Goal: Task Accomplishment & Management: Manage account settings

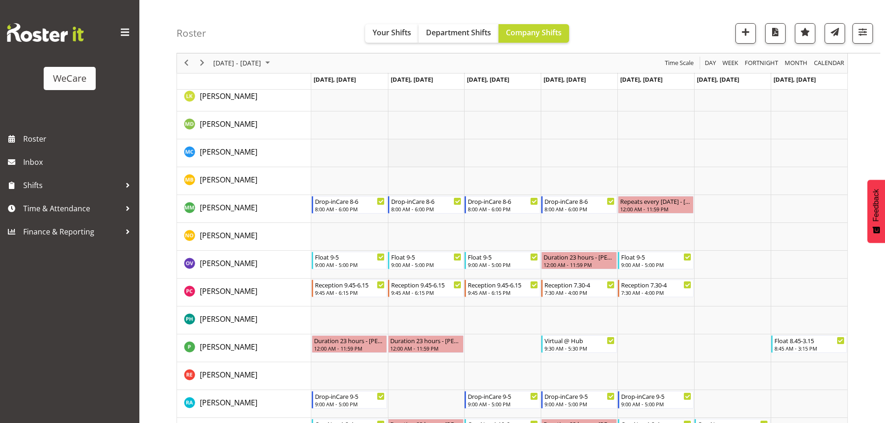
scroll to position [2352, 0]
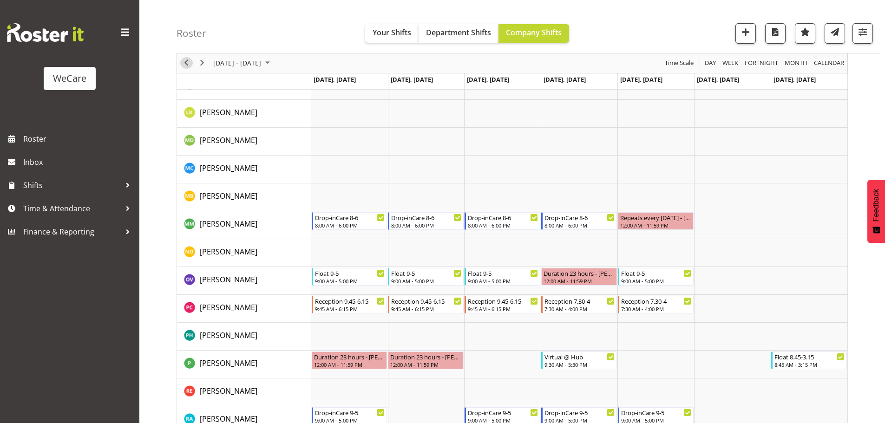
click at [186, 66] on span "Previous" at bounding box center [186, 64] width 11 height 12
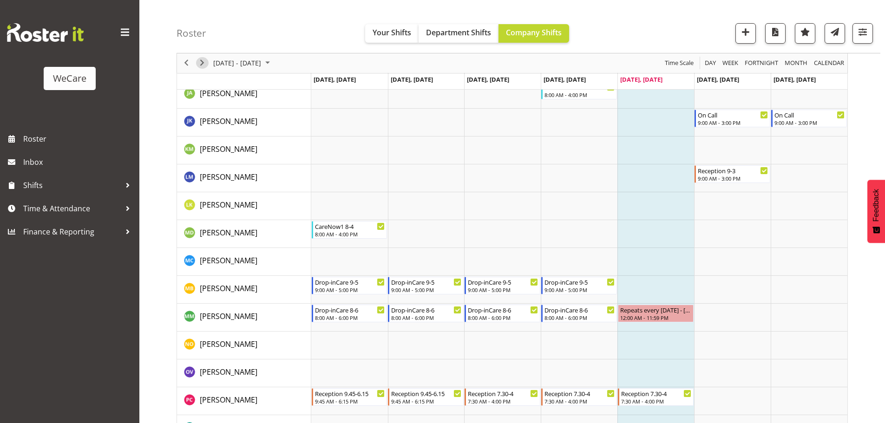
click at [205, 66] on span "Next" at bounding box center [202, 64] width 11 height 12
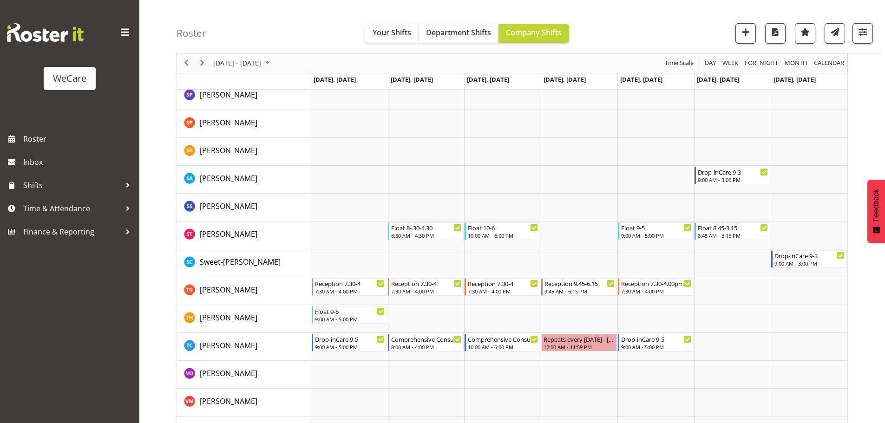
scroll to position [2770, 0]
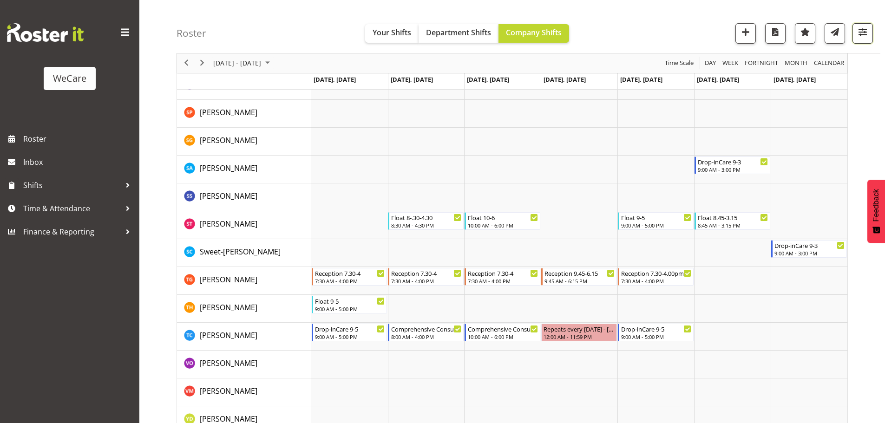
click at [863, 37] on span "button" at bounding box center [863, 32] width 12 height 12
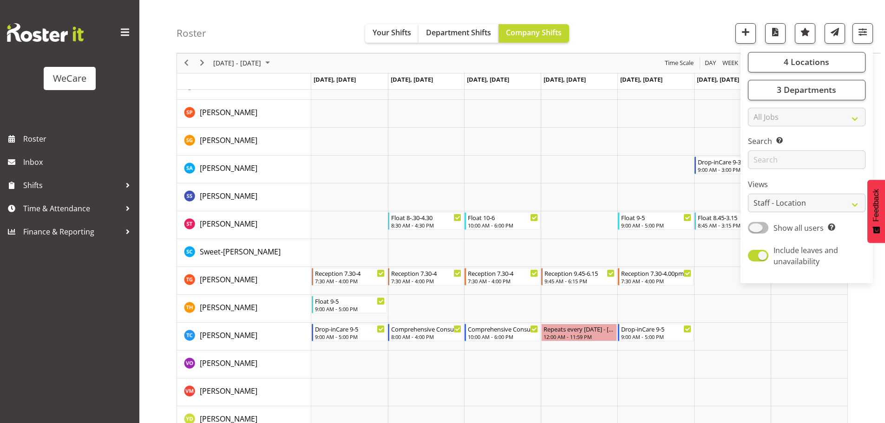
click at [757, 227] on span at bounding box center [758, 228] width 20 height 12
click at [754, 227] on input "Show all users Show only rostered employees" at bounding box center [751, 228] width 6 height 6
checkbox input "true"
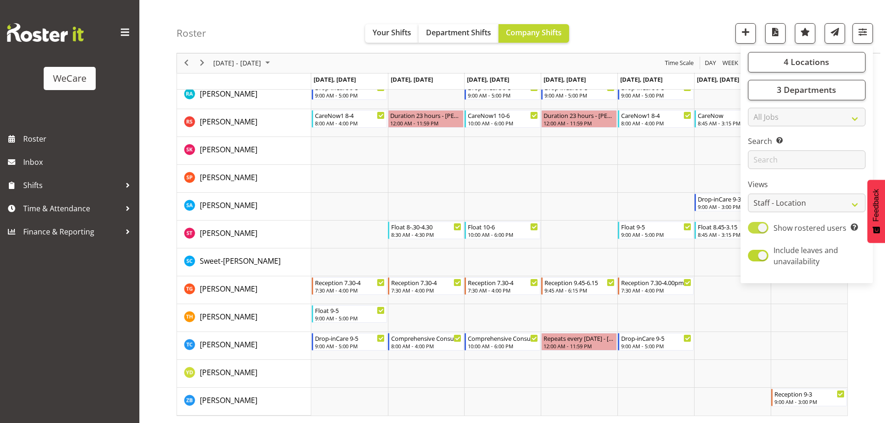
scroll to position [2259, 0]
click at [665, 147] on td "Timeline Week of August 29, 2025" at bounding box center [656, 151] width 77 height 28
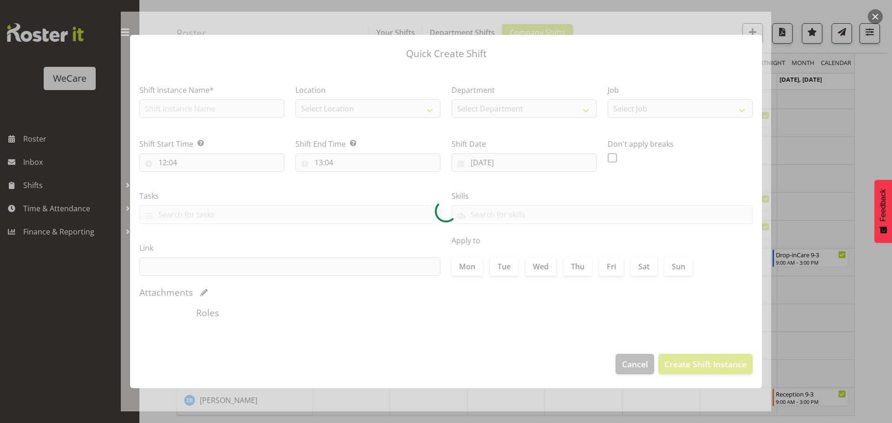
type input "29/08/2025"
checkbox input "true"
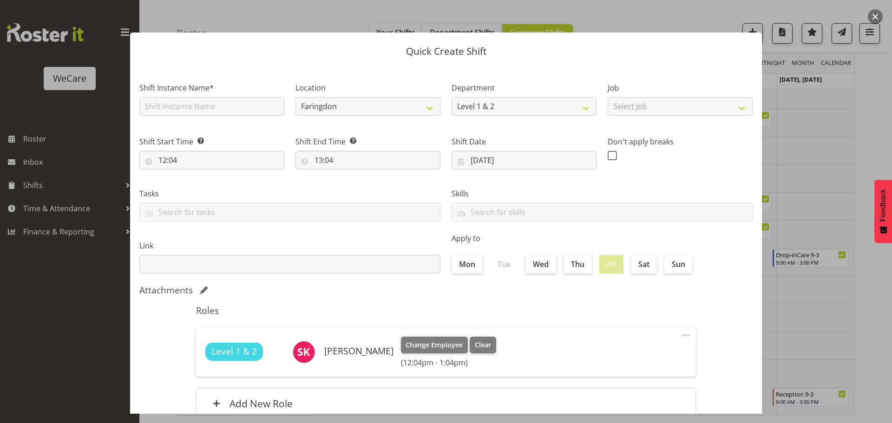
click at [808, 11] on div at bounding box center [446, 211] width 892 height 423
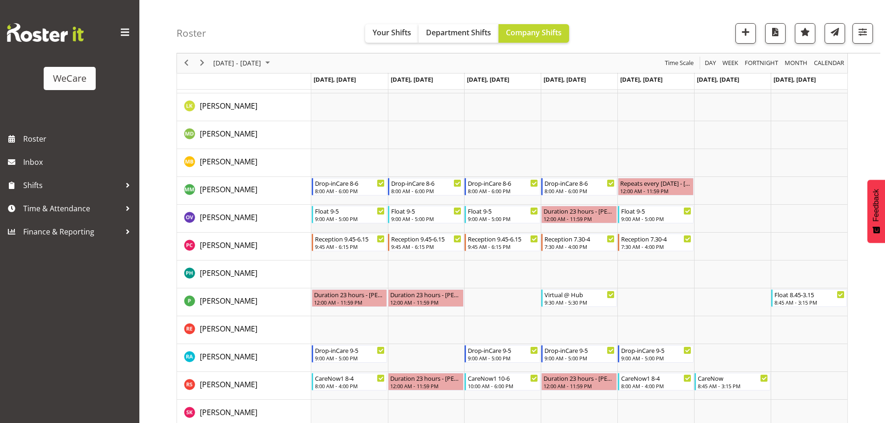
scroll to position [1980, 0]
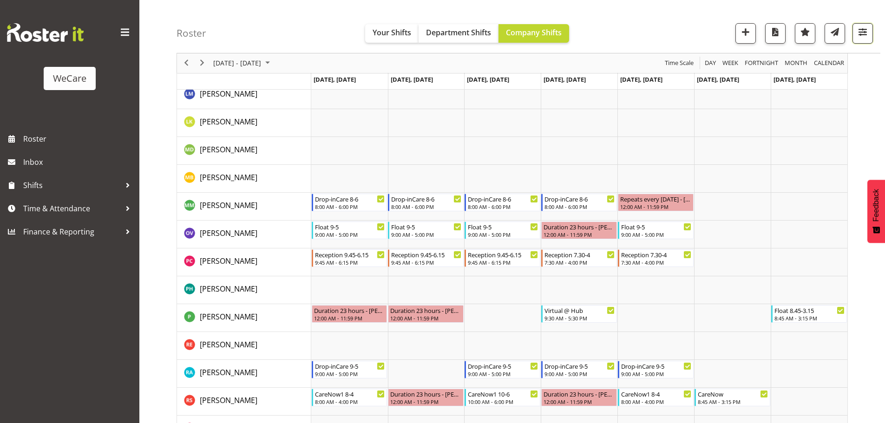
click at [867, 36] on span "button" at bounding box center [863, 32] width 12 height 12
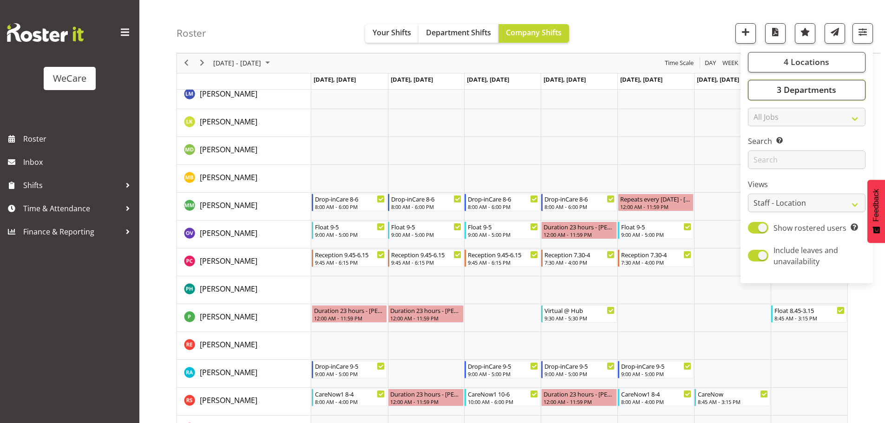
click at [806, 93] on span "3 Departments" at bounding box center [806, 90] width 59 height 11
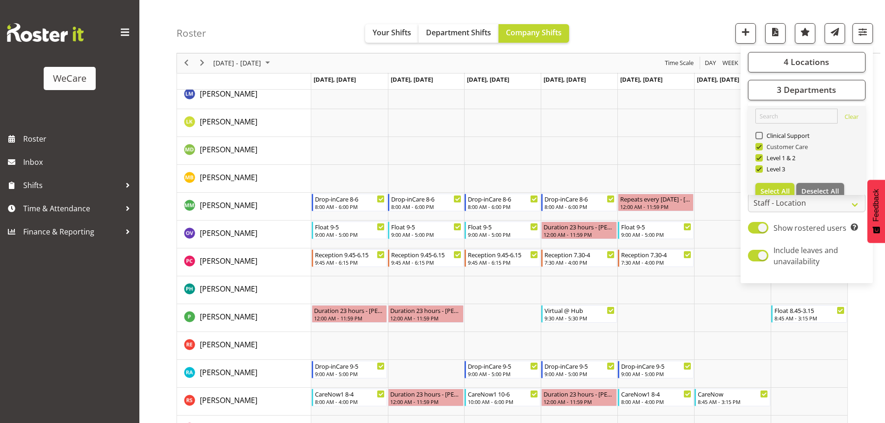
click at [760, 149] on span at bounding box center [759, 146] width 7 height 7
click at [760, 149] on input "Customer Care" at bounding box center [759, 147] width 6 height 6
checkbox input "false"
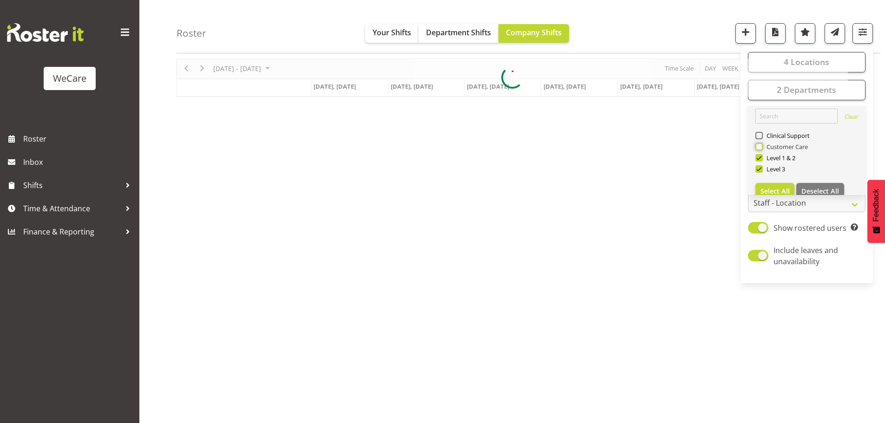
scroll to position [34, 0]
click at [761, 157] on span at bounding box center [759, 157] width 7 height 7
click at [761, 157] on input "Level 1 & 2" at bounding box center [759, 158] width 6 height 6
checkbox input "false"
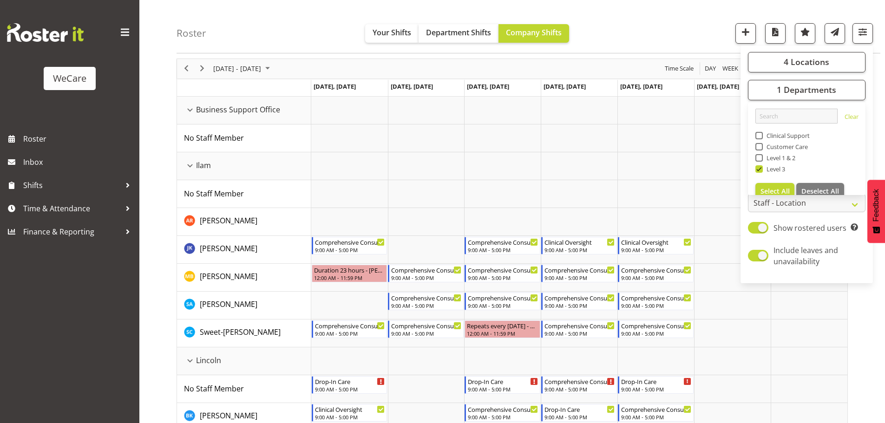
click at [693, 23] on div "Roster Your Shifts Department Shifts Company Shifts 4 Locations Clear Business …" at bounding box center [529, 26] width 704 height 53
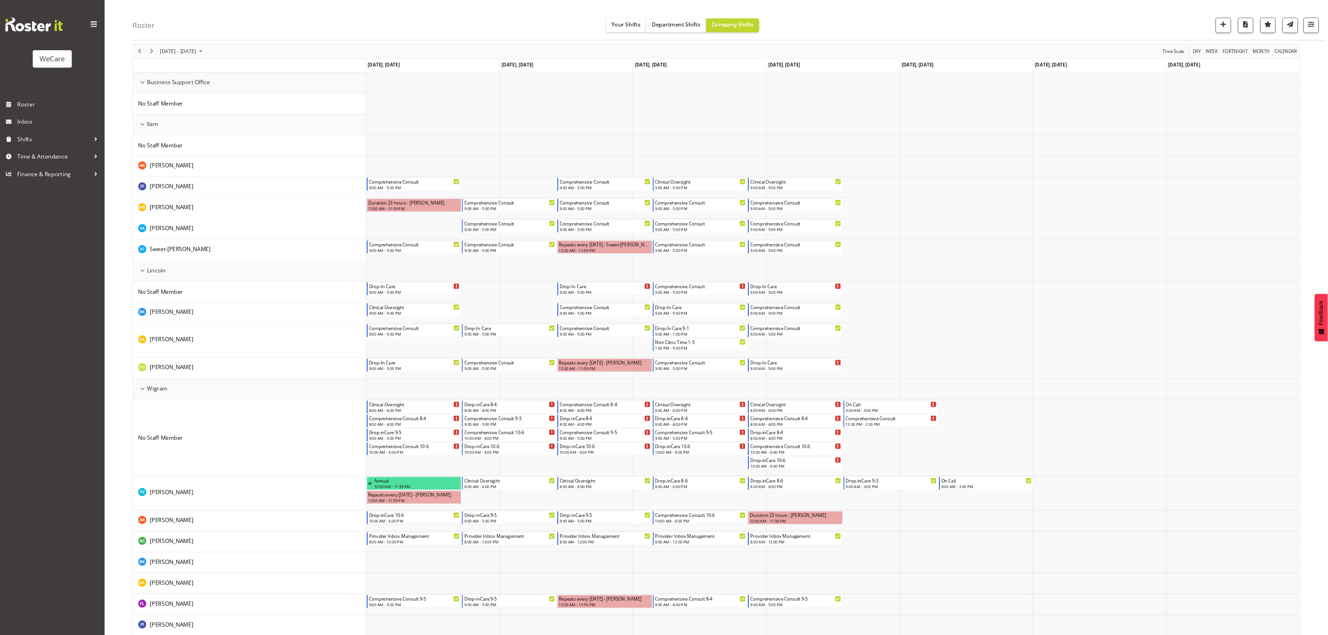
scroll to position [34, 0]
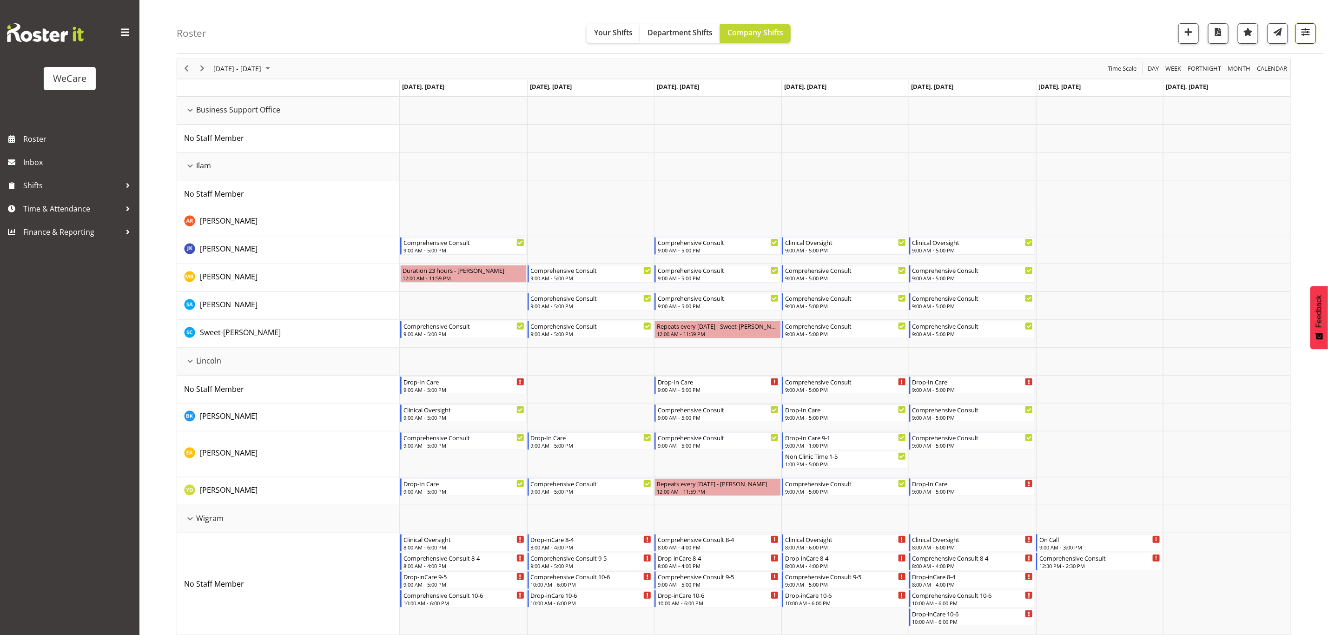
click at [885, 36] on span "button" at bounding box center [1305, 32] width 12 height 12
click at [885, 66] on button "4 Locations" at bounding box center [1249, 62] width 118 height 20
click at [885, 106] on span "Business Support Office" at bounding box center [1240, 107] width 70 height 7
click at [885, 106] on input "Business Support Office" at bounding box center [1201, 108] width 6 height 6
checkbox input "false"
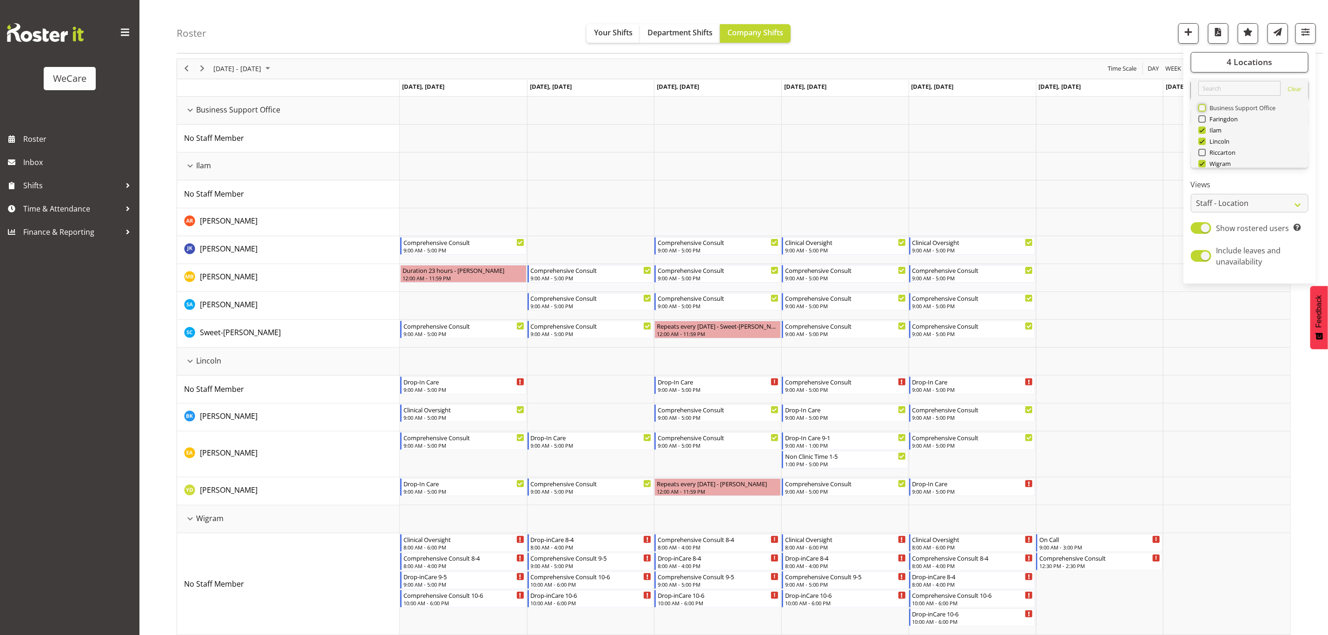
scroll to position [0, 0]
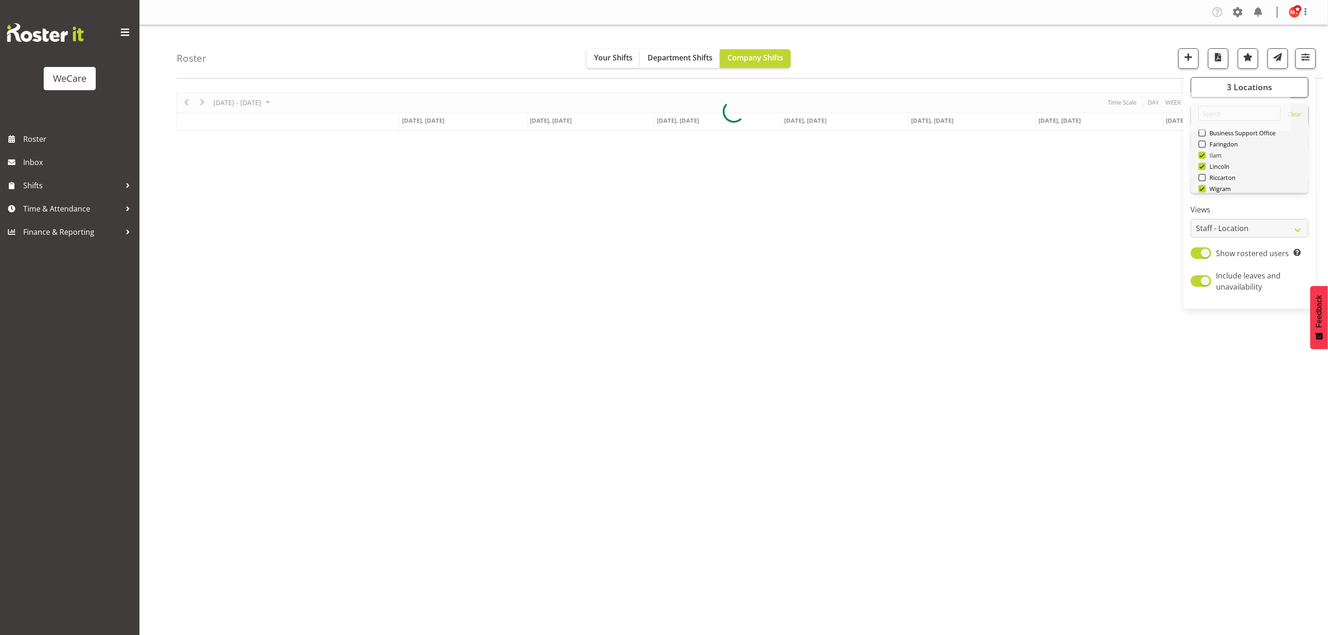
click at [885, 152] on span at bounding box center [1201, 154] width 7 height 7
click at [885, 152] on input "Ilam" at bounding box center [1201, 155] width 6 height 6
checkbox input "false"
click at [885, 165] on span at bounding box center [1201, 166] width 7 height 7
click at [885, 165] on input "Lincoln" at bounding box center [1201, 166] width 6 height 6
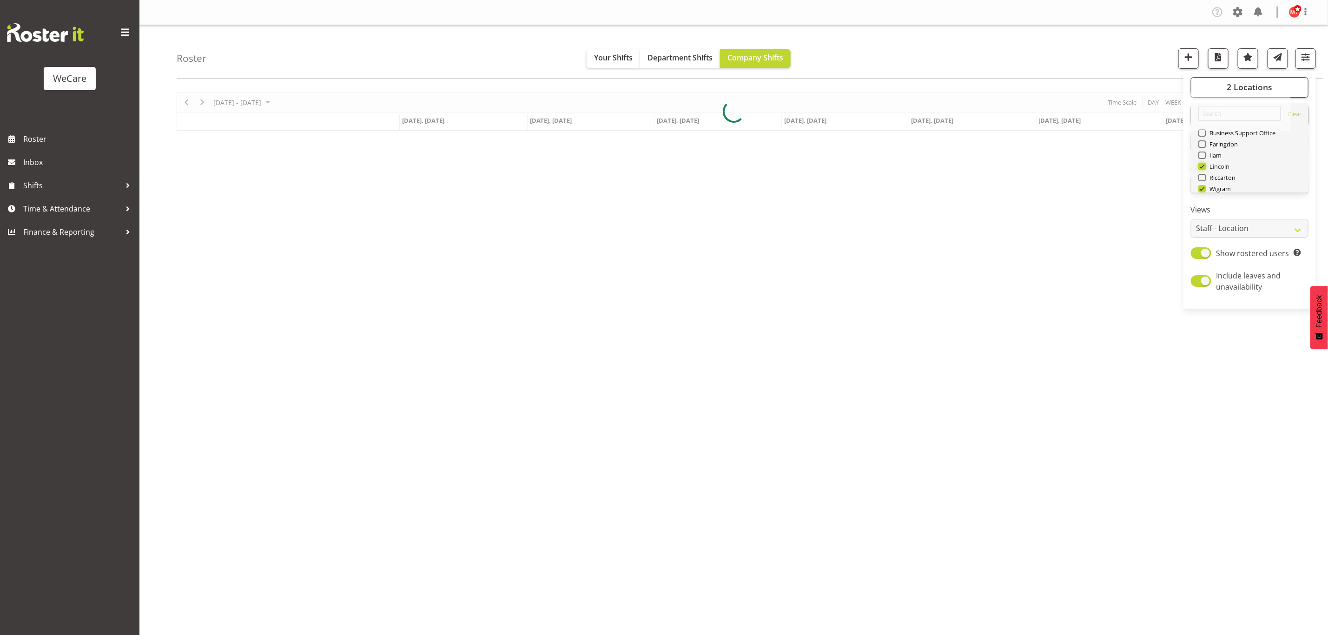
checkbox input "false"
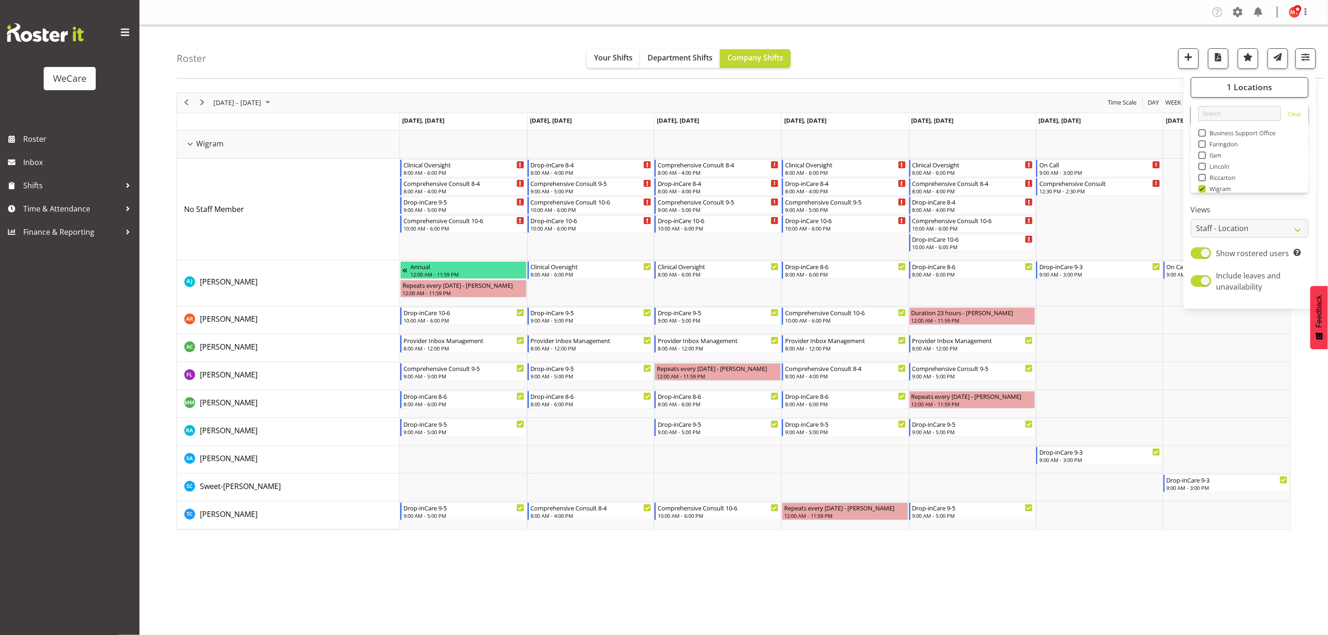
click at [885, 43] on div "Roster Your Shifts Department Shifts Company Shifts 1 Locations Clear Business …" at bounding box center [750, 51] width 1146 height 53
click at [885, 63] on span "button" at bounding box center [1305, 57] width 12 height 12
click at [63, 134] on span "Roster" at bounding box center [79, 139] width 112 height 14
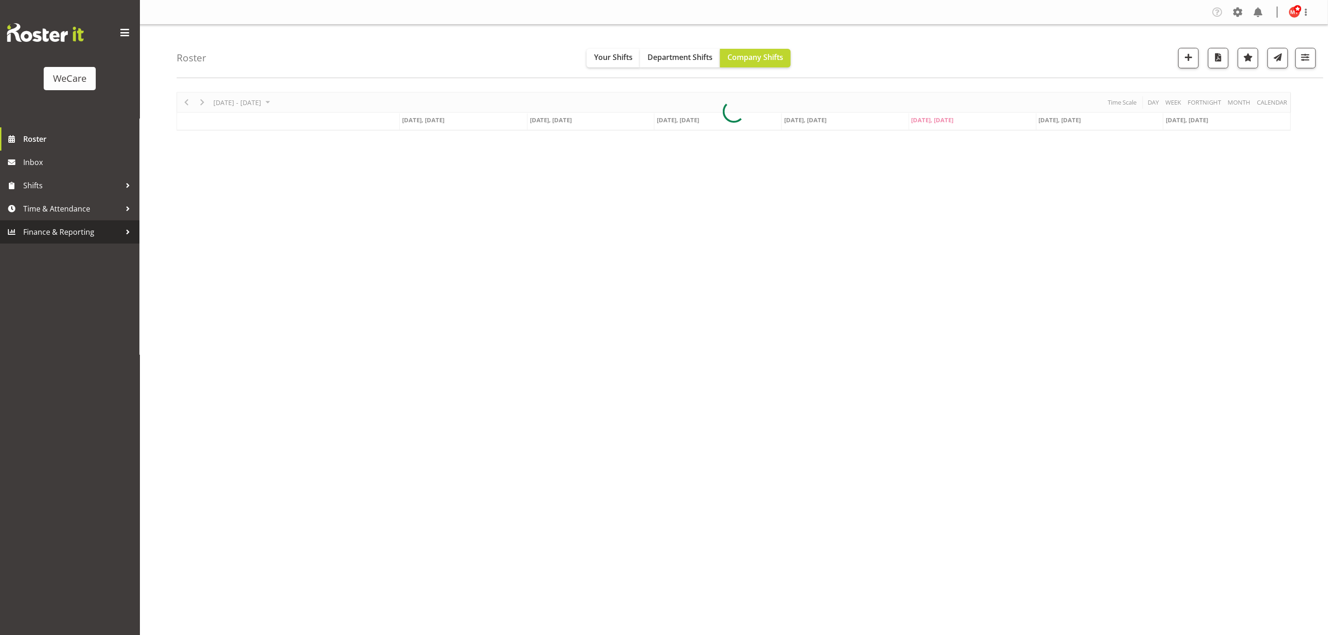
click at [51, 230] on span "Finance & Reporting" at bounding box center [72, 232] width 98 height 14
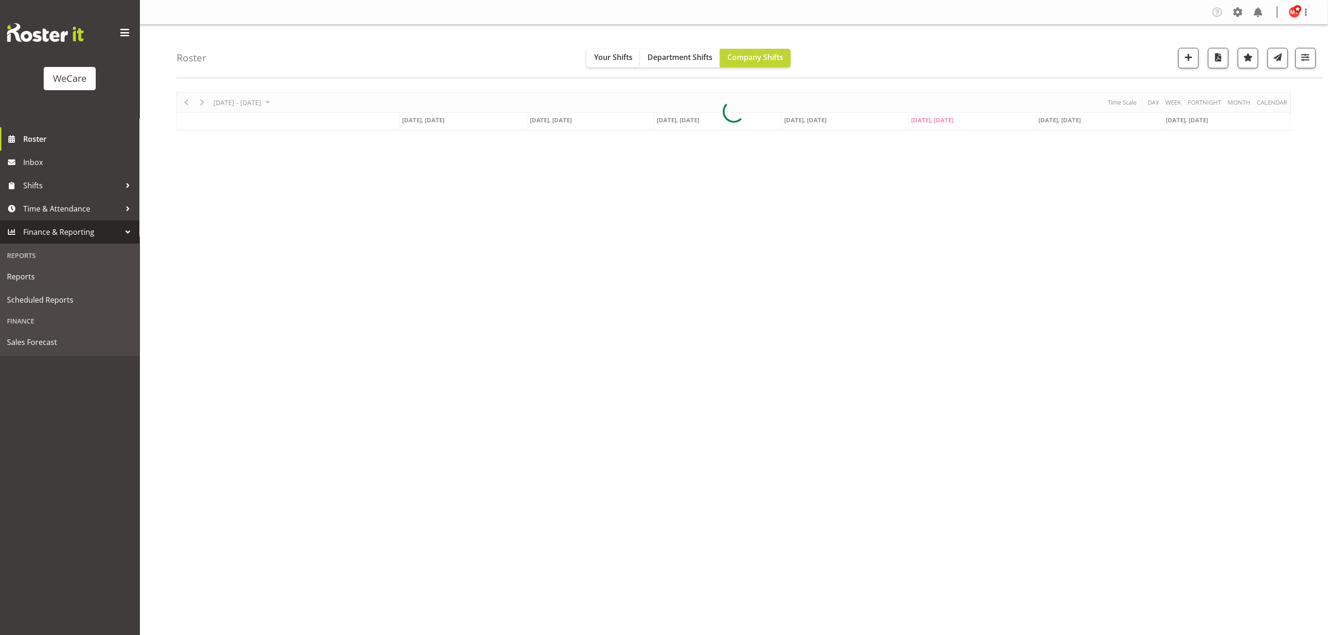
click at [51, 229] on span "Finance & Reporting" at bounding box center [72, 232] width 98 height 14
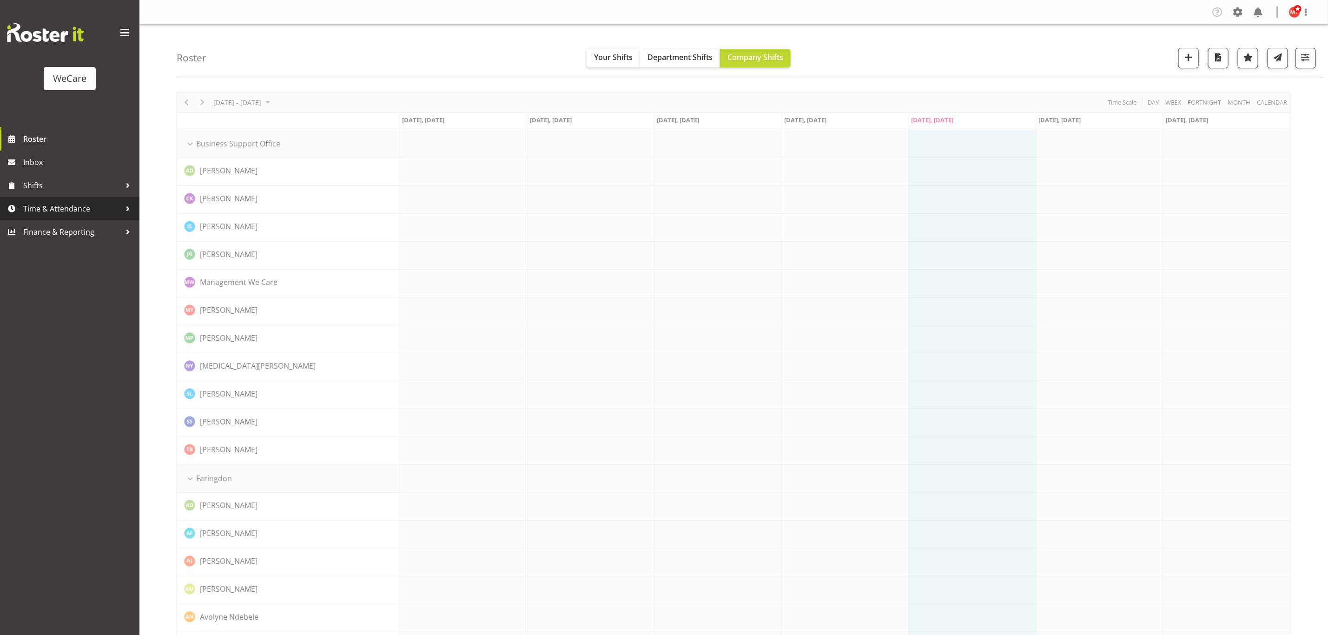
click at [54, 215] on span "Time & Attendance" at bounding box center [72, 209] width 98 height 14
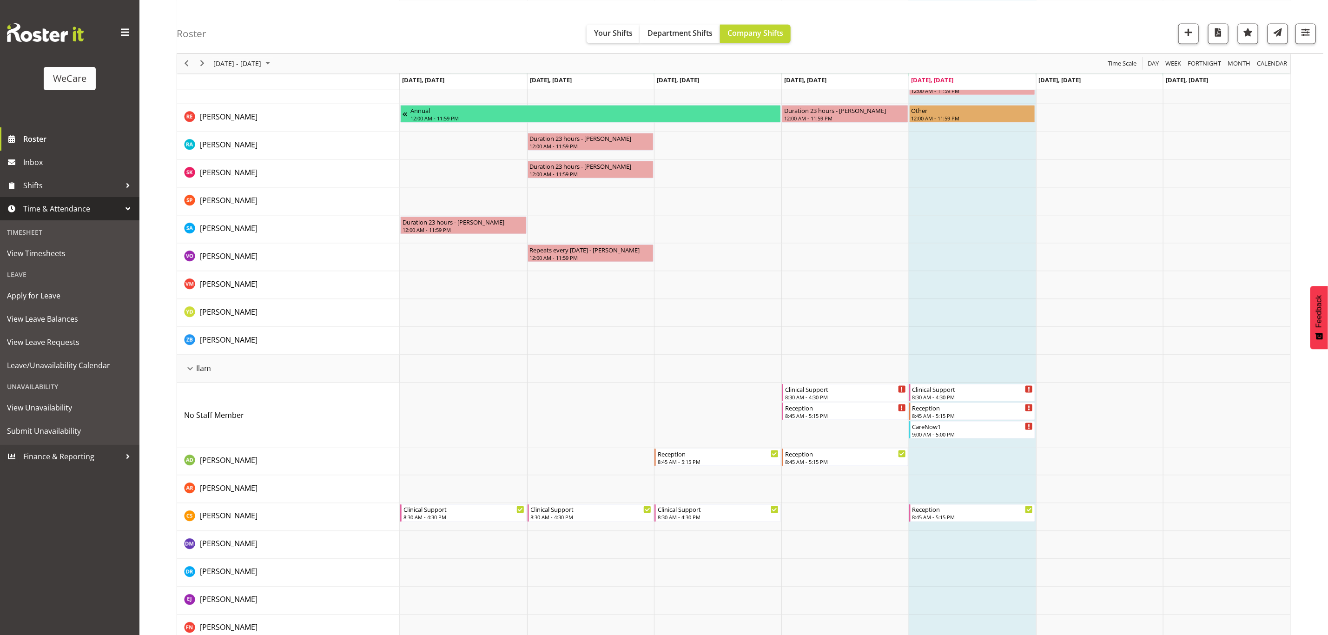
scroll to position [1034, 0]
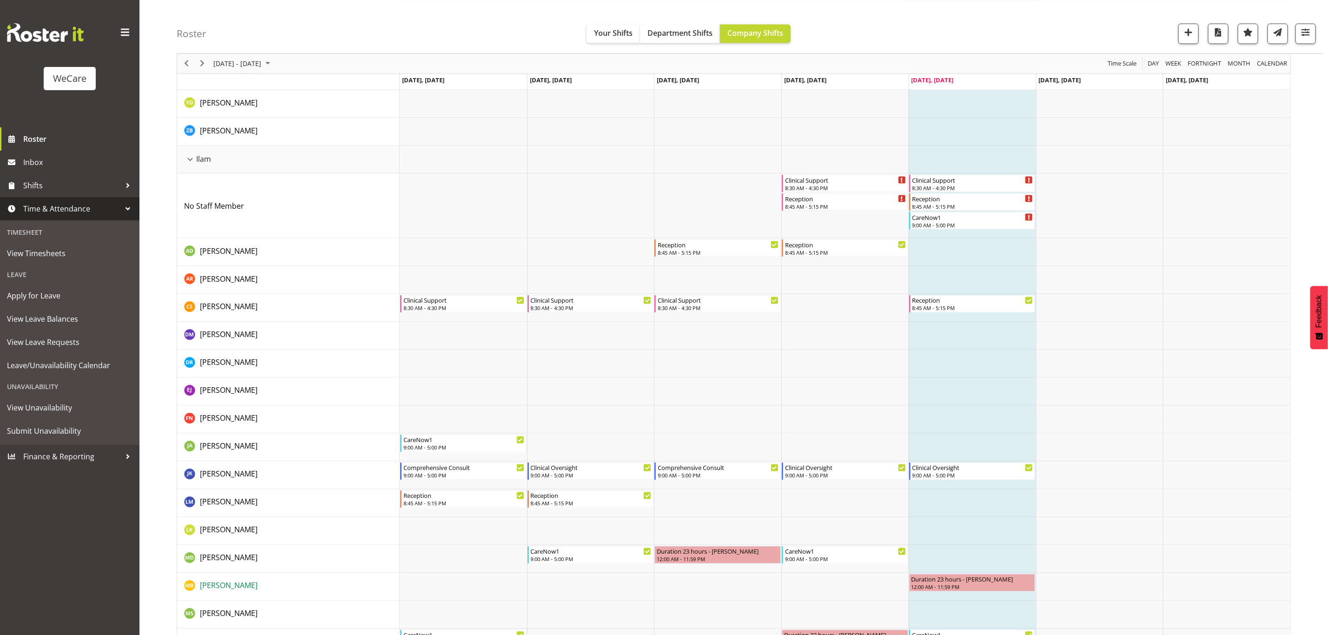
click at [237, 589] on span "[PERSON_NAME]" at bounding box center [229, 585] width 58 height 10
click at [1308, 27] on span "button" at bounding box center [1305, 32] width 12 height 12
click at [1277, 87] on span "All Departments" at bounding box center [1246, 90] width 65 height 11
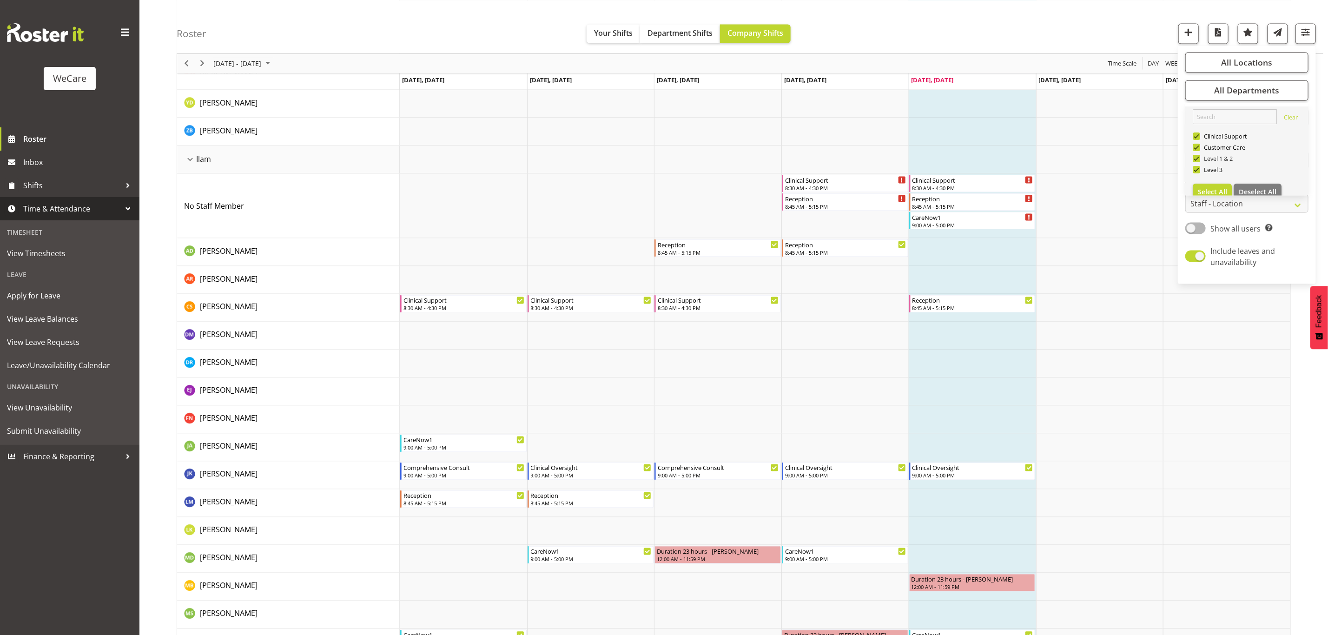
click at [1199, 156] on span at bounding box center [1195, 157] width 7 height 7
click at [1198, 156] on input "Level 1 & 2" at bounding box center [1195, 158] width 6 height 6
checkbox input "false"
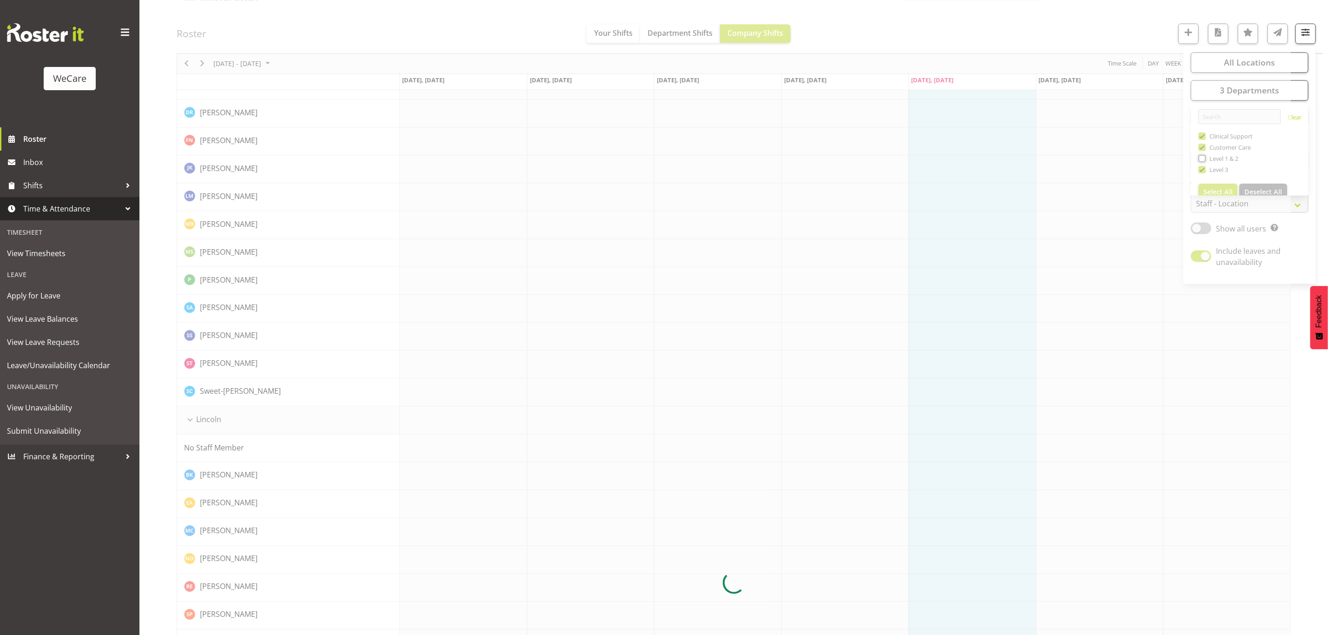
scroll to position [0, 0]
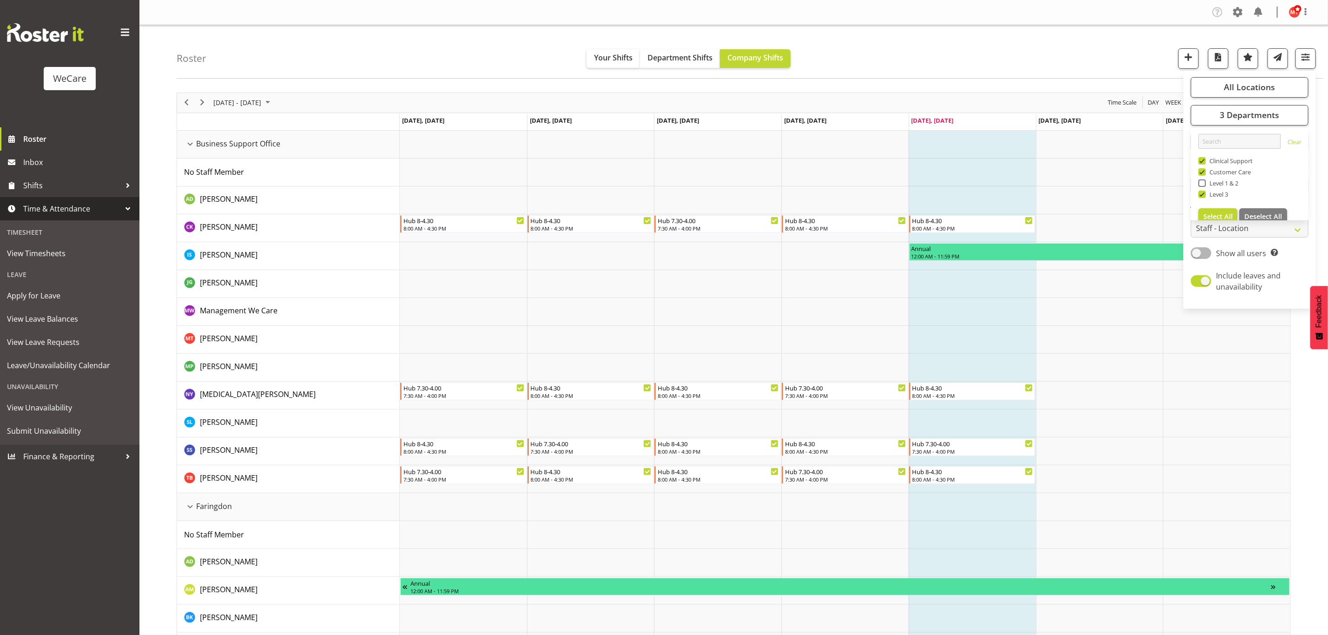
click at [1203, 172] on span at bounding box center [1201, 171] width 7 height 7
click at [1203, 172] on input "Customer Care" at bounding box center [1201, 172] width 6 height 6
checkbox input "false"
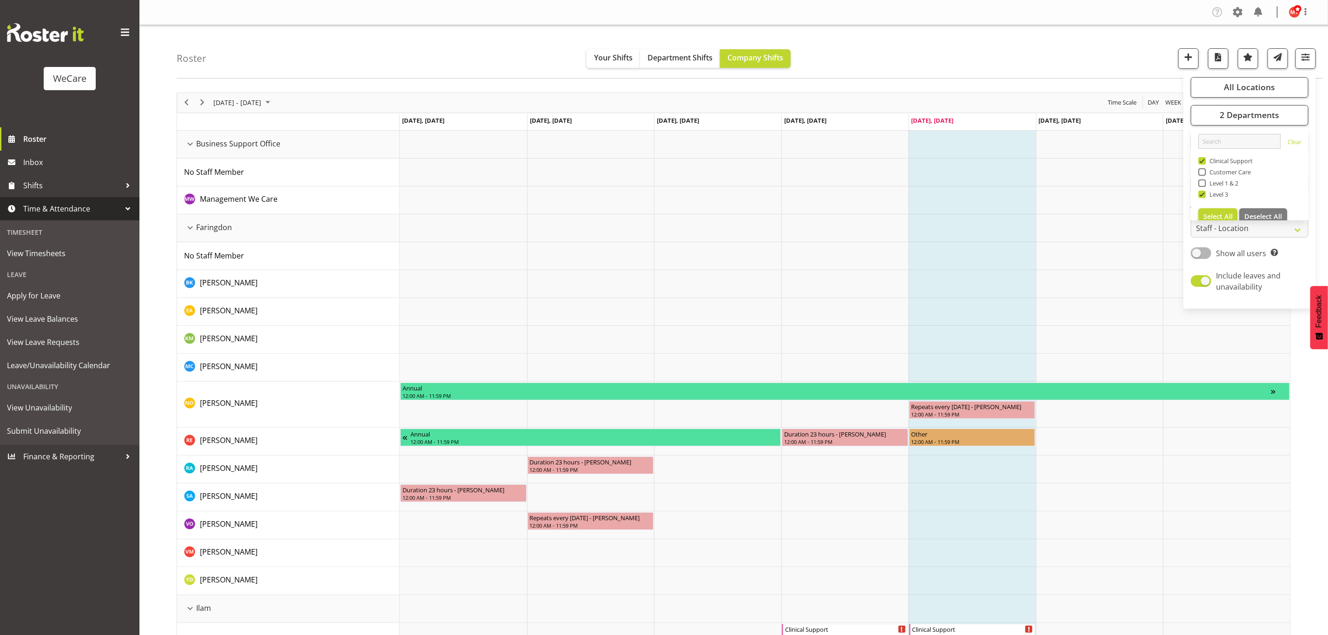
click at [1202, 162] on span at bounding box center [1201, 160] width 7 height 7
click at [1202, 162] on input "Clinical Support" at bounding box center [1201, 161] width 6 height 6
checkbox input "false"
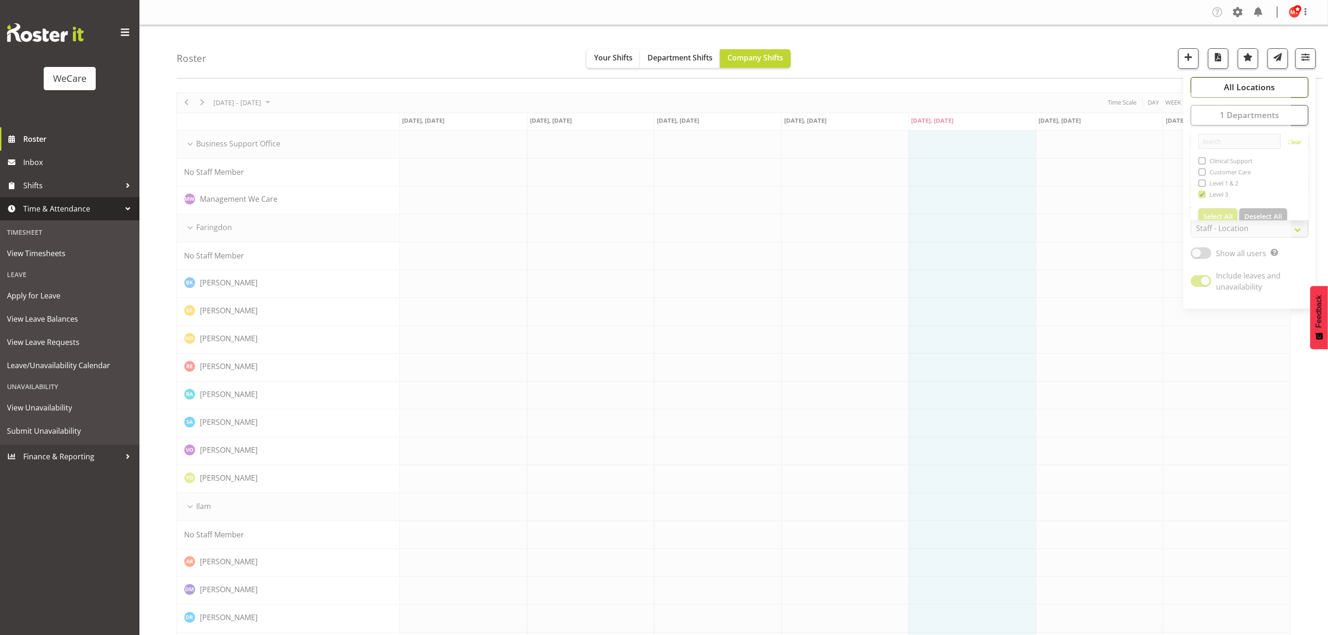
click at [1239, 88] on span "All Locations" at bounding box center [1248, 86] width 51 height 11
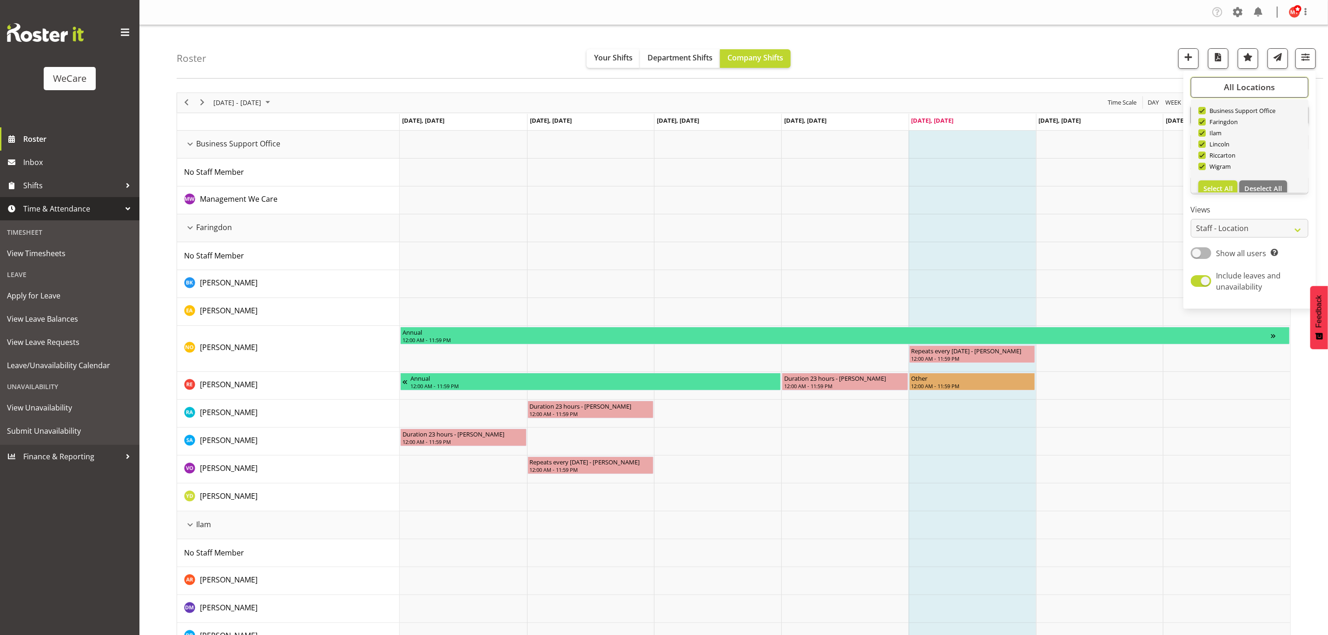
scroll to position [33, 0]
click at [1241, 174] on button "Deselect All" at bounding box center [1263, 177] width 48 height 17
checkbox input "false"
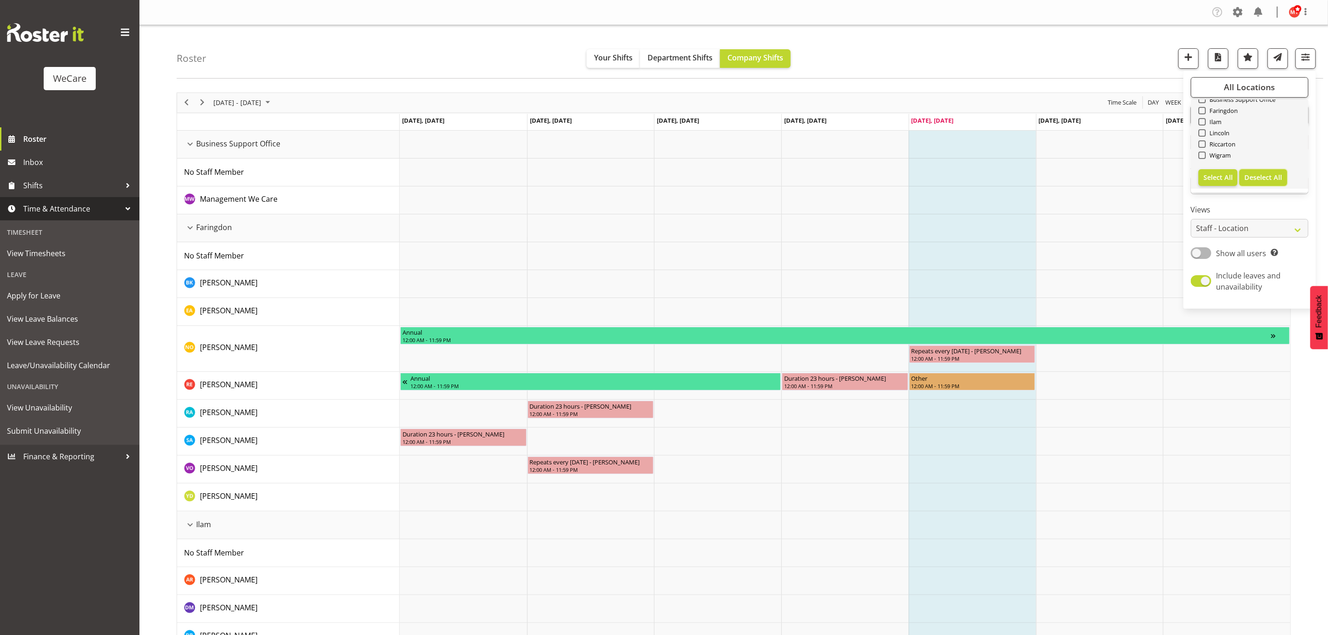
checkbox input "false"
click at [1203, 152] on span at bounding box center [1201, 154] width 7 height 7
click at [1203, 152] on input "Wigram" at bounding box center [1201, 155] width 6 height 6
checkbox input "true"
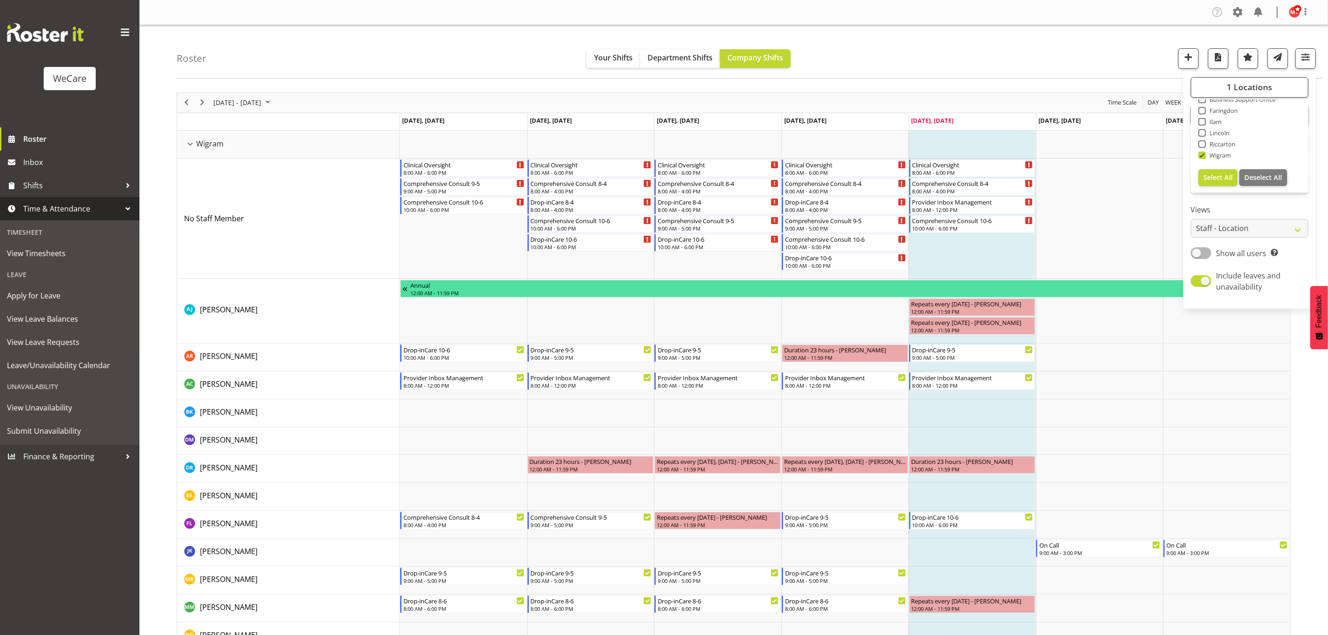
click at [946, 38] on div "Roster Your Shifts Department Shifts Company Shifts 1 Locations Clear Business …" at bounding box center [750, 51] width 1146 height 53
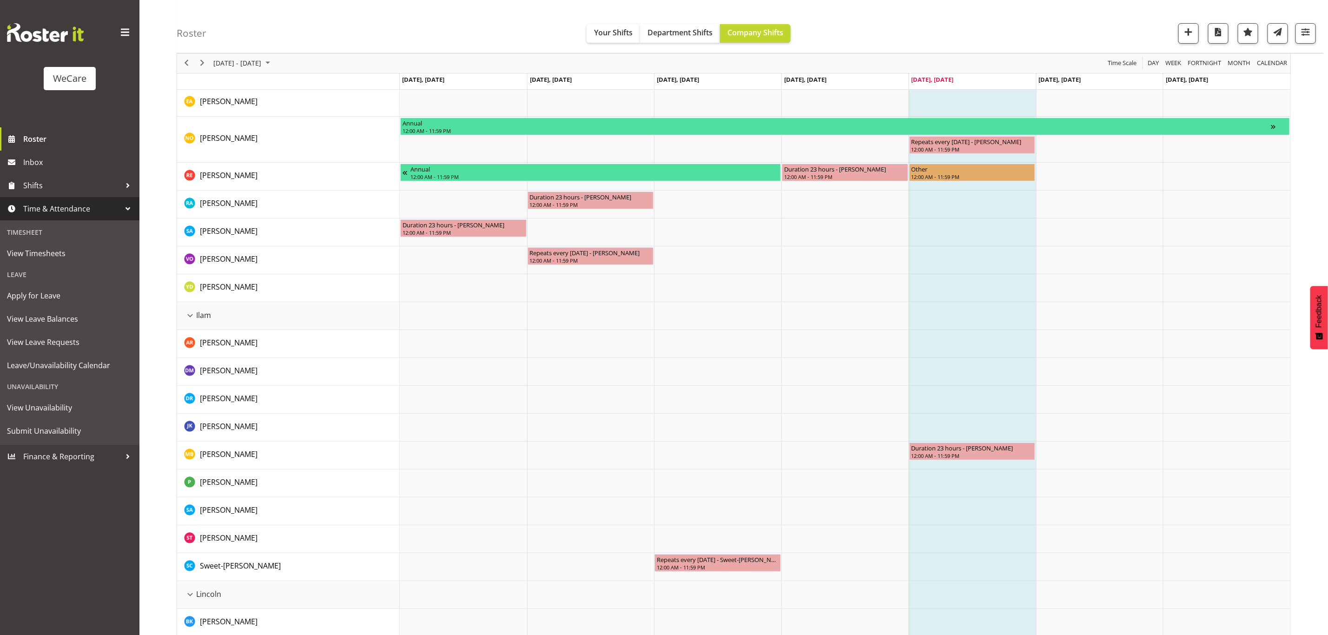
scroll to position [279, 0]
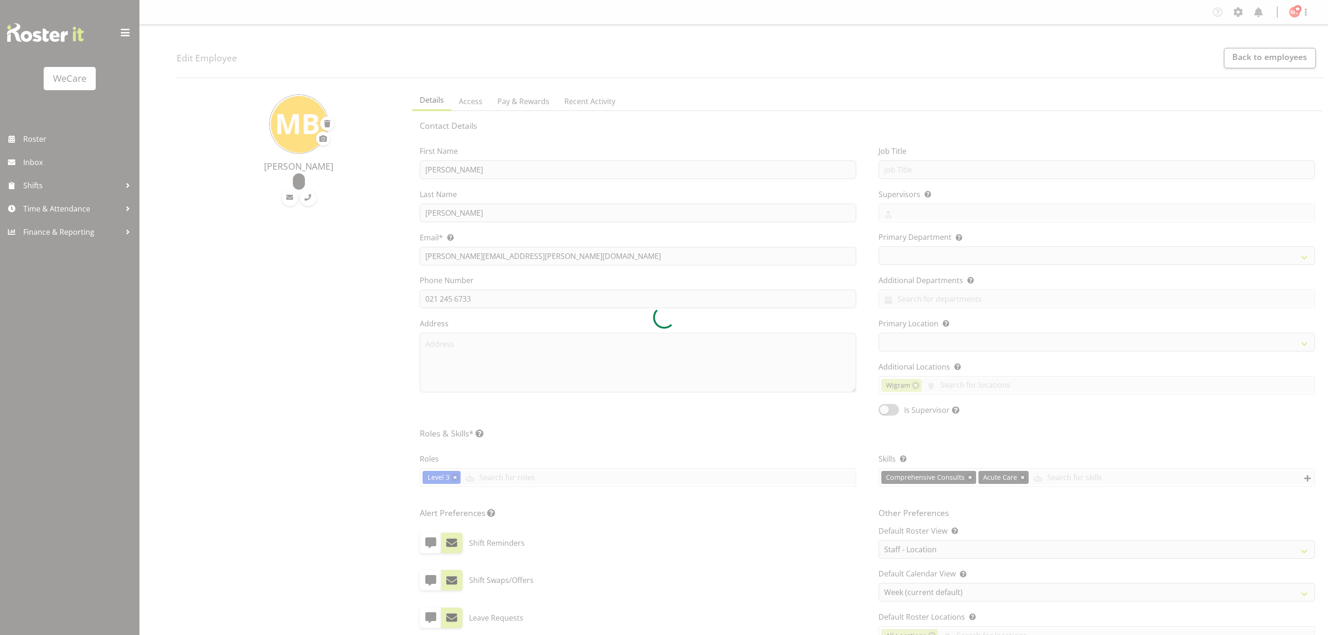
select select "location"
select select "TimelineWeek"
select select
select select "868"
select select "1204"
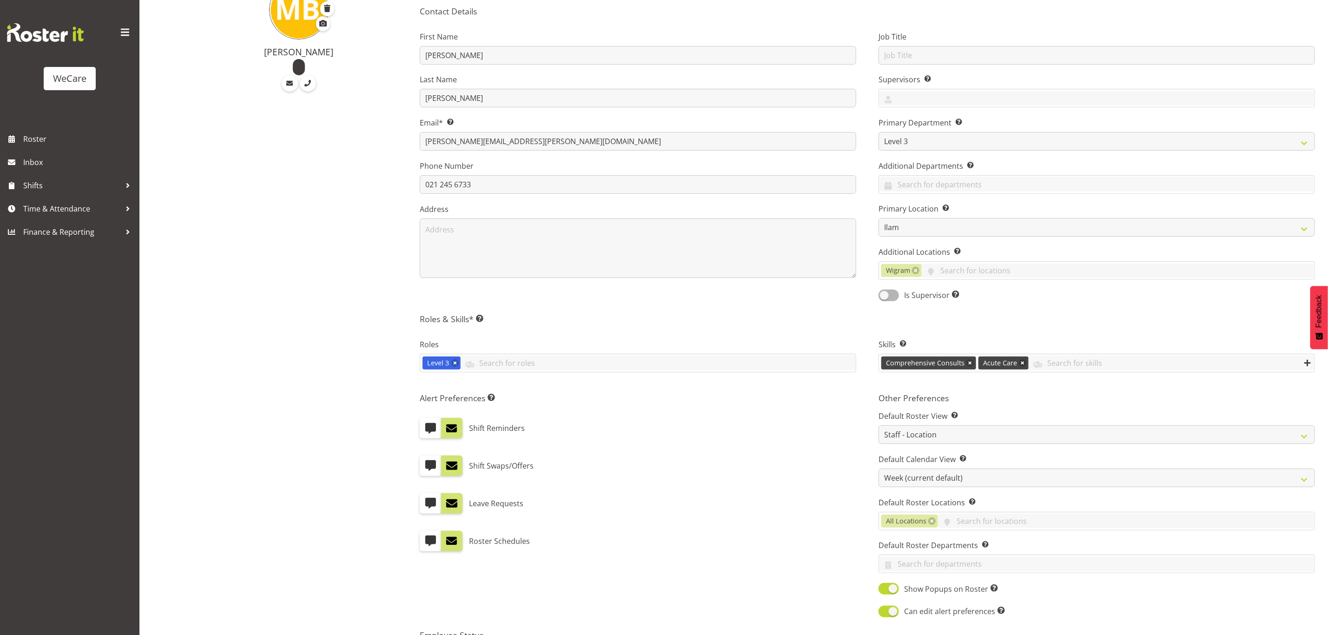
scroll to position [139, 0]
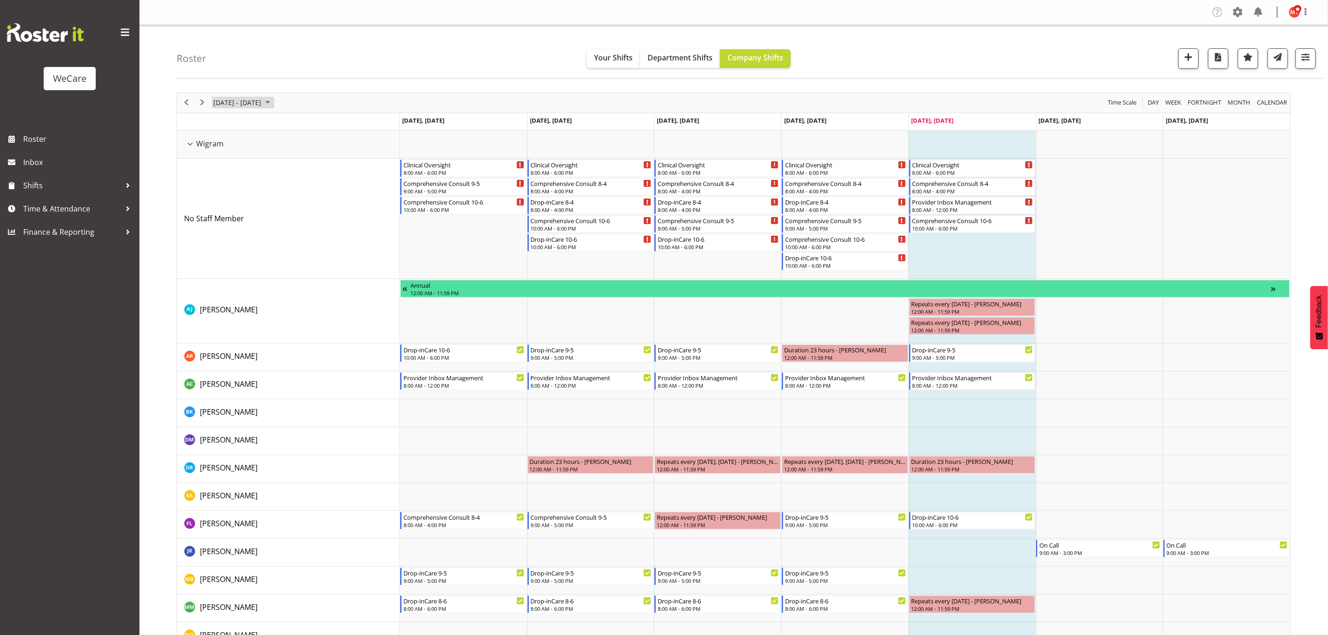
click at [247, 102] on span "August 18 - 24, 2025" at bounding box center [237, 103] width 50 height 12
click at [223, 223] on span "25" at bounding box center [223, 221] width 14 height 14
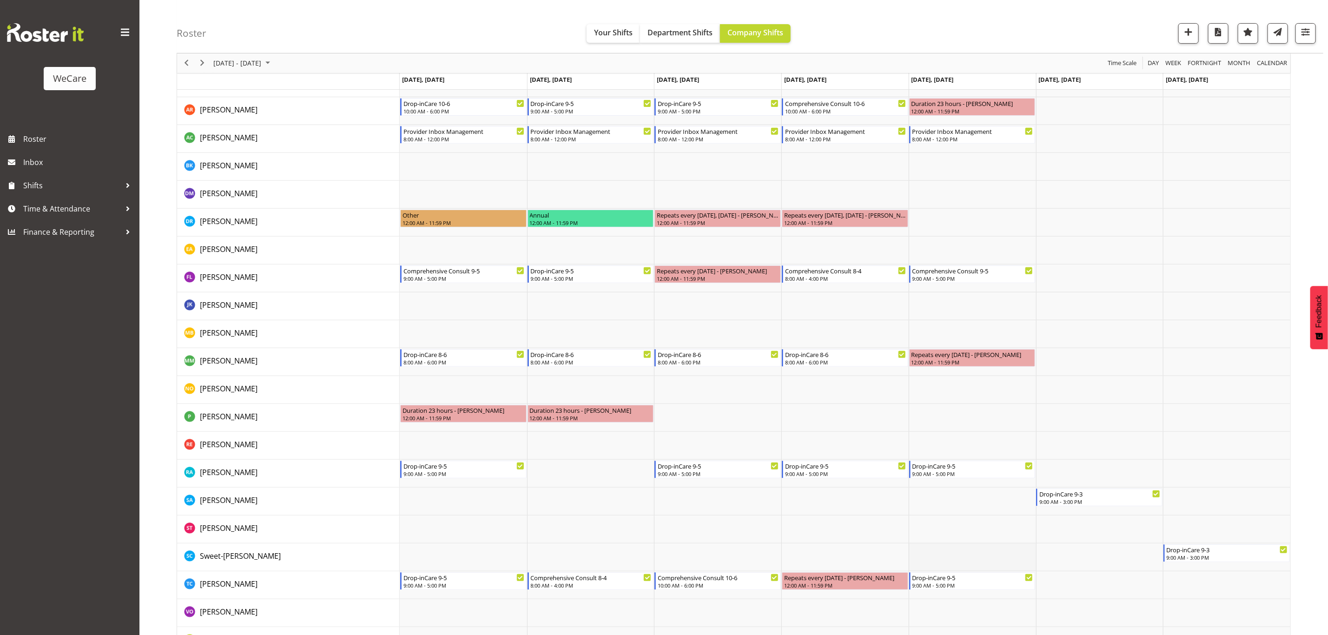
scroll to position [237, 0]
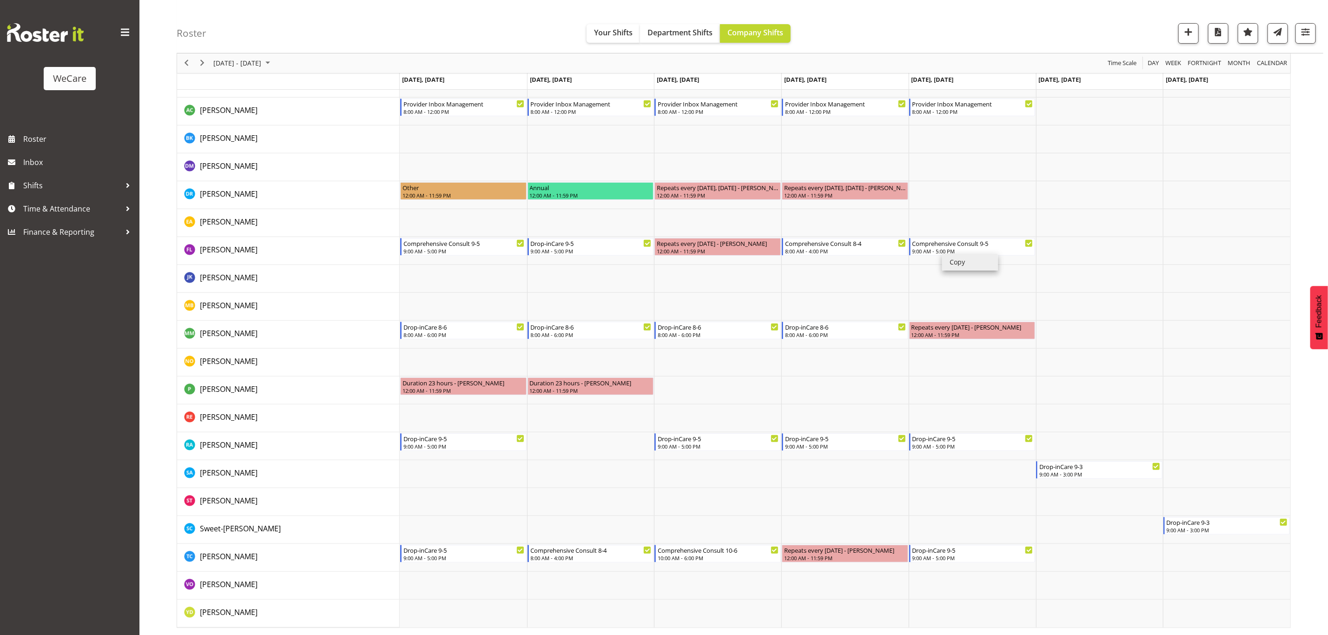
click at [957, 260] on li "Copy" at bounding box center [970, 262] width 56 height 17
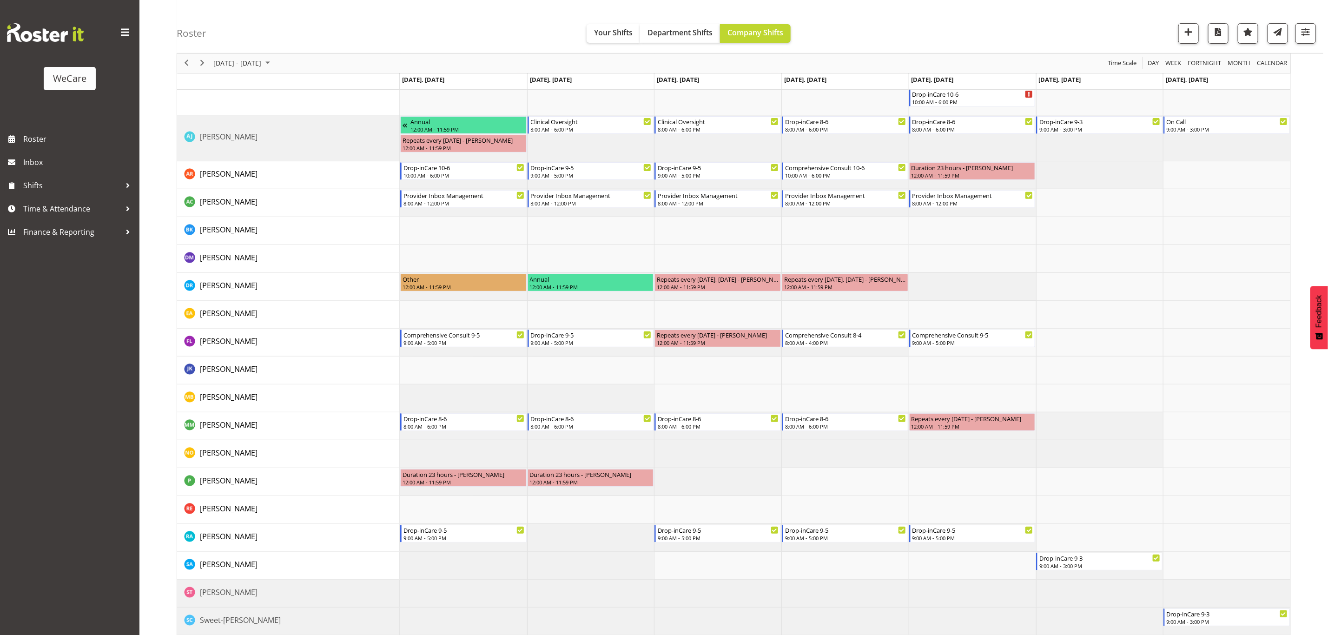
click at [551, 398] on td "Timeline Week of August 25, 2025" at bounding box center [590, 398] width 127 height 28
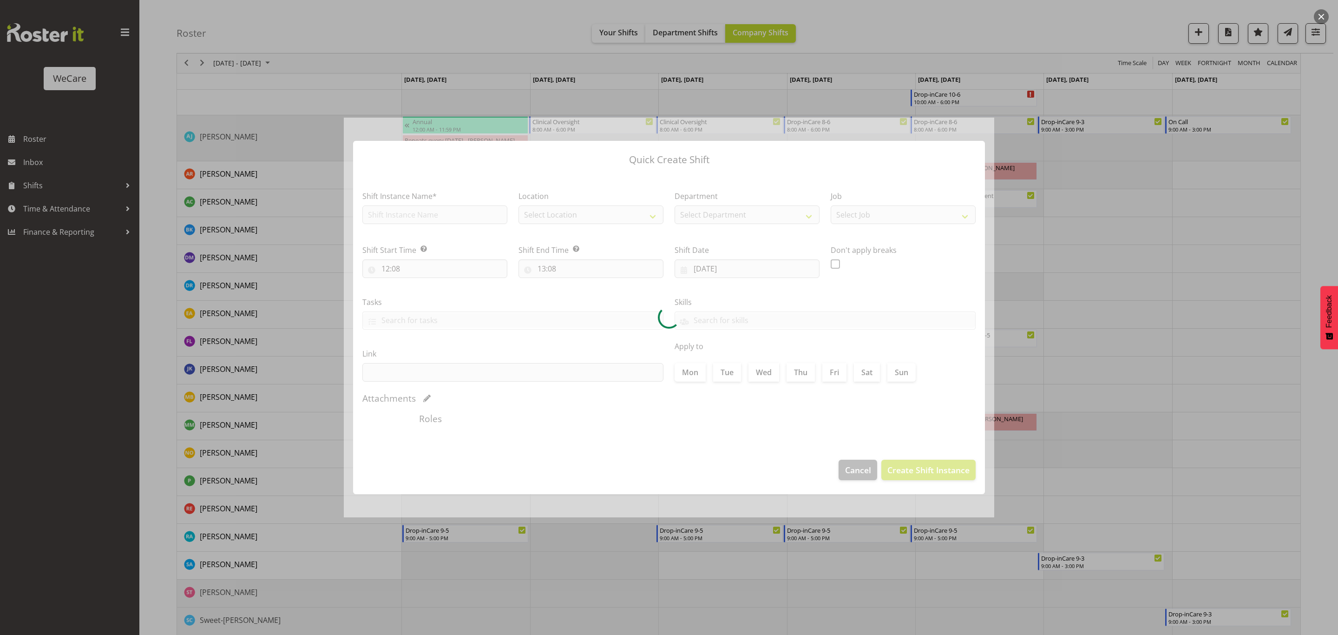
type input "26/08/2025"
checkbox input "true"
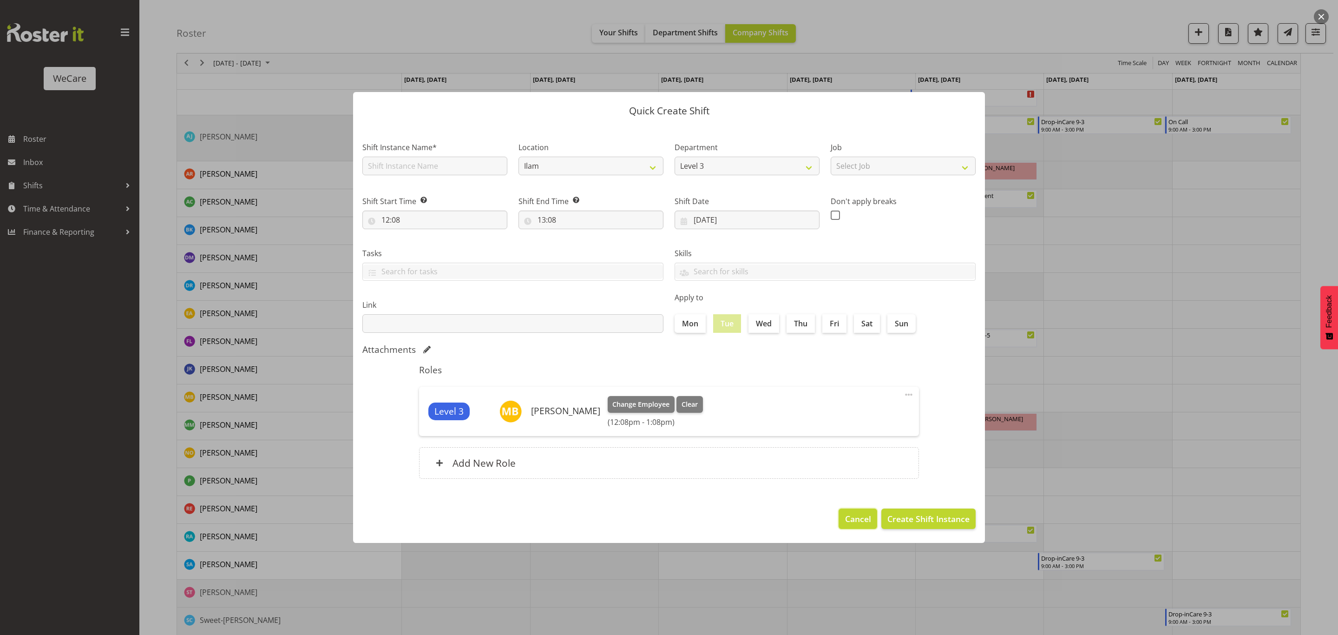
drag, startPoint x: 554, startPoint y: 397, endPoint x: 847, endPoint y: 521, distance: 317.9
click at [847, 521] on span "Cancel" at bounding box center [858, 519] width 26 height 12
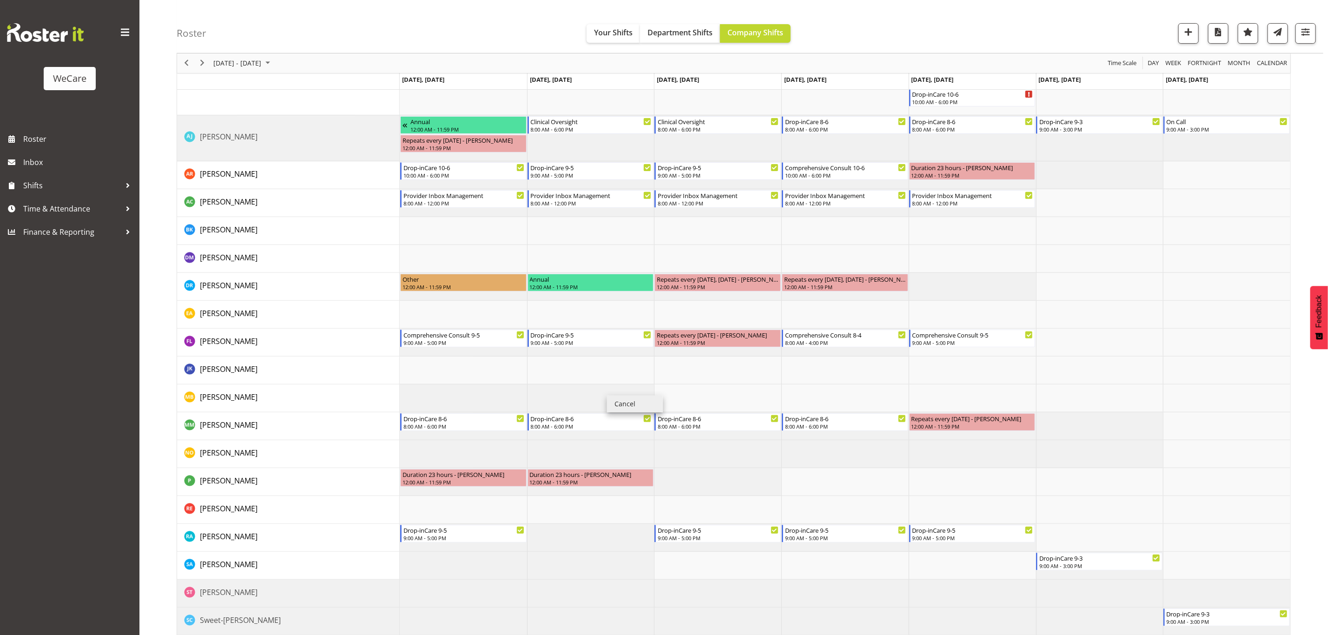
click at [580, 392] on td "Timeline Week of August 25, 2025" at bounding box center [590, 398] width 127 height 28
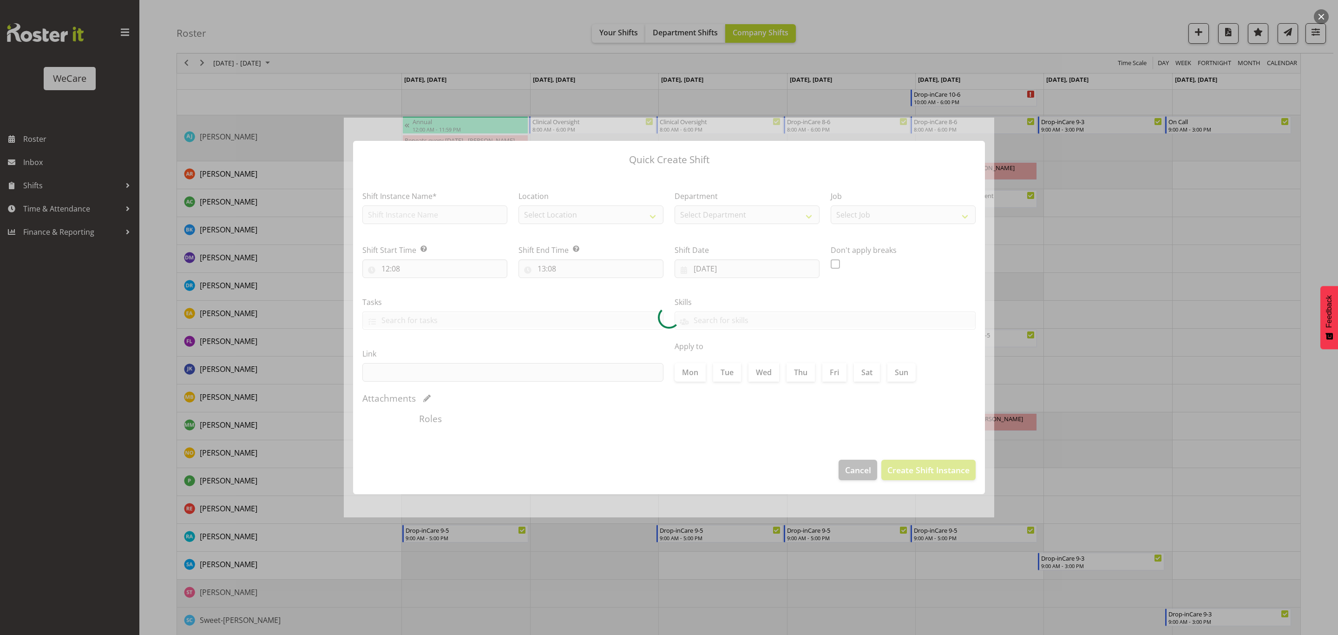
type input "26/08/2025"
checkbox input "true"
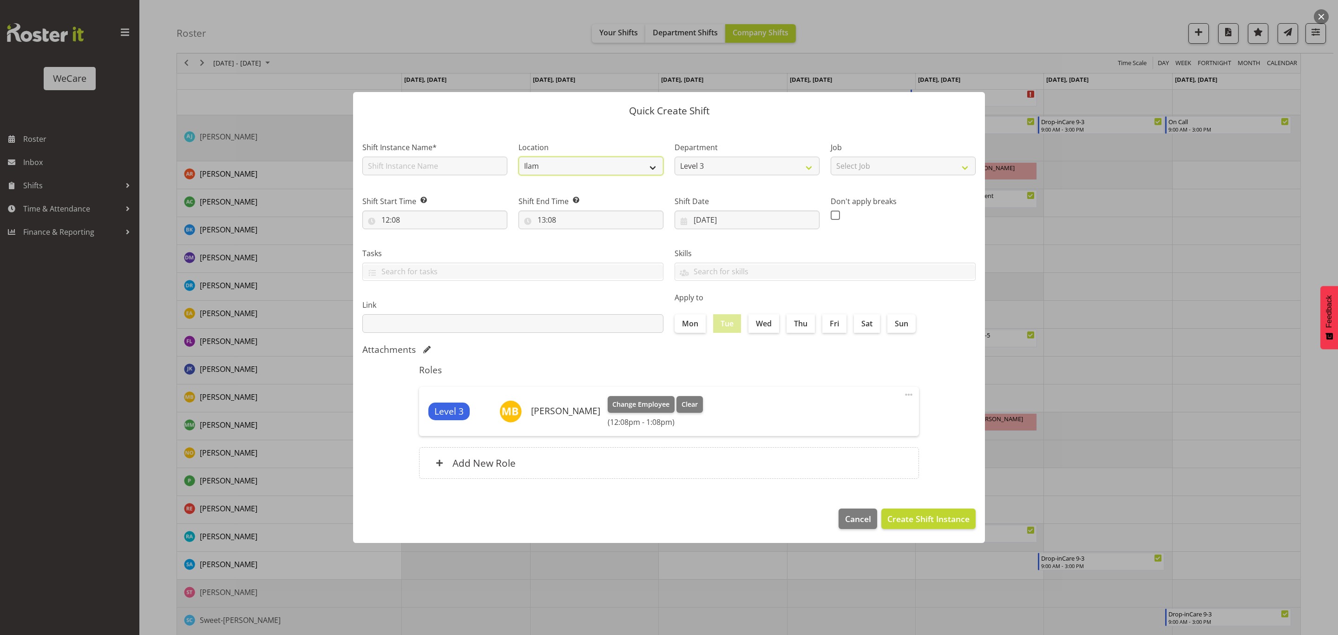
click at [587, 169] on select "Ilam Wigram" at bounding box center [591, 166] width 145 height 19
select select "1201"
click at [519, 157] on select "Ilam Wigram" at bounding box center [591, 166] width 145 height 19
click at [859, 526] on button "Cancel" at bounding box center [858, 518] width 38 height 20
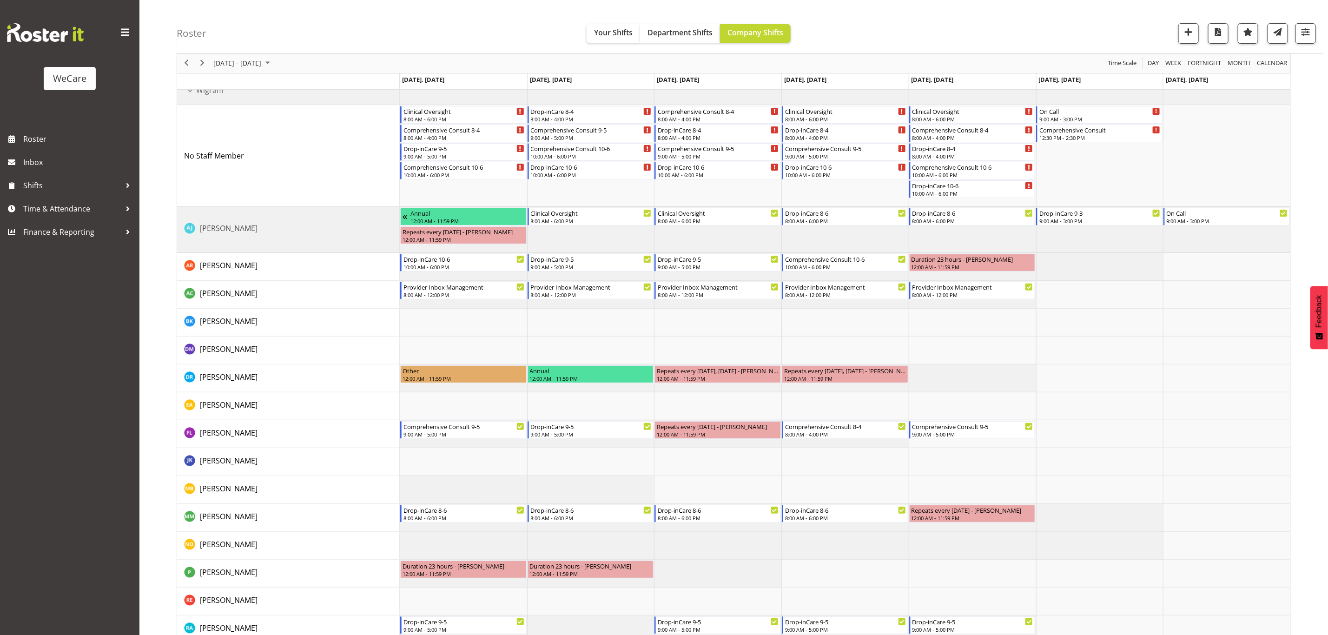
scroll to position [0, 0]
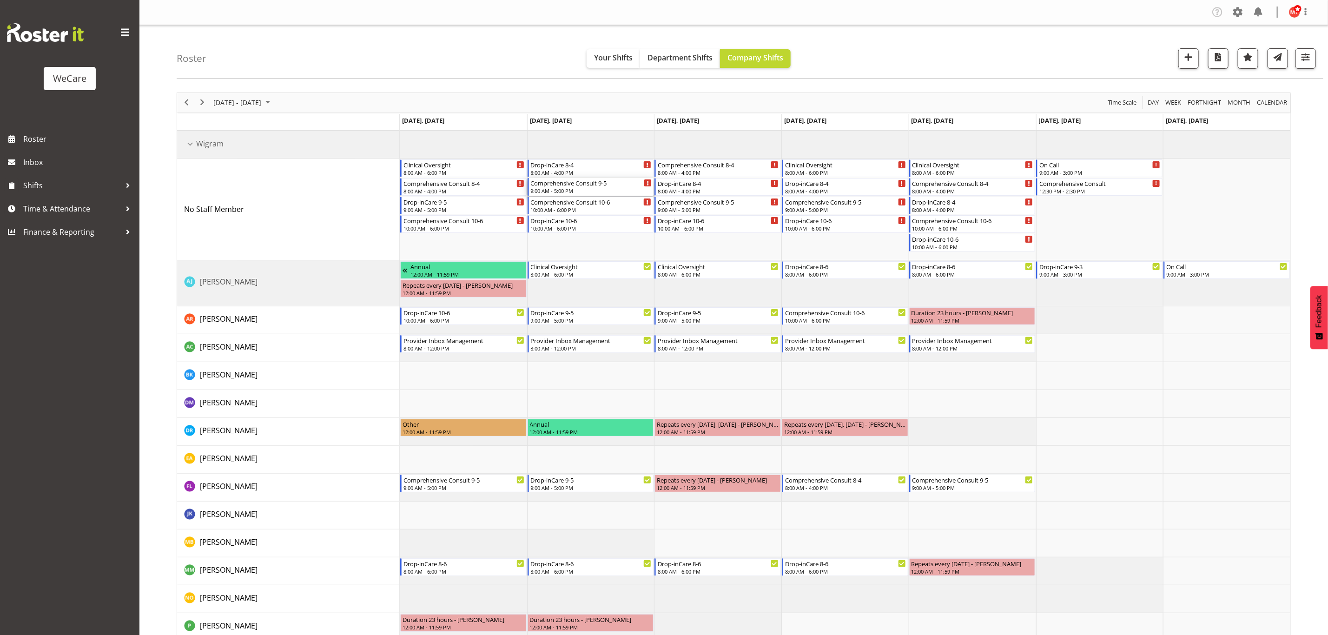
drag, startPoint x: 591, startPoint y: 188, endPoint x: 597, endPoint y: 184, distance: 6.7
click at [597, 184] on div "Comprehensive Consult 9-5" at bounding box center [591, 182] width 121 height 9
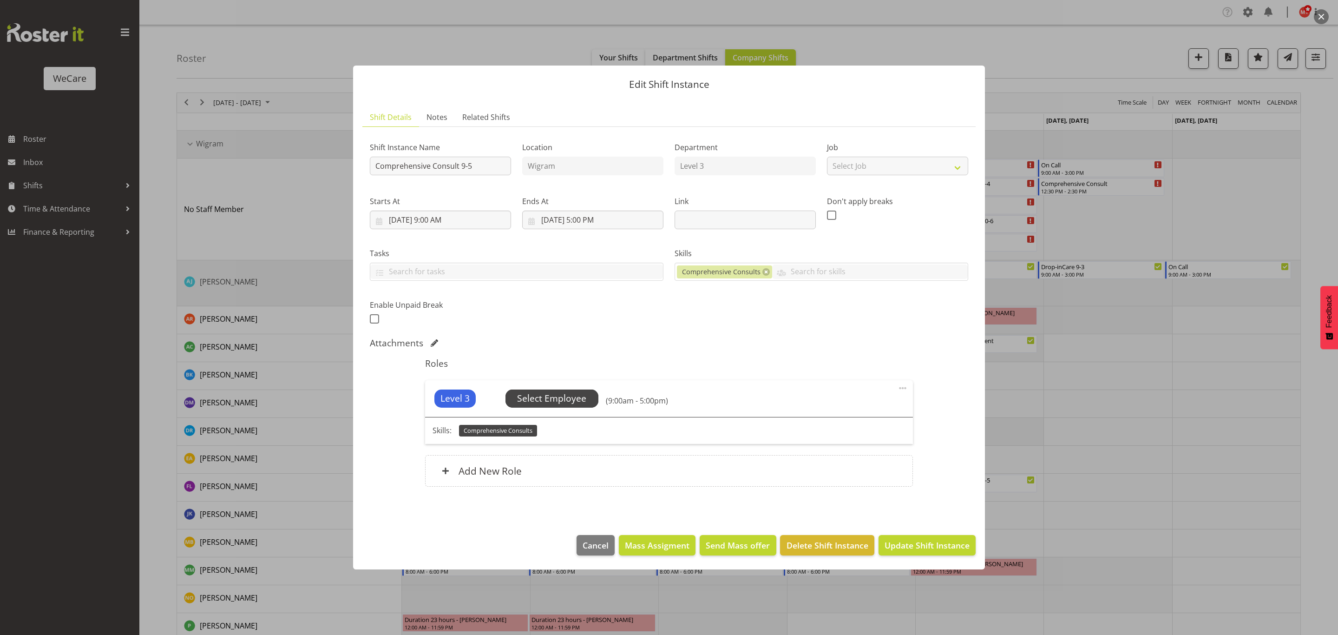
click at [527, 400] on span "Select Employee" at bounding box center [551, 398] width 69 height 13
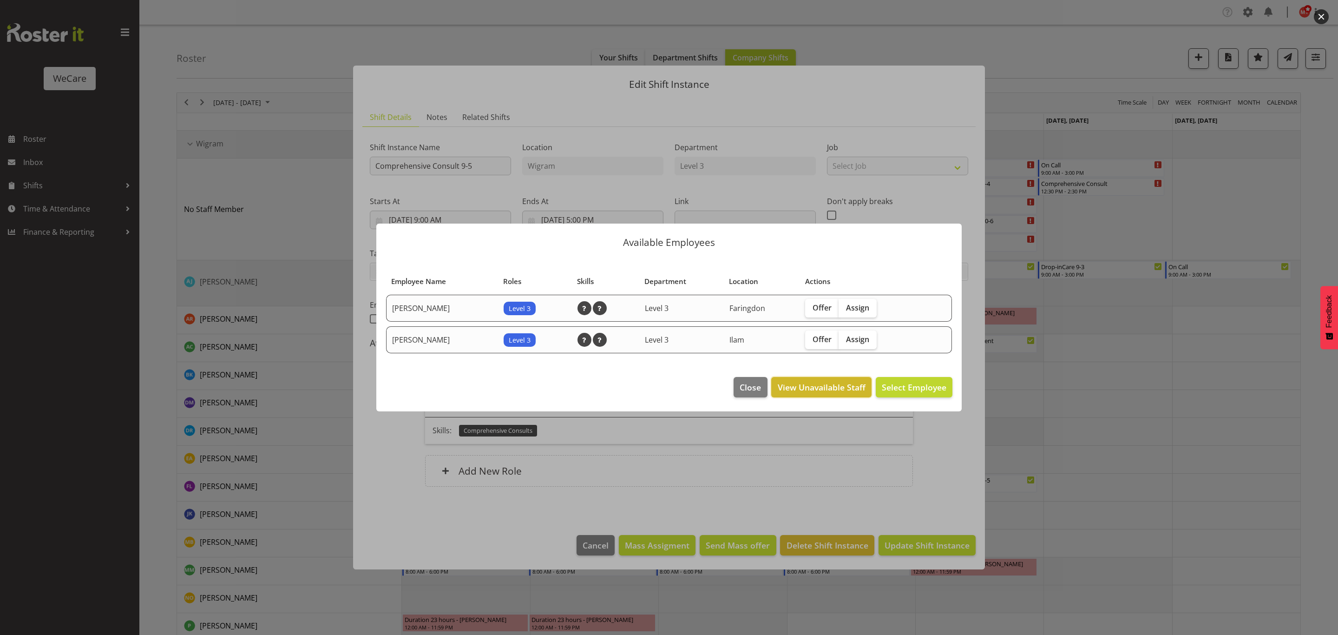
click at [829, 384] on span "View Unavailable Staff" at bounding box center [822, 387] width 88 height 12
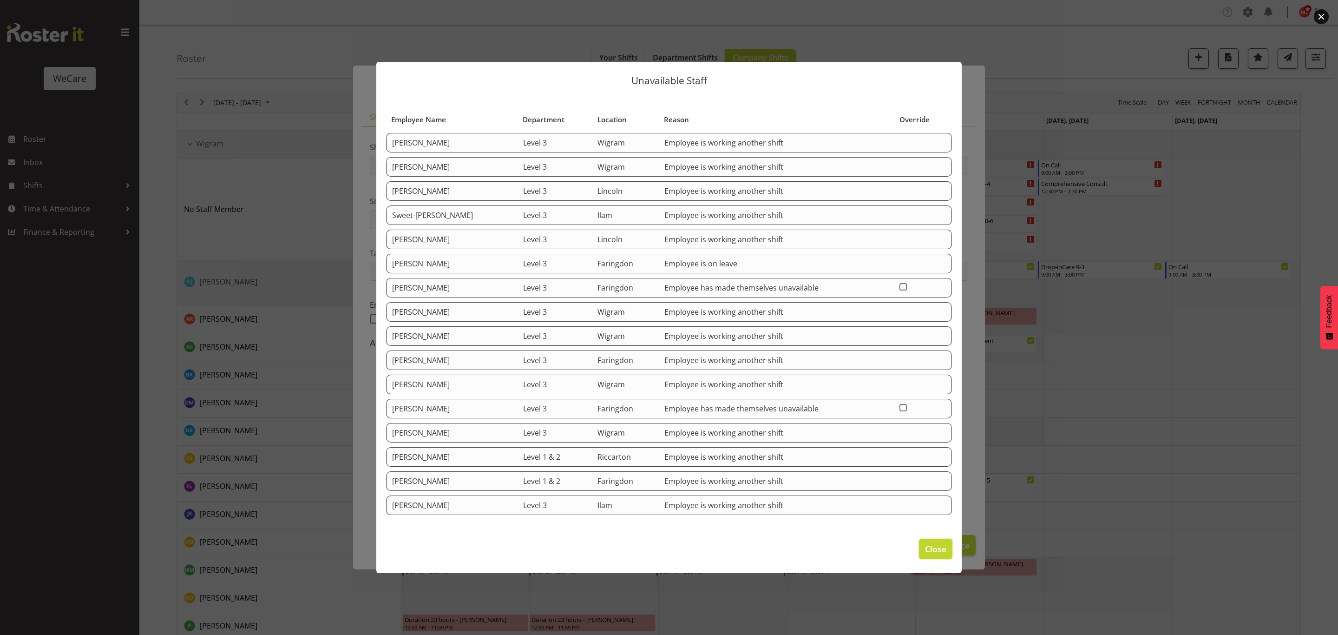
click at [930, 546] on span "Close" at bounding box center [935, 549] width 21 height 12
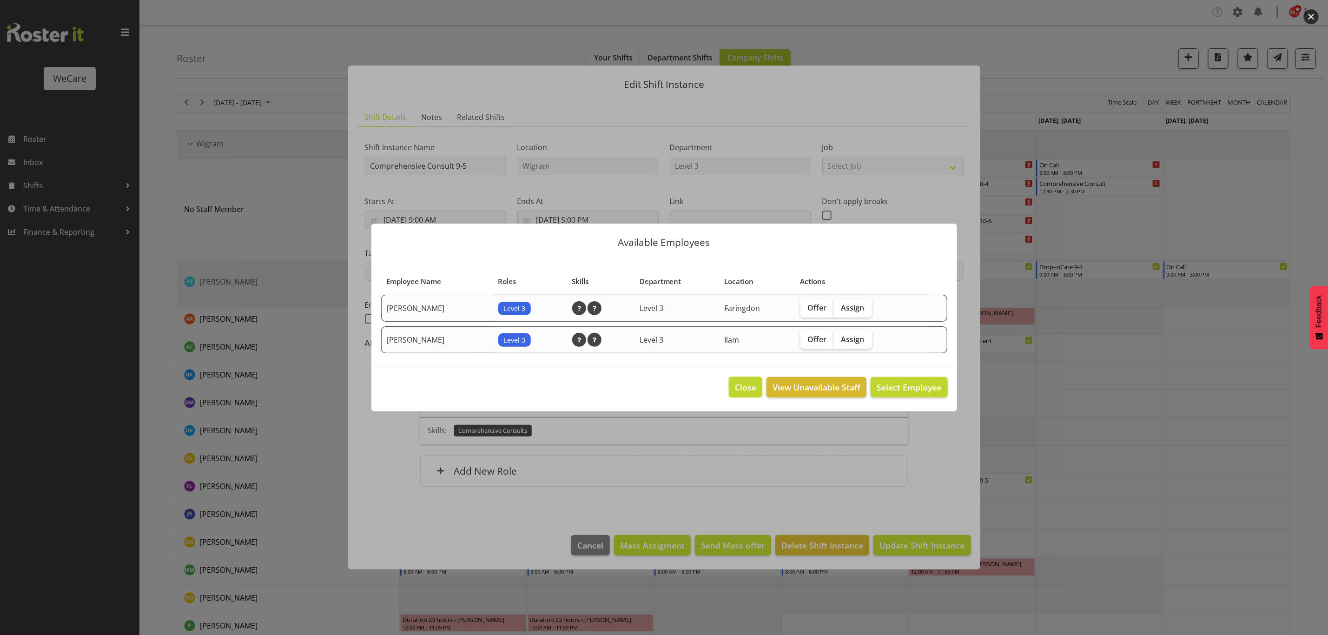
click at [756, 391] on span "Close" at bounding box center [745, 387] width 21 height 12
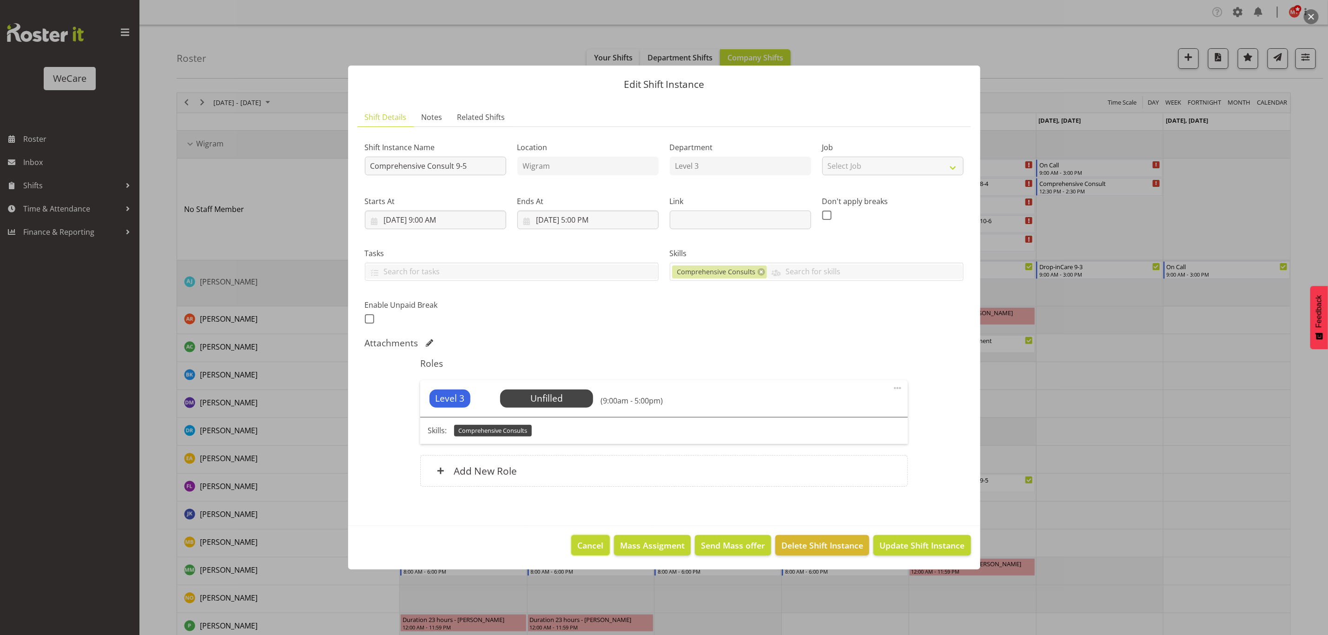
click at [576, 545] on button "Cancel" at bounding box center [590, 545] width 38 height 20
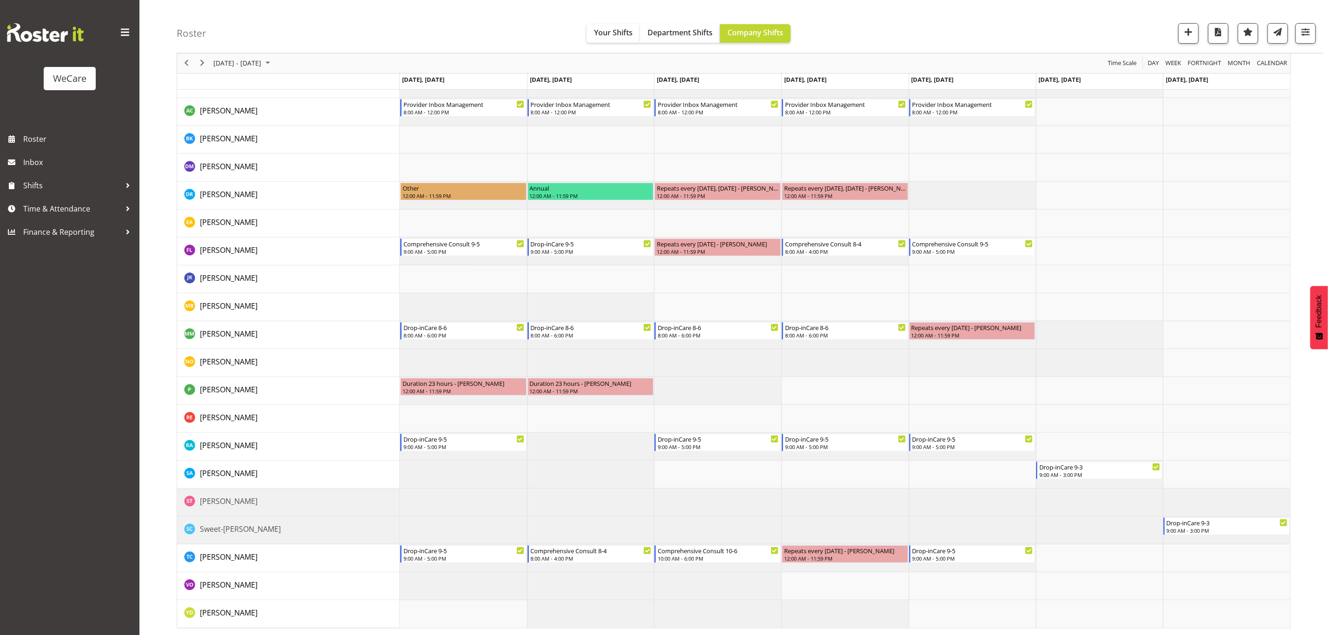
scroll to position [237, 0]
click at [1303, 38] on span "button" at bounding box center [1305, 32] width 12 height 12
click at [1284, 61] on button "1 Locations" at bounding box center [1249, 62] width 118 height 20
click at [1217, 131] on span "Ilam" at bounding box center [1213, 129] width 16 height 7
click at [1204, 131] on input "Ilam" at bounding box center [1201, 130] width 6 height 6
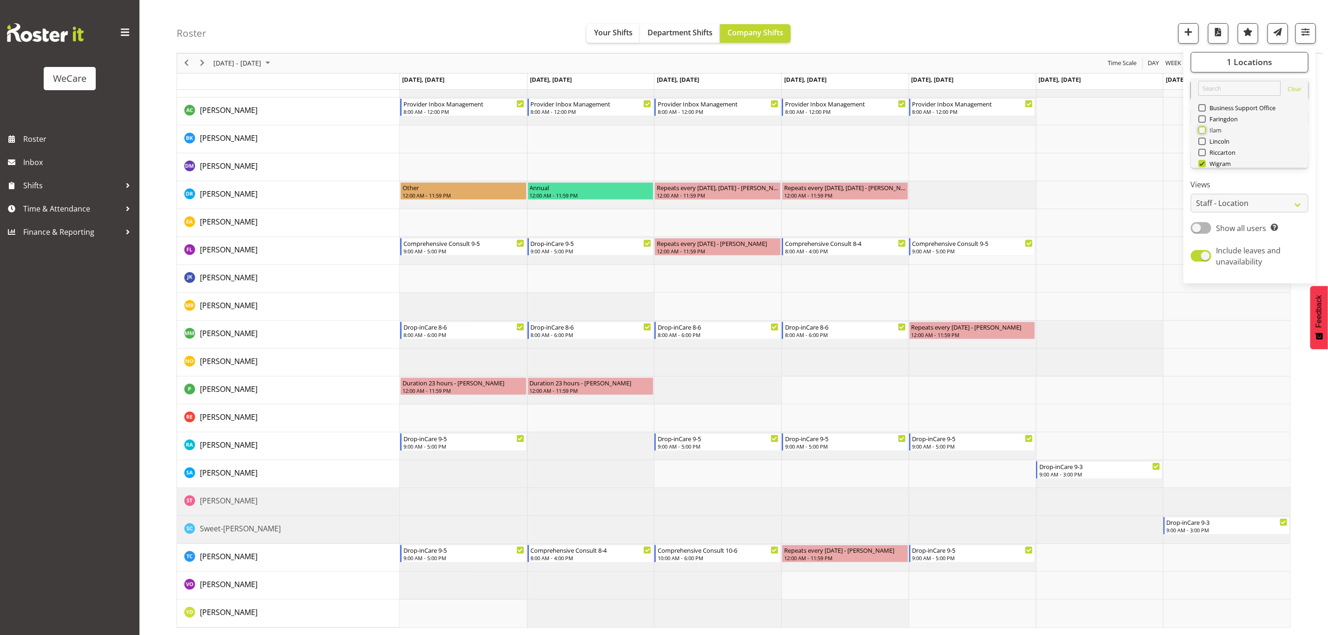
checkbox input "true"
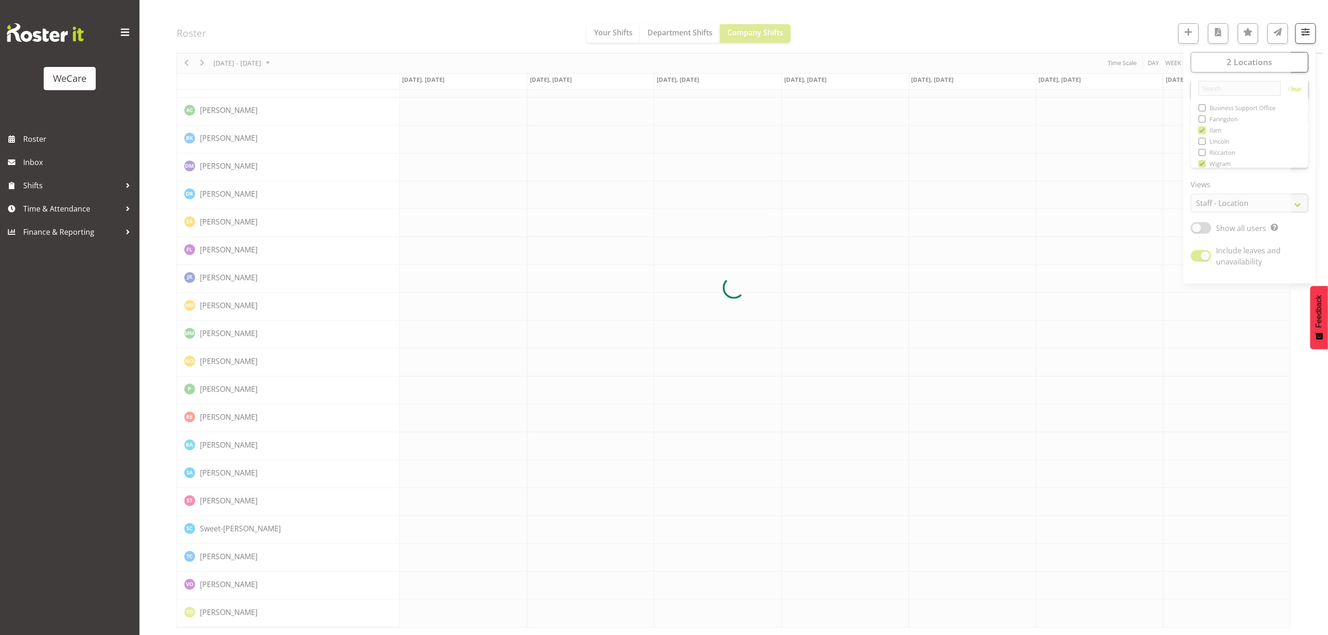
scroll to position [0, 0]
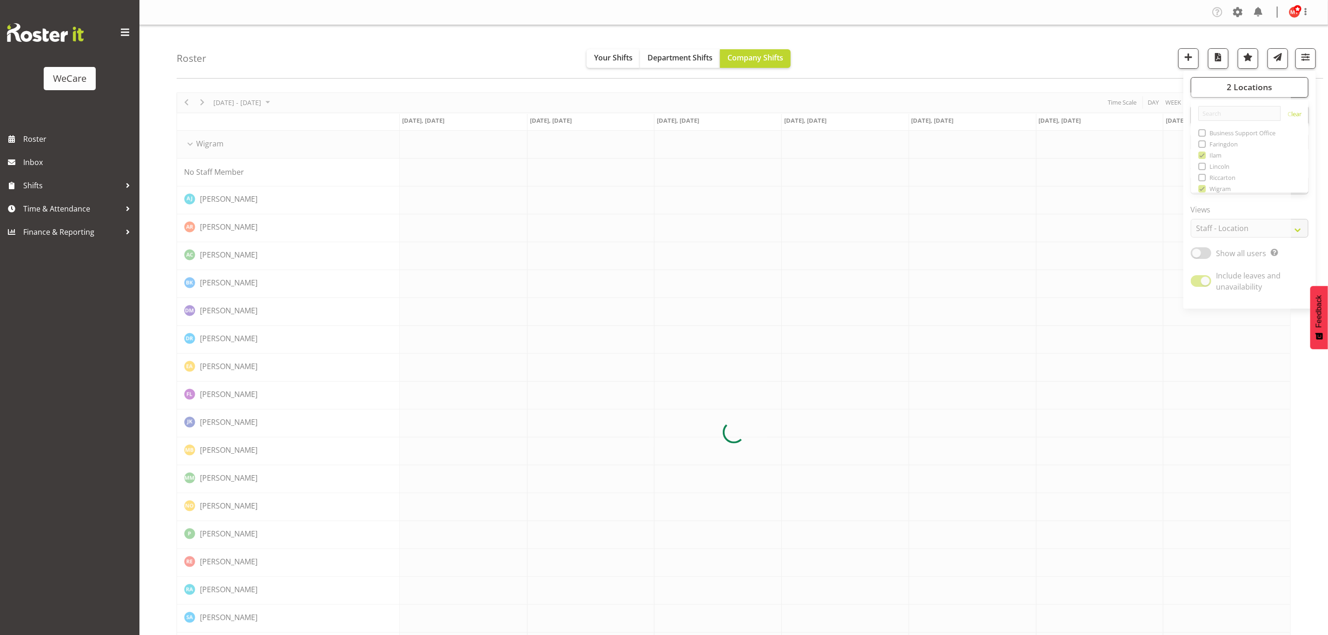
click at [973, 48] on div "Roster Your Shifts Department Shifts Company Shifts 2 Locations Clear Business …" at bounding box center [750, 51] width 1146 height 53
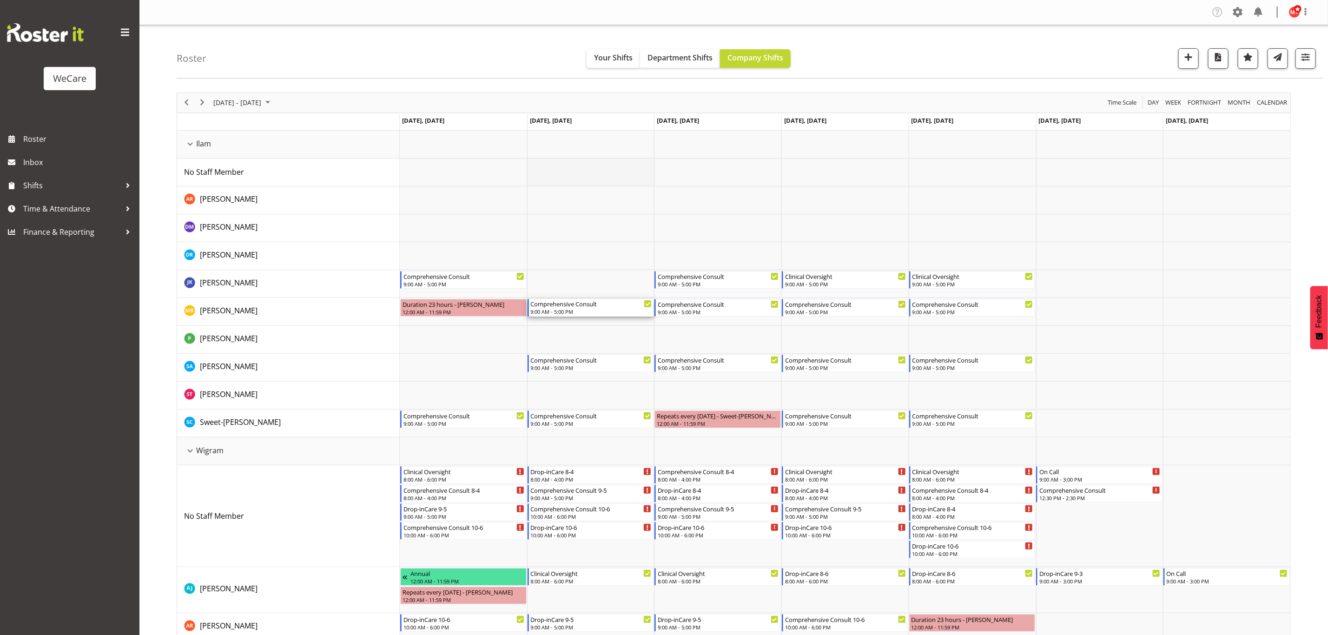
drag, startPoint x: 582, startPoint y: 309, endPoint x: 583, endPoint y: 173, distance: 135.7
click at [606, 137] on td "Timeline Week of August 25, 2025" at bounding box center [590, 145] width 127 height 28
drag, startPoint x: 608, startPoint y: 311, endPoint x: 619, endPoint y: 131, distance: 179.7
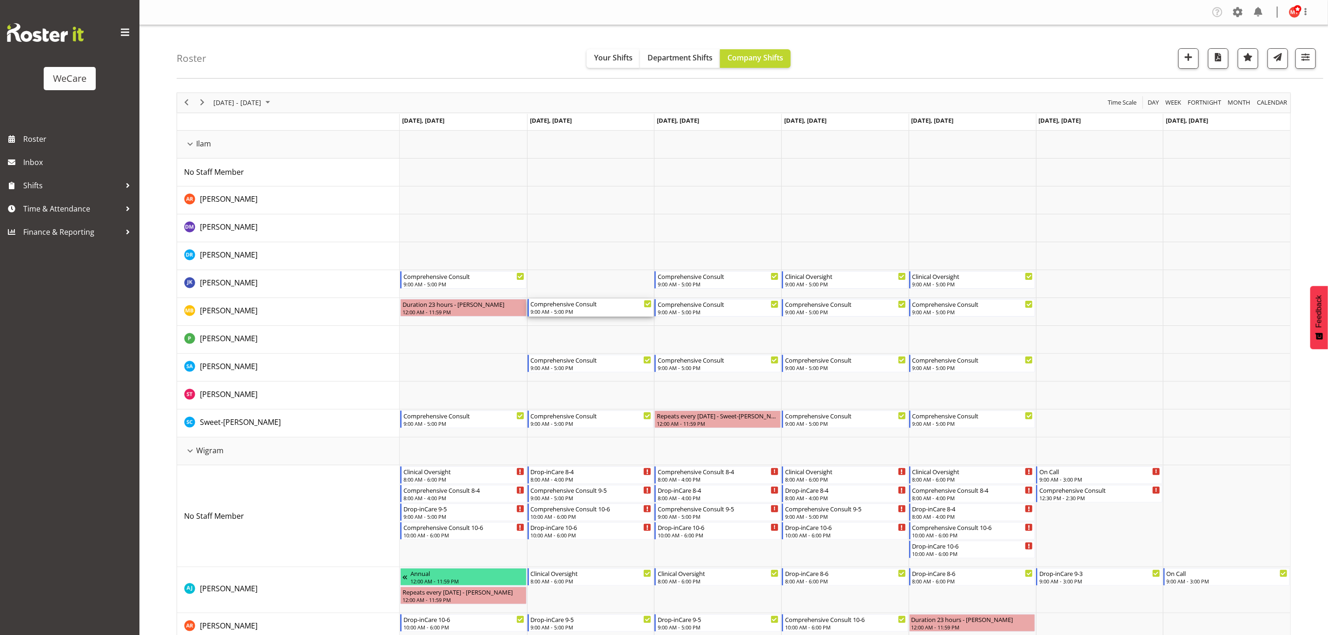
click at [618, 312] on div "9:00 AM - 5:00 PM" at bounding box center [591, 311] width 121 height 7
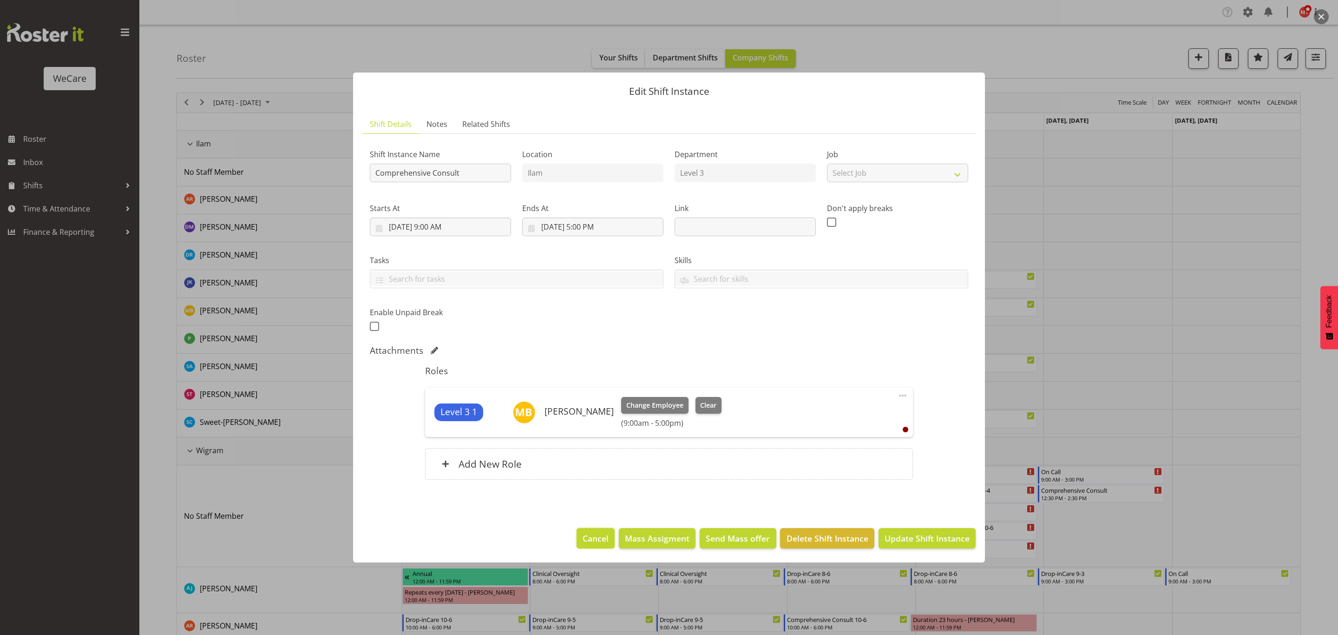
click at [597, 538] on span "Cancel" at bounding box center [596, 538] width 26 height 12
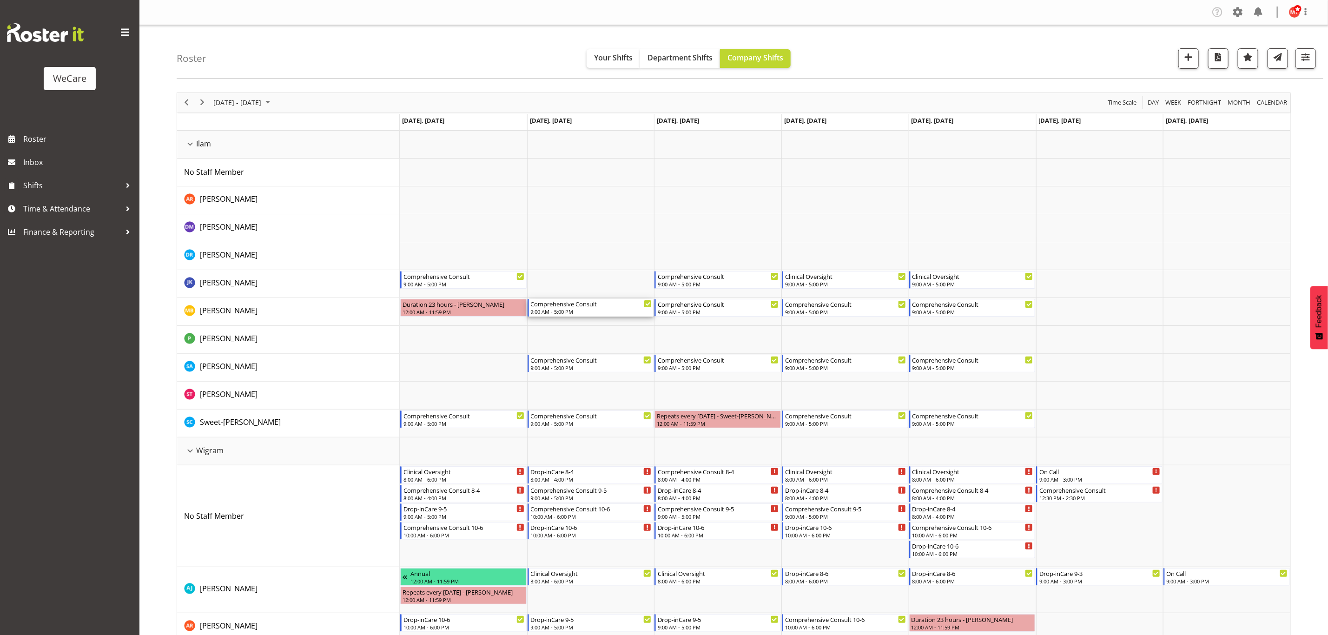
drag, startPoint x: 552, startPoint y: 313, endPoint x: 552, endPoint y: 125, distance: 187.3
click at [552, 125] on tbody "Aug 25, Monday Aug 26, Tuesday Aug 27, Wednesday Aug 28, Thursday Aug 29, Frida…" at bounding box center [733, 642] width 1113 height 1057
drag, startPoint x: 548, startPoint y: 311, endPoint x: 546, endPoint y: 176, distance: 135.2
click at [582, 304] on div "Comprehensive Consult" at bounding box center [591, 303] width 121 height 9
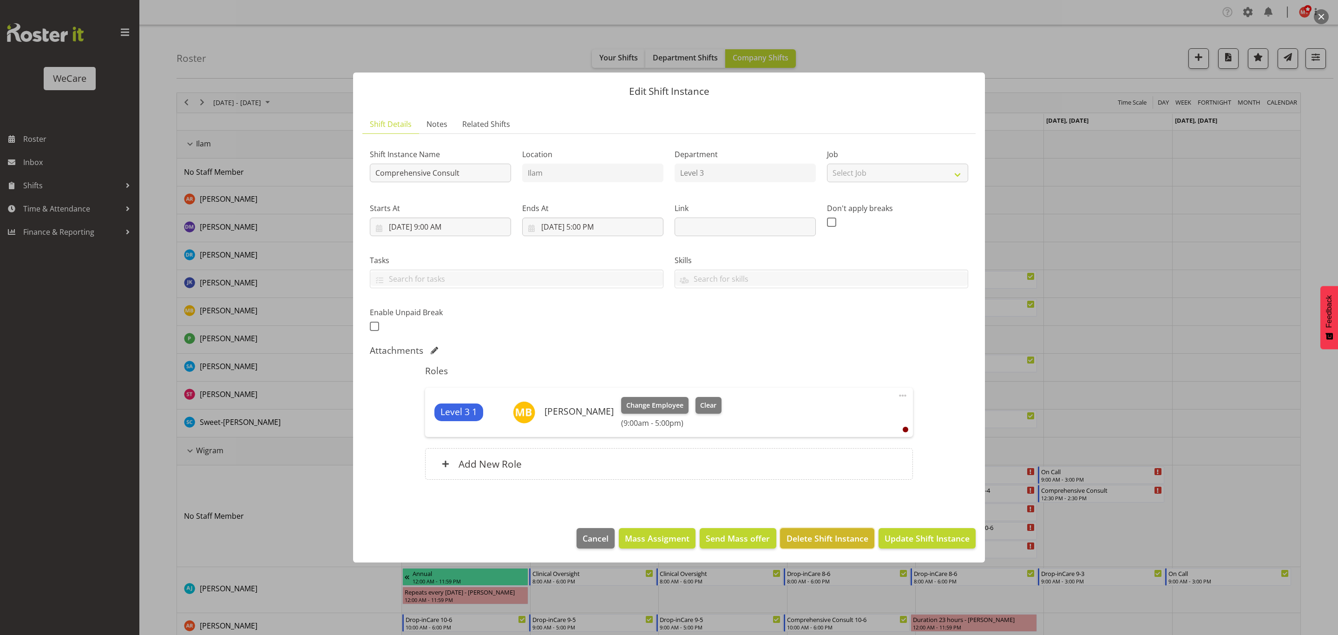
click at [819, 532] on span "Delete Shift Instance" at bounding box center [828, 538] width 82 height 12
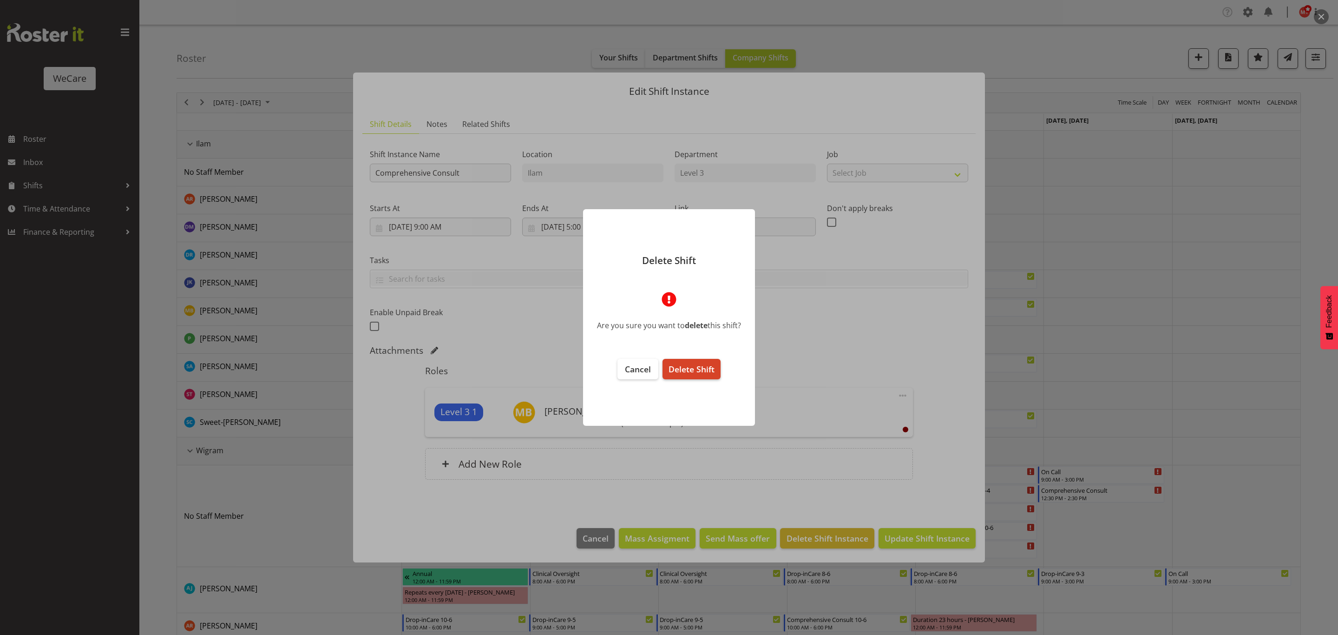
click at [689, 371] on span "Delete Shift" at bounding box center [692, 368] width 46 height 11
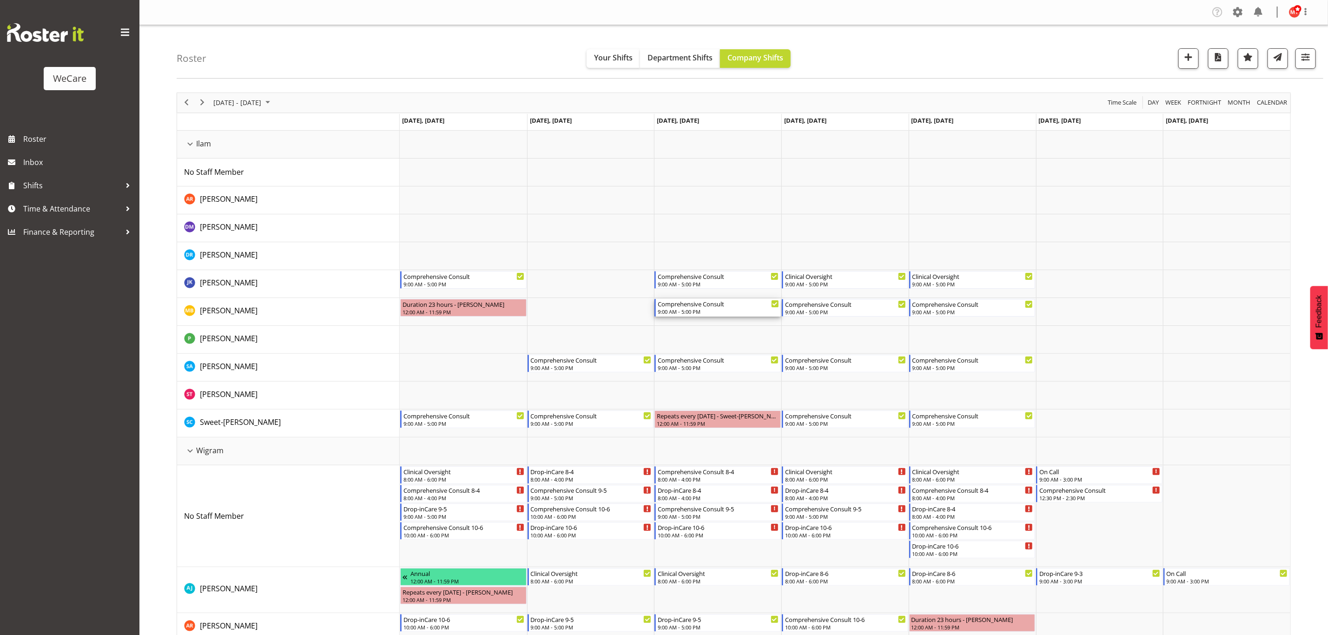
click at [718, 306] on div "Comprehensive Consult" at bounding box center [717, 303] width 121 height 9
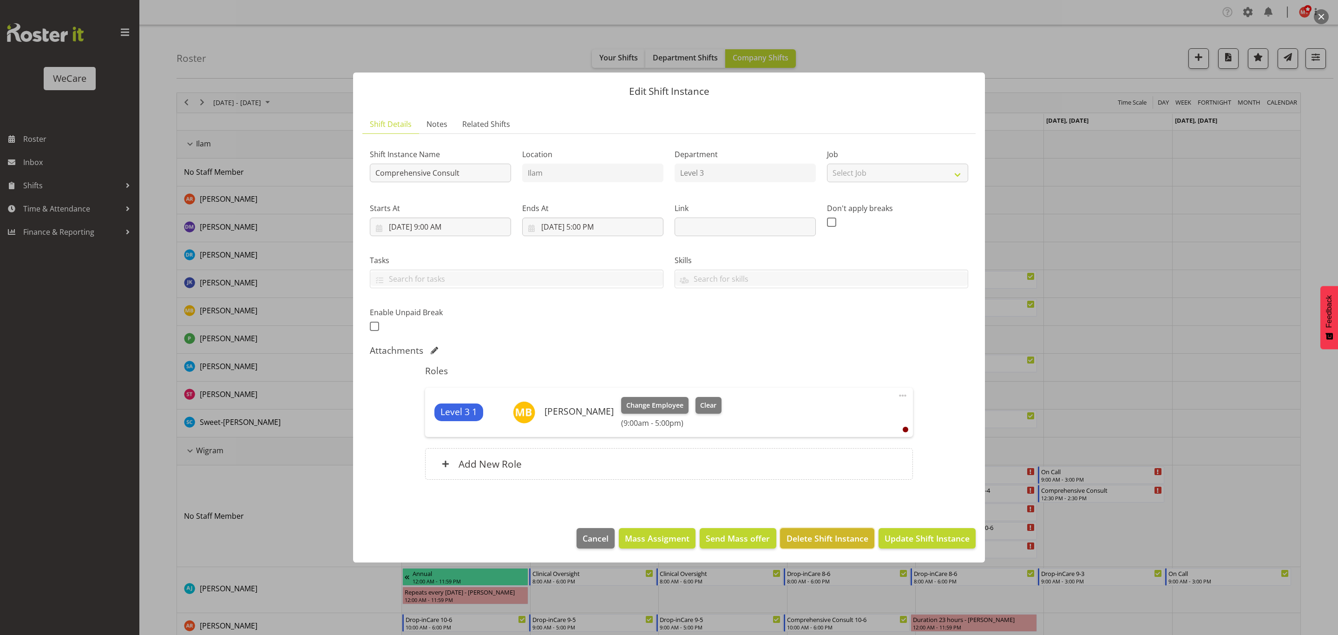
click at [796, 536] on span "Delete Shift Instance" at bounding box center [828, 538] width 82 height 12
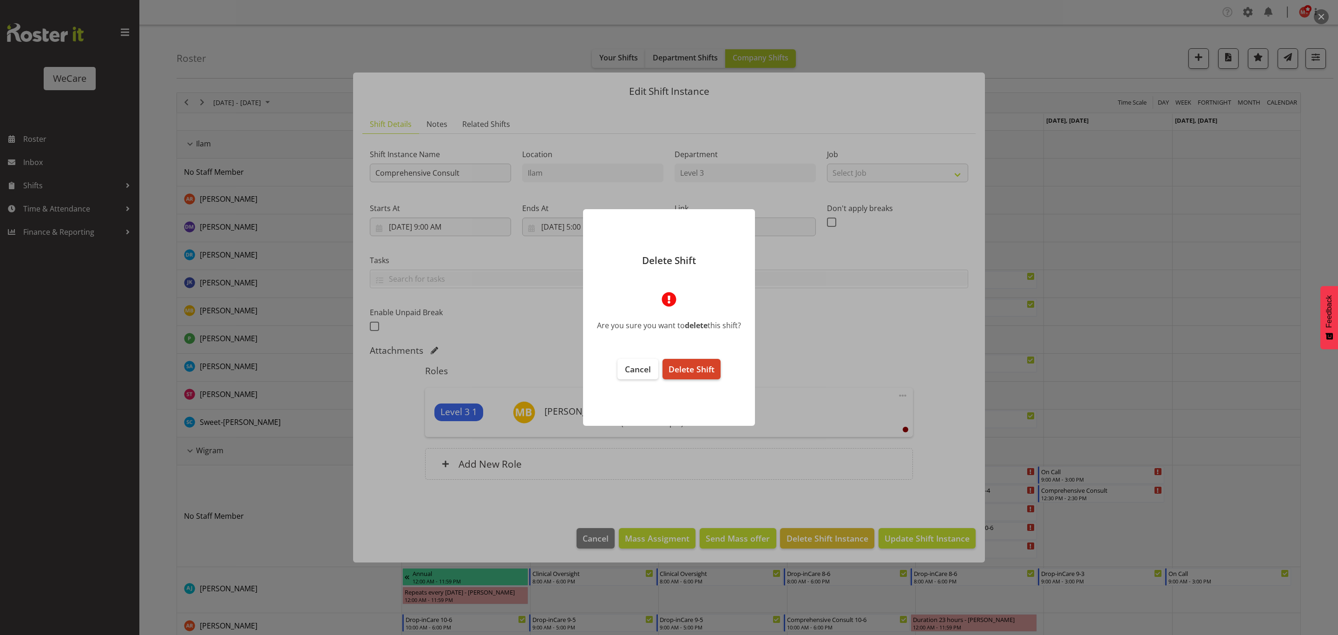
click at [696, 367] on span "Delete Shift" at bounding box center [692, 368] width 46 height 11
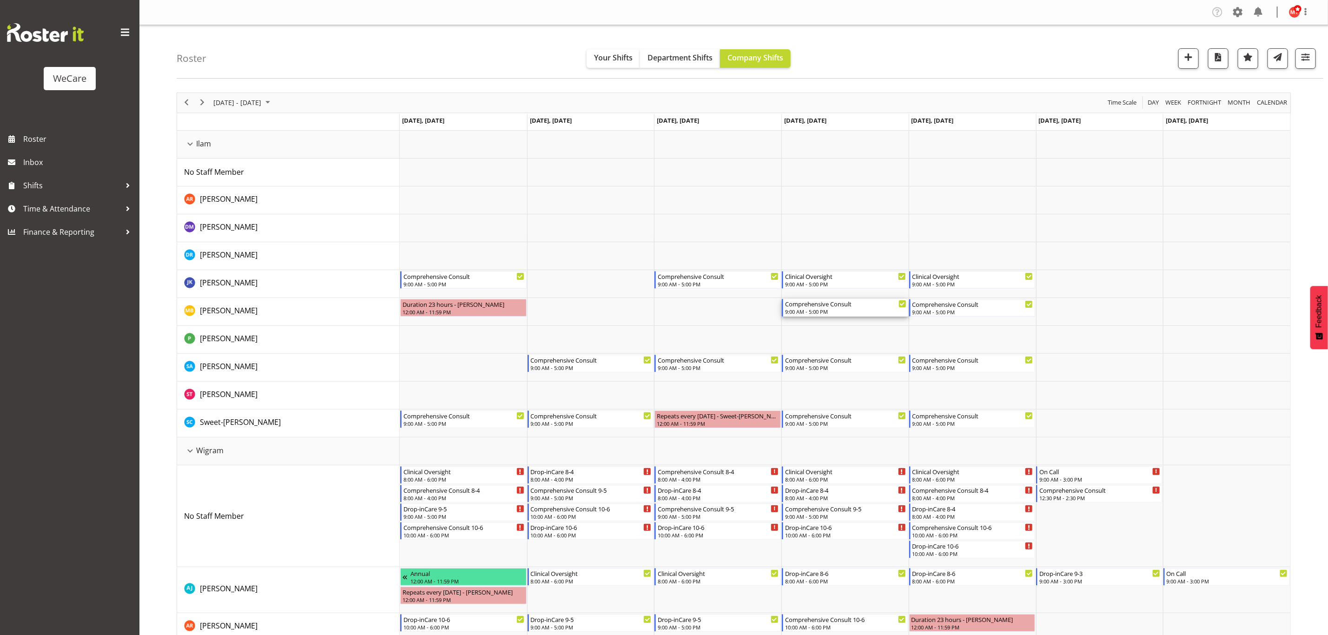
click at [820, 306] on div "Comprehensive Consult" at bounding box center [845, 303] width 121 height 9
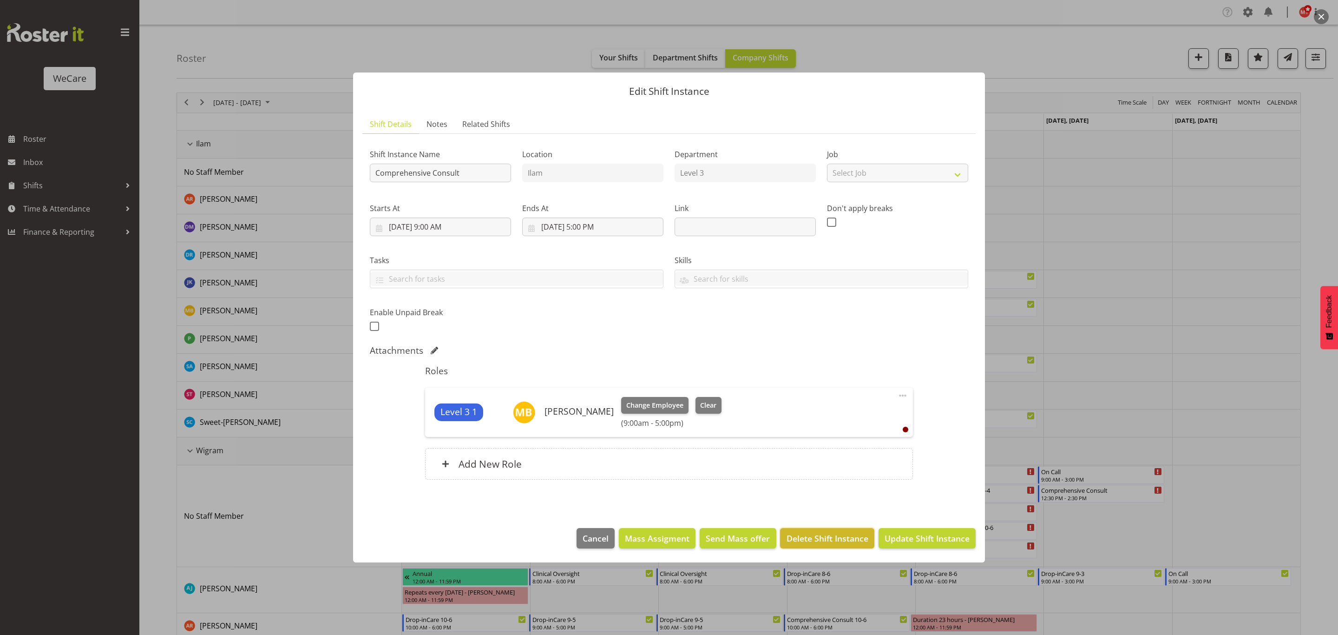
click at [811, 538] on span "Delete Shift Instance" at bounding box center [828, 538] width 82 height 12
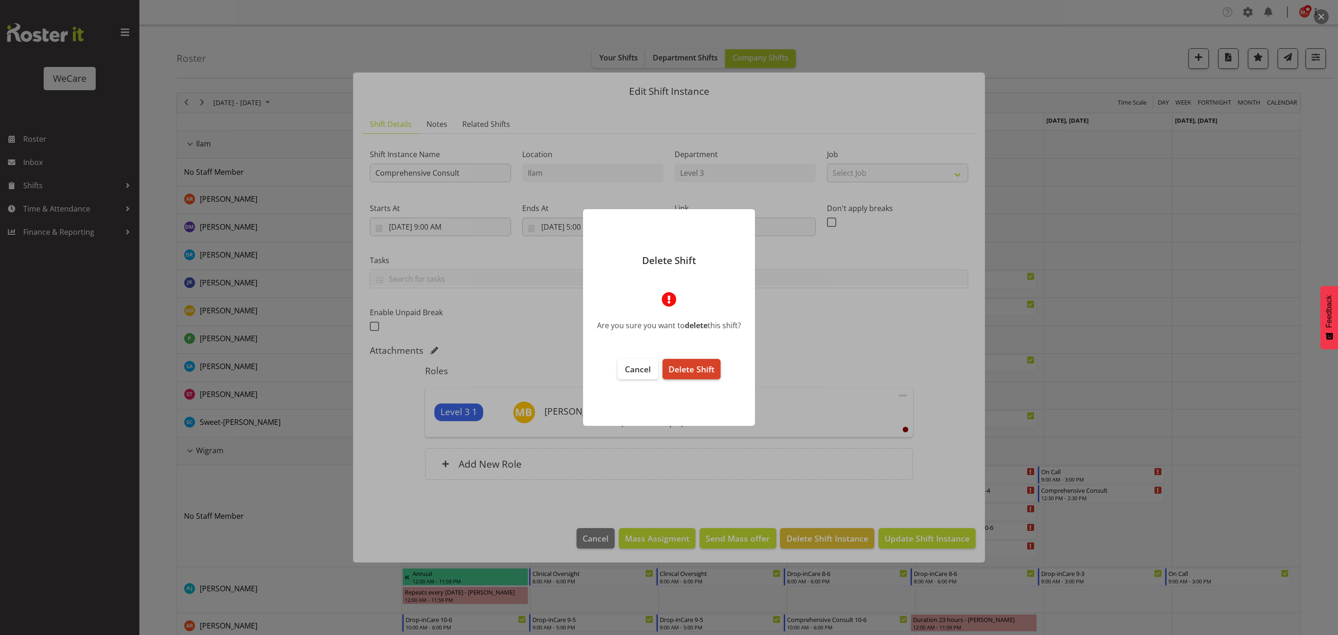
click at [690, 374] on span "Delete Shift" at bounding box center [692, 368] width 46 height 11
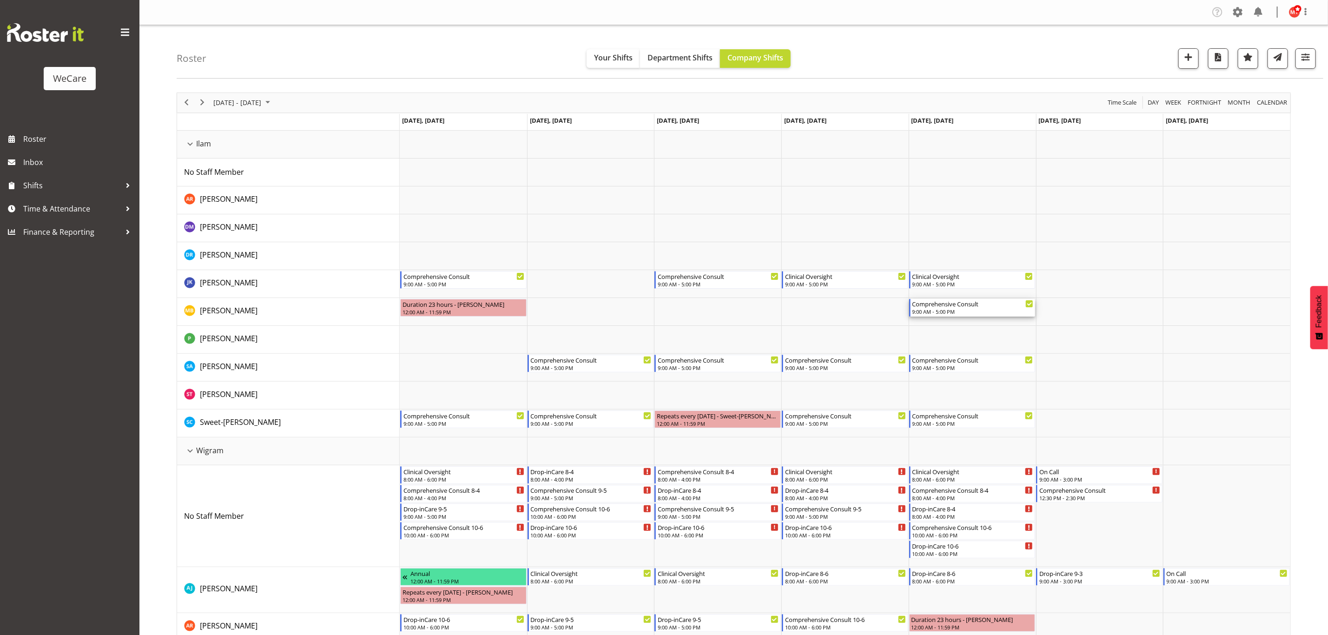
click at [935, 305] on div "Comprehensive Consult" at bounding box center [972, 303] width 121 height 9
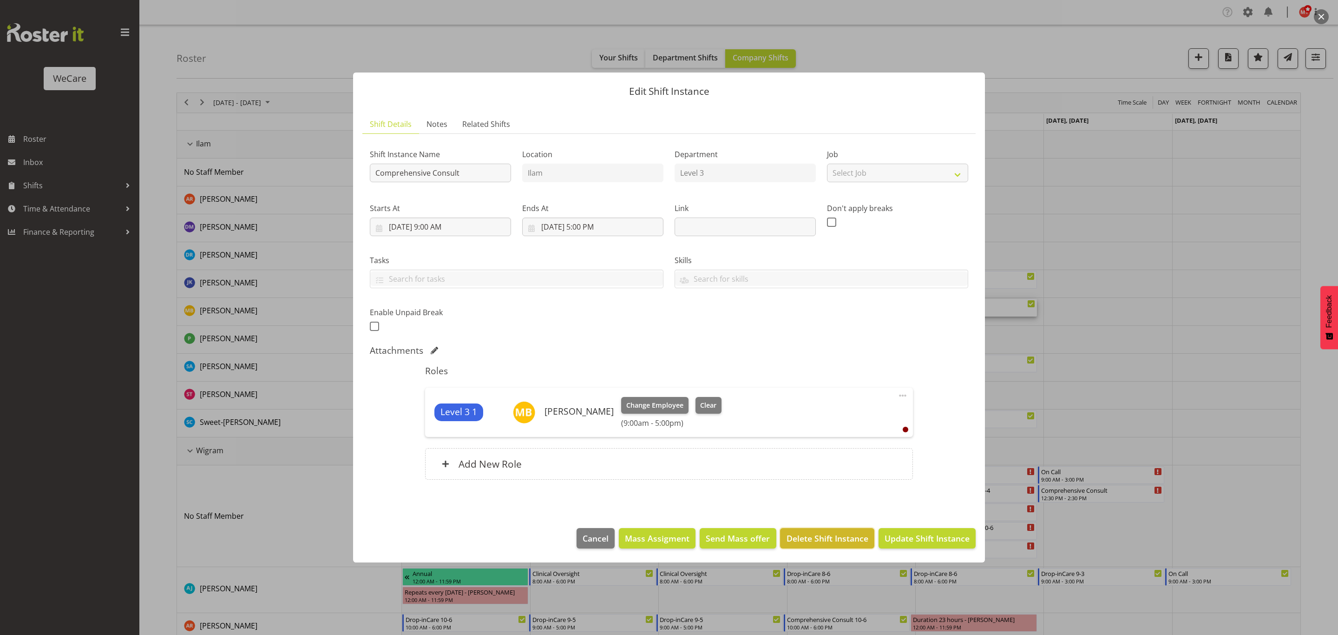
click at [806, 538] on span "Delete Shift Instance" at bounding box center [828, 538] width 82 height 12
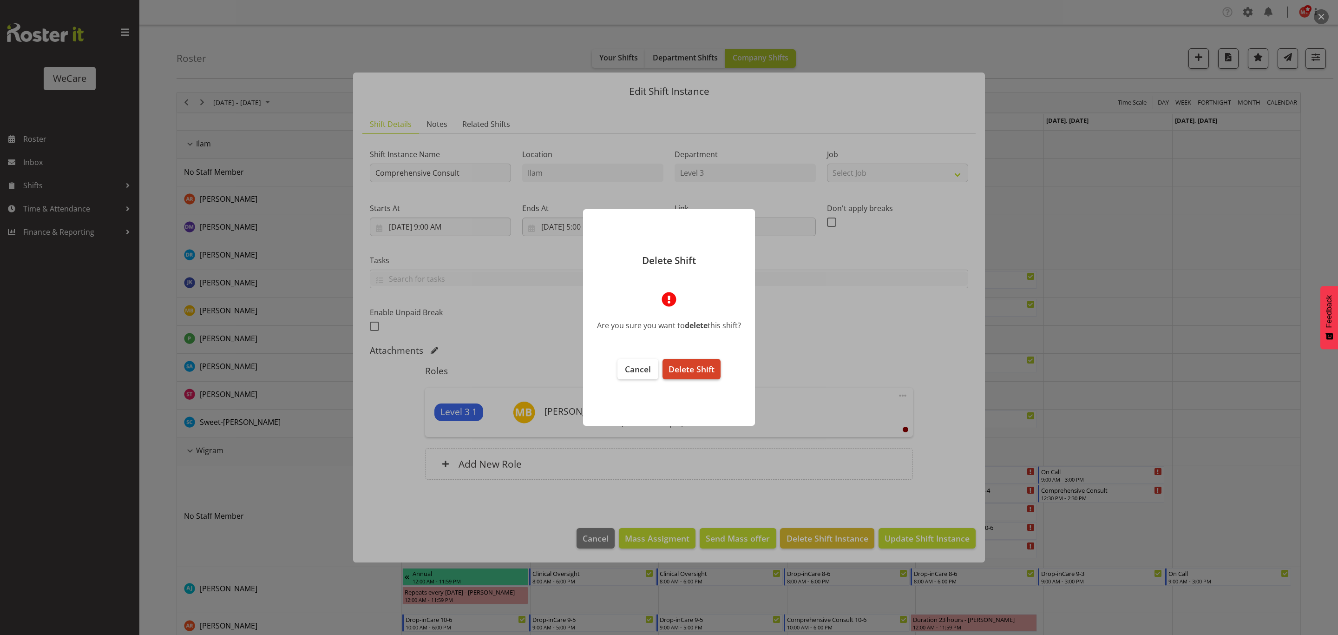
click at [708, 366] on span "Delete Shift" at bounding box center [692, 368] width 46 height 11
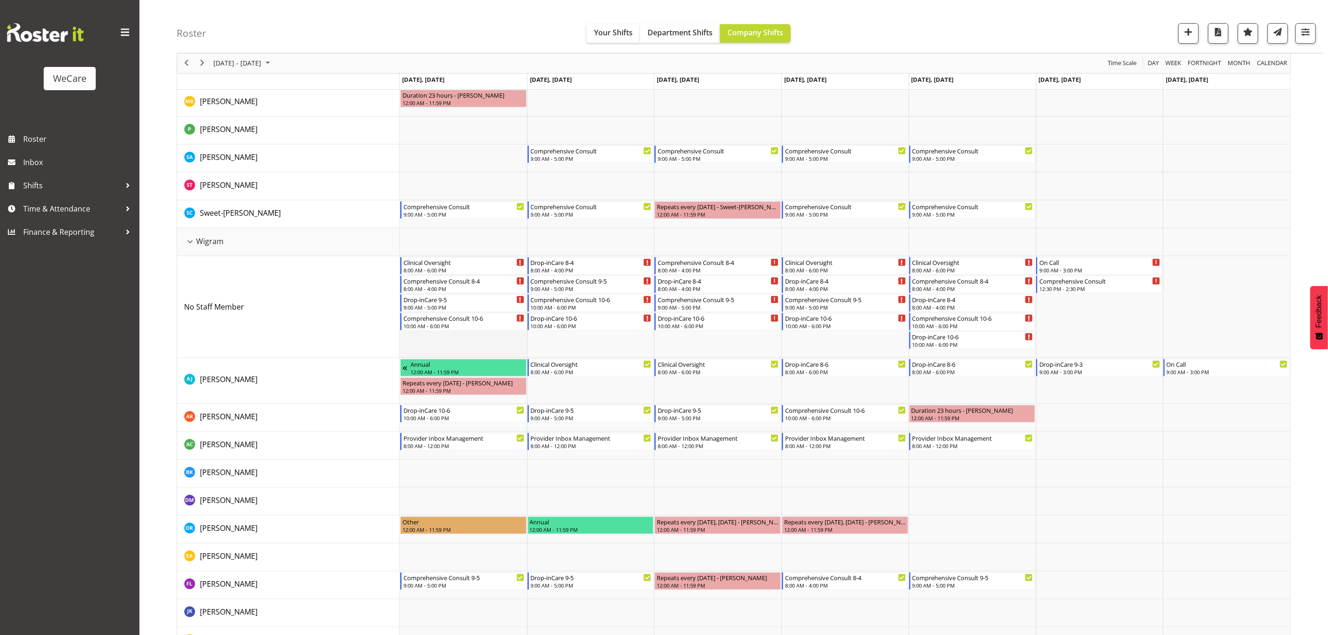
scroll to position [279, 0]
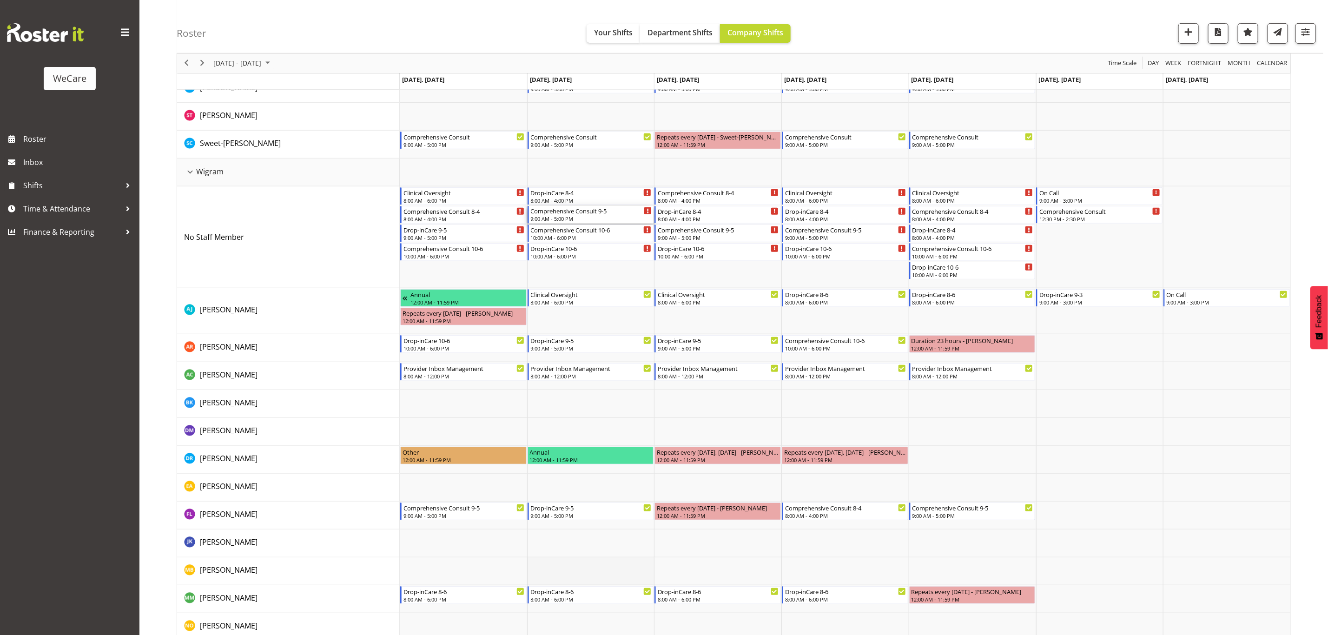
drag, startPoint x: 559, startPoint y: 213, endPoint x: 551, endPoint y: 573, distance: 360.2
click at [551, 573] on div "Comprehensive Consult 9:00 AM - 5:00 PM Comprehensive Consult 9:00 AM - 5:00 PM…" at bounding box center [845, 372] width 890 height 1040
click at [578, 212] on div "Comprehensive Consult 9-5" at bounding box center [591, 210] width 121 height 9
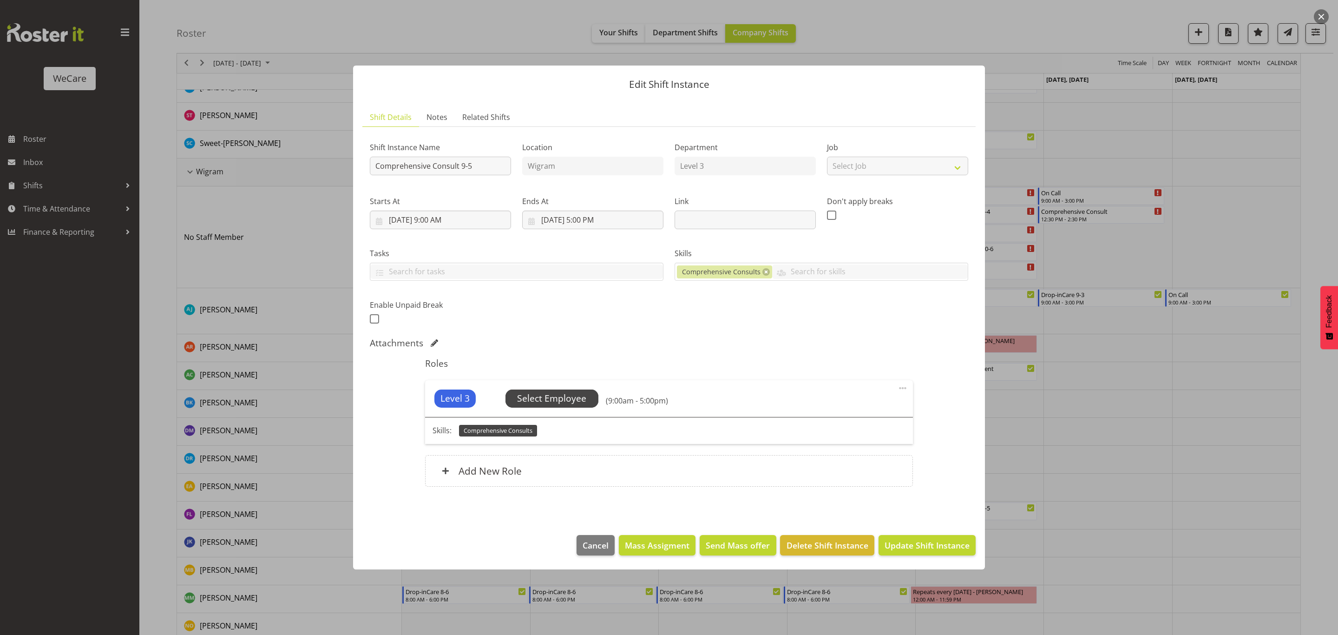
click at [552, 401] on span "Select Employee" at bounding box center [551, 398] width 69 height 13
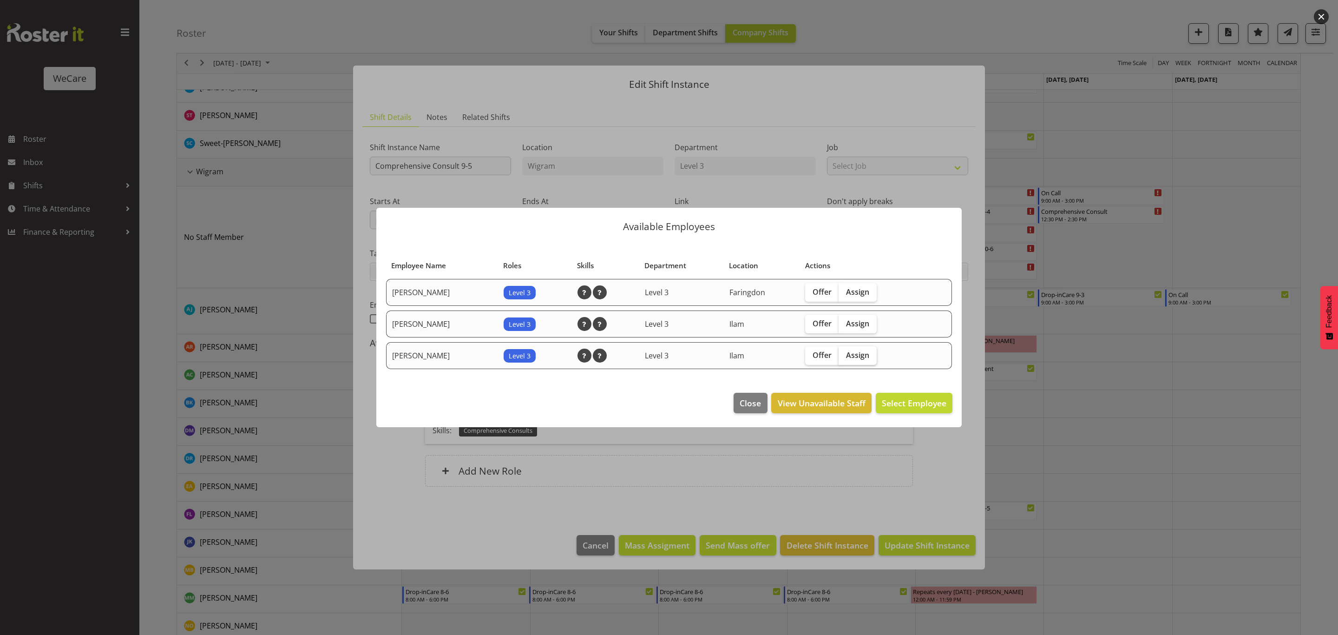
click at [852, 355] on span "Assign" at bounding box center [857, 354] width 23 height 9
click at [845, 355] on input "Assign" at bounding box center [842, 355] width 6 height 6
checkbox input "true"
click at [884, 402] on span "Assign Matthew Brewer" at bounding box center [900, 402] width 94 height 11
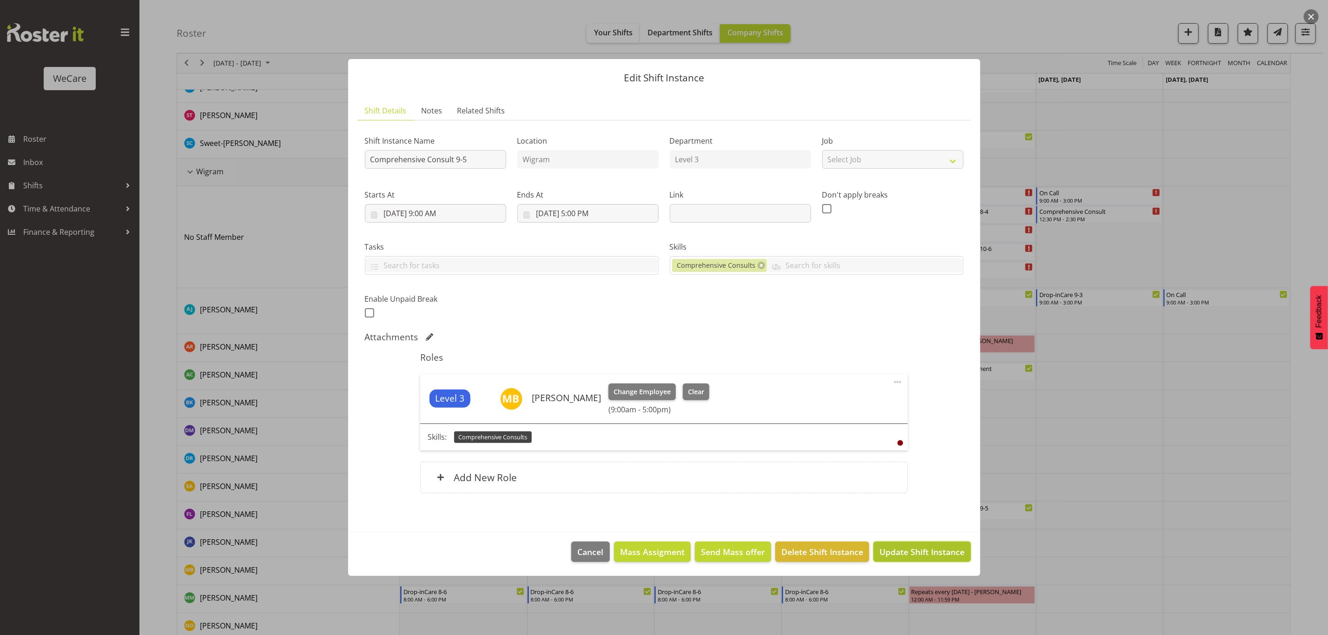
click at [892, 549] on span "Update Shift Instance" at bounding box center [921, 552] width 85 height 12
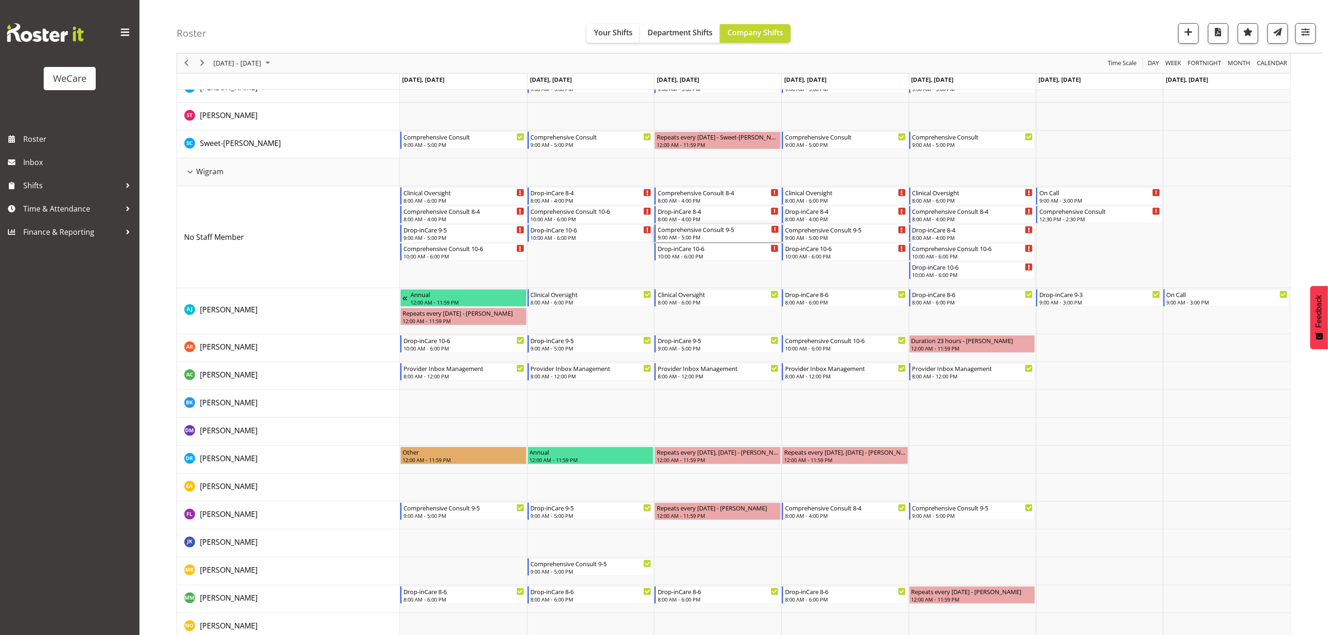
click at [727, 233] on div "Comprehensive Consult 9-5" at bounding box center [717, 228] width 121 height 9
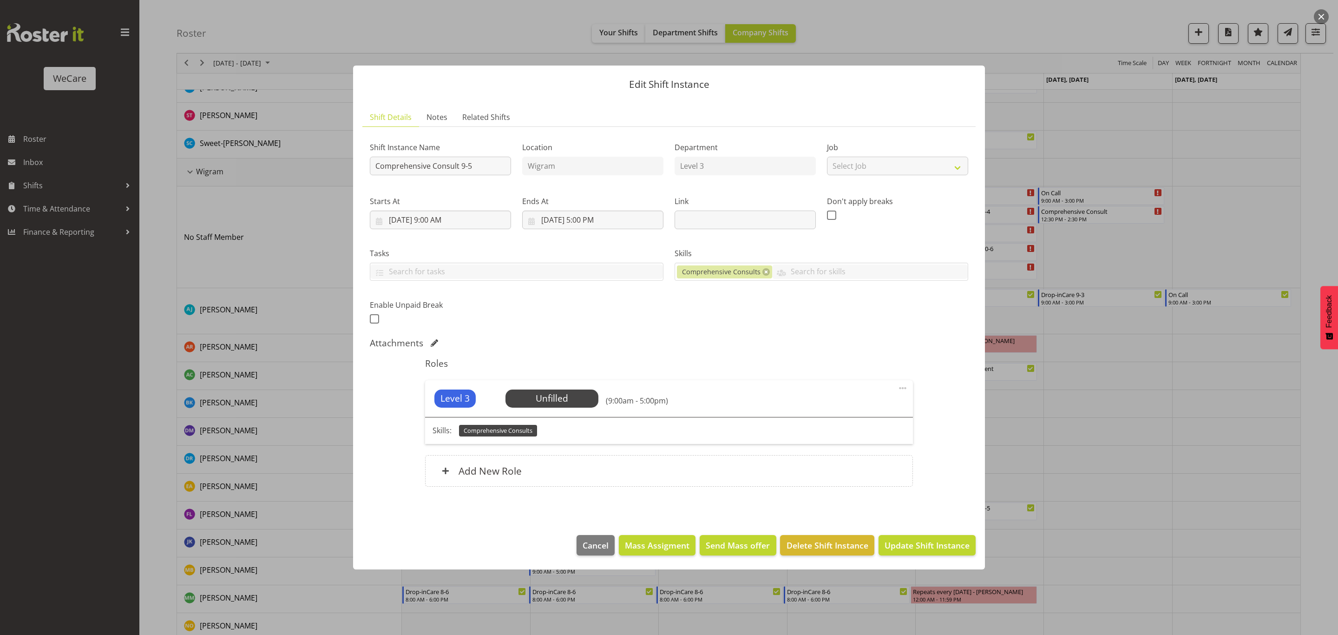
click at [509, 431] on span "Comprehensive Consults" at bounding box center [498, 430] width 69 height 9
click at [551, 397] on span "Select Employee" at bounding box center [551, 398] width 69 height 13
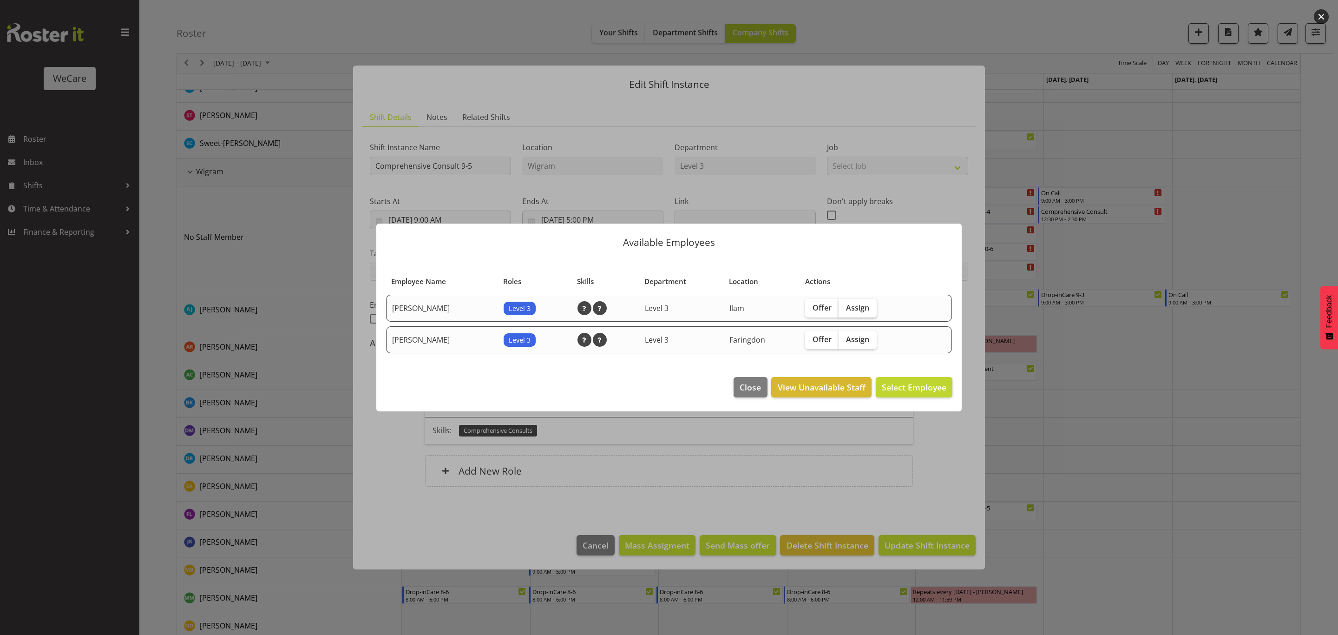
click at [859, 306] on span "Assign" at bounding box center [857, 307] width 23 height 9
click at [845, 306] on input "Assign" at bounding box center [842, 307] width 6 height 6
checkbox input "true"
click at [876, 389] on span "Assign Matthew Brewer" at bounding box center [900, 386] width 94 height 11
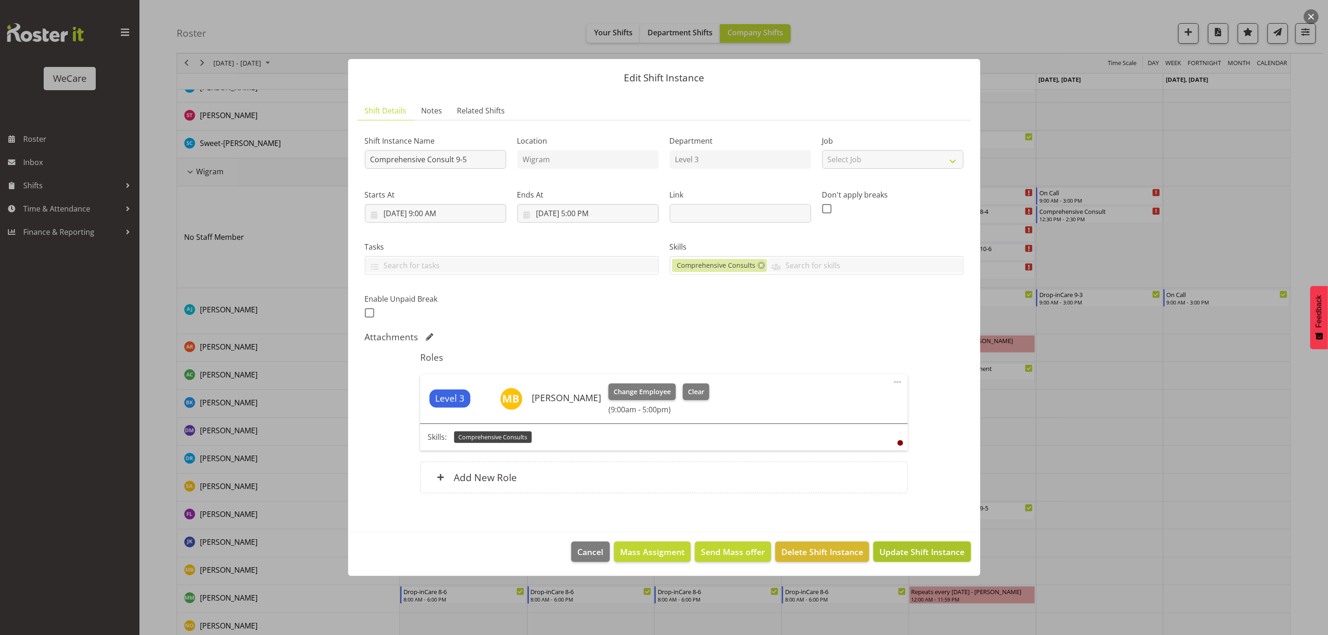
click at [900, 551] on span "Update Shift Instance" at bounding box center [921, 552] width 85 height 12
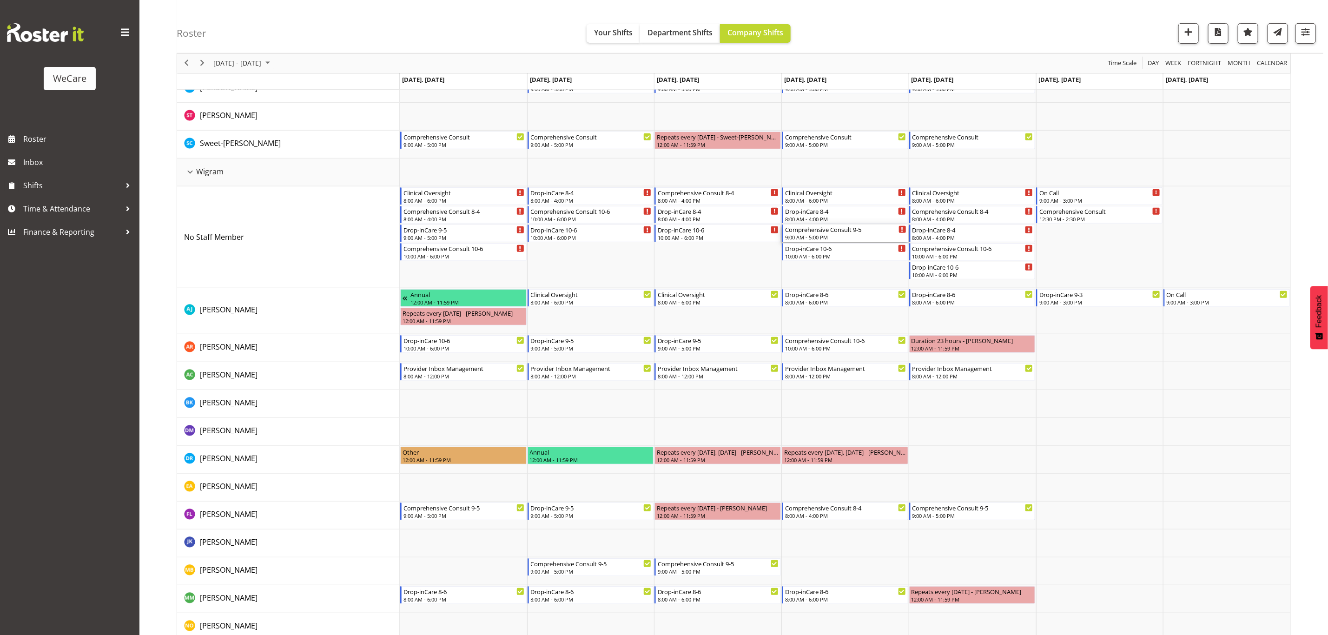
click at [848, 231] on div "Comprehensive Consult 9-5" at bounding box center [845, 228] width 121 height 9
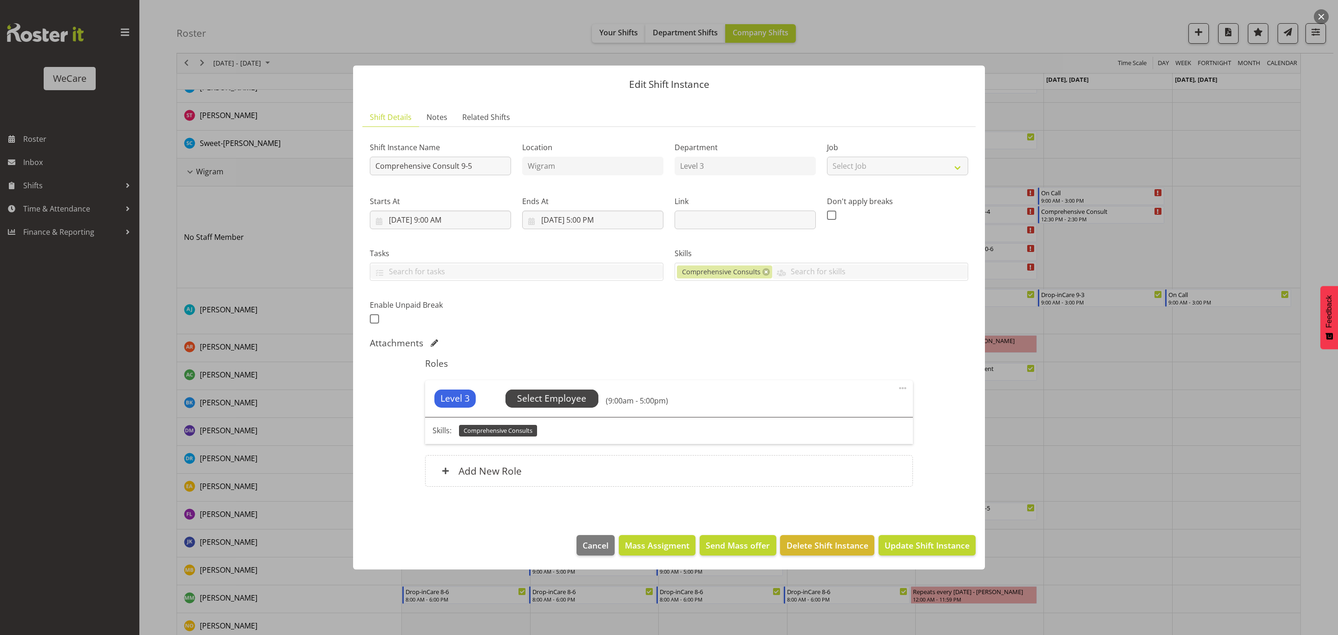
click at [558, 392] on span "Select Employee" at bounding box center [551, 398] width 69 height 13
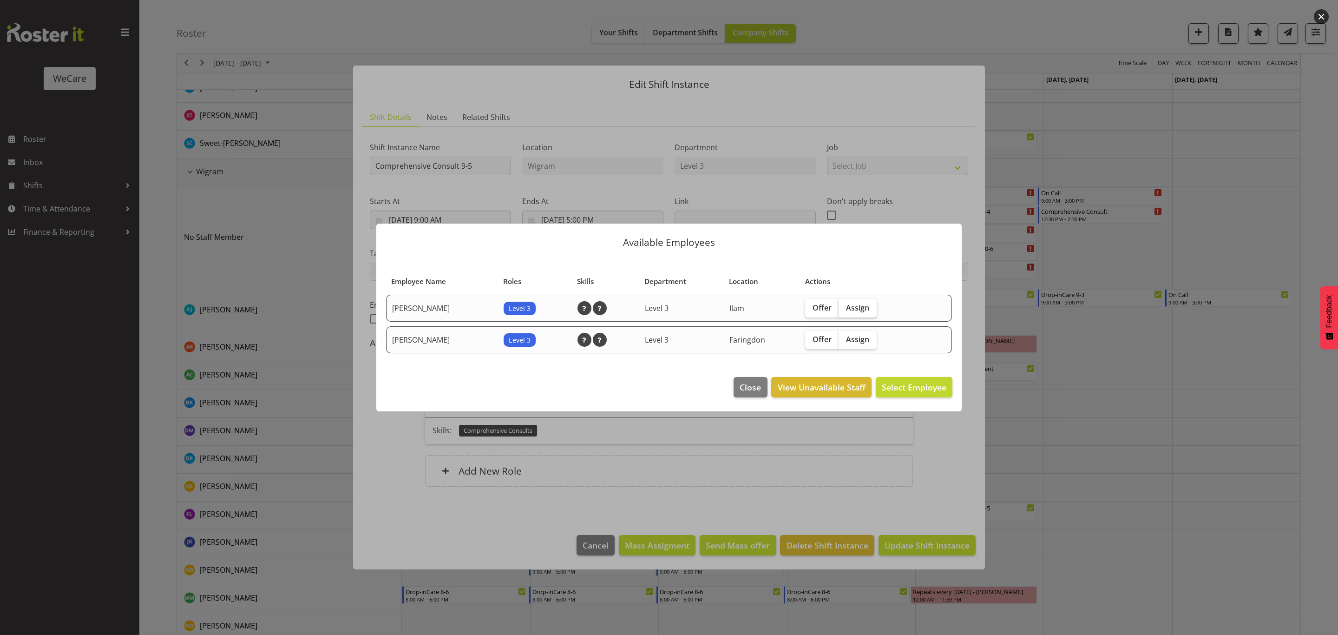
click at [863, 310] on span "Assign" at bounding box center [857, 307] width 23 height 9
click at [845, 310] on input "Assign" at bounding box center [842, 307] width 6 height 6
checkbox input "true"
click at [868, 388] on span "Assign Matthew Brewer" at bounding box center [900, 386] width 94 height 11
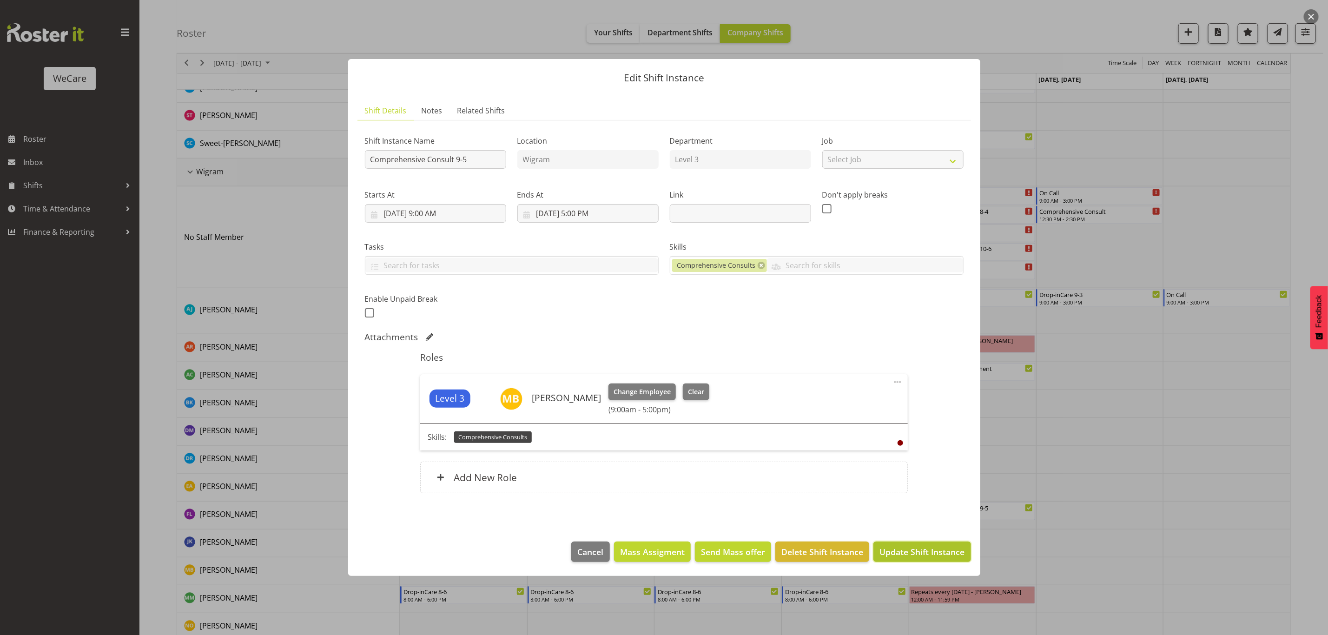
click at [884, 551] on span "Update Shift Instance" at bounding box center [921, 552] width 85 height 12
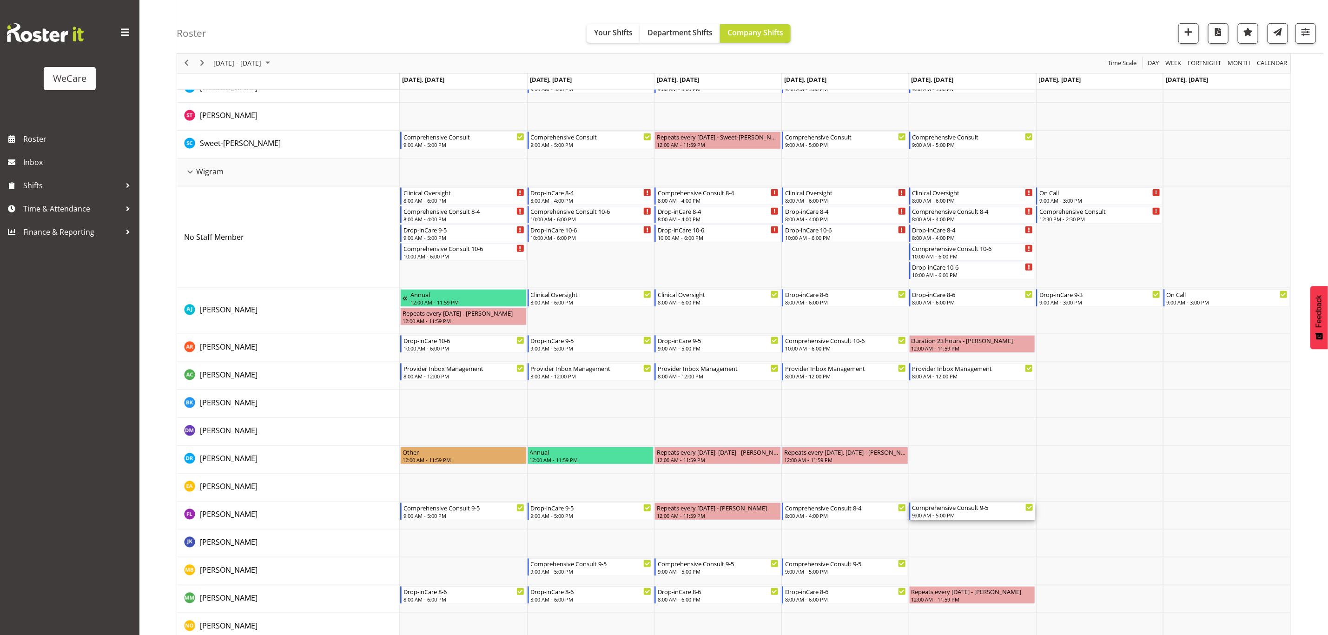
click at [943, 513] on div "9:00 AM - 5:00 PM" at bounding box center [972, 514] width 121 height 7
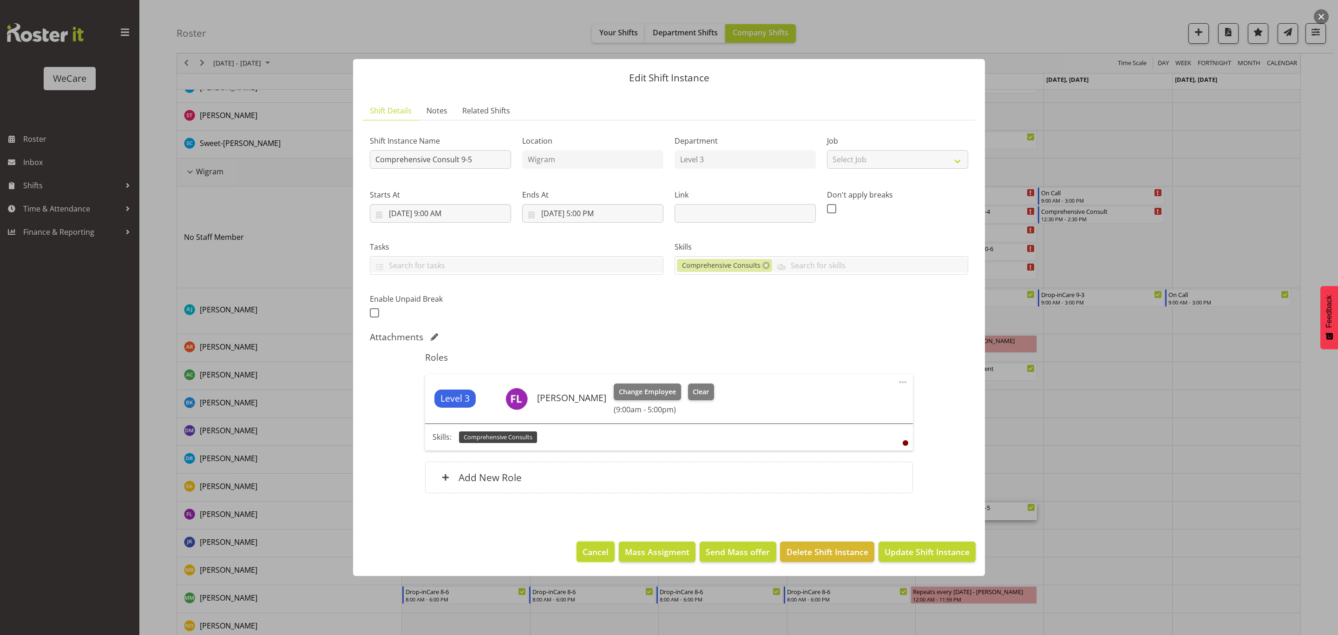
click at [585, 549] on span "Cancel" at bounding box center [596, 552] width 26 height 12
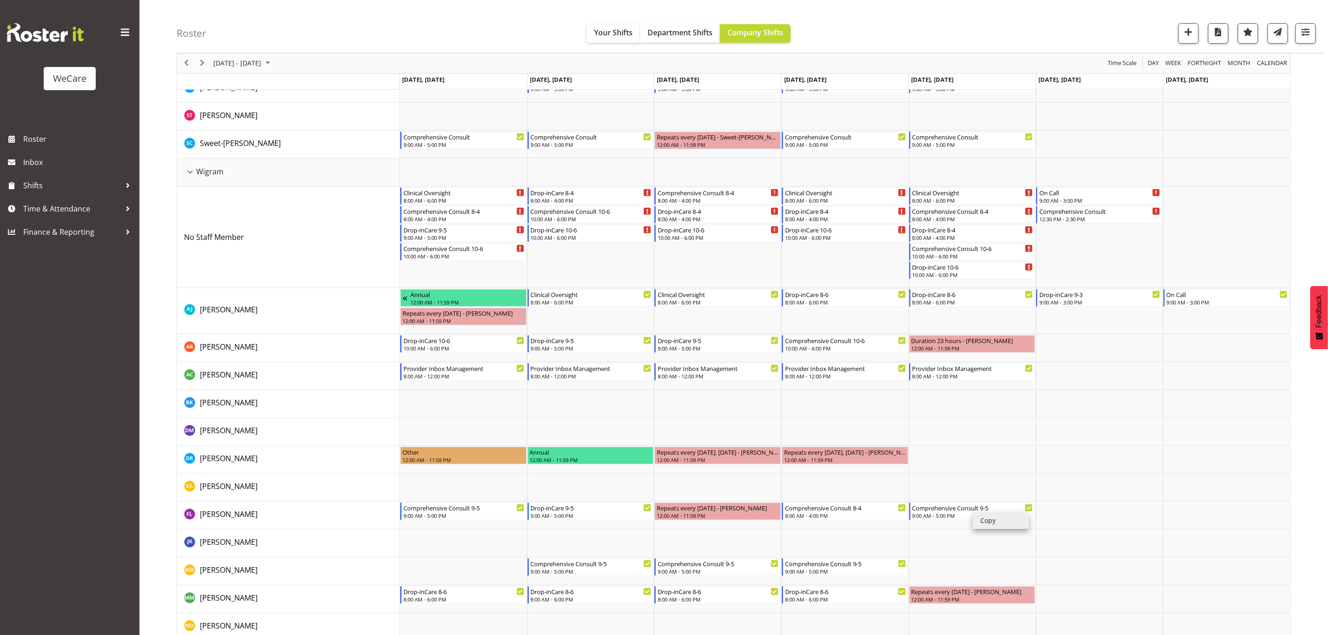
click at [983, 521] on li "Copy" at bounding box center [1001, 520] width 56 height 17
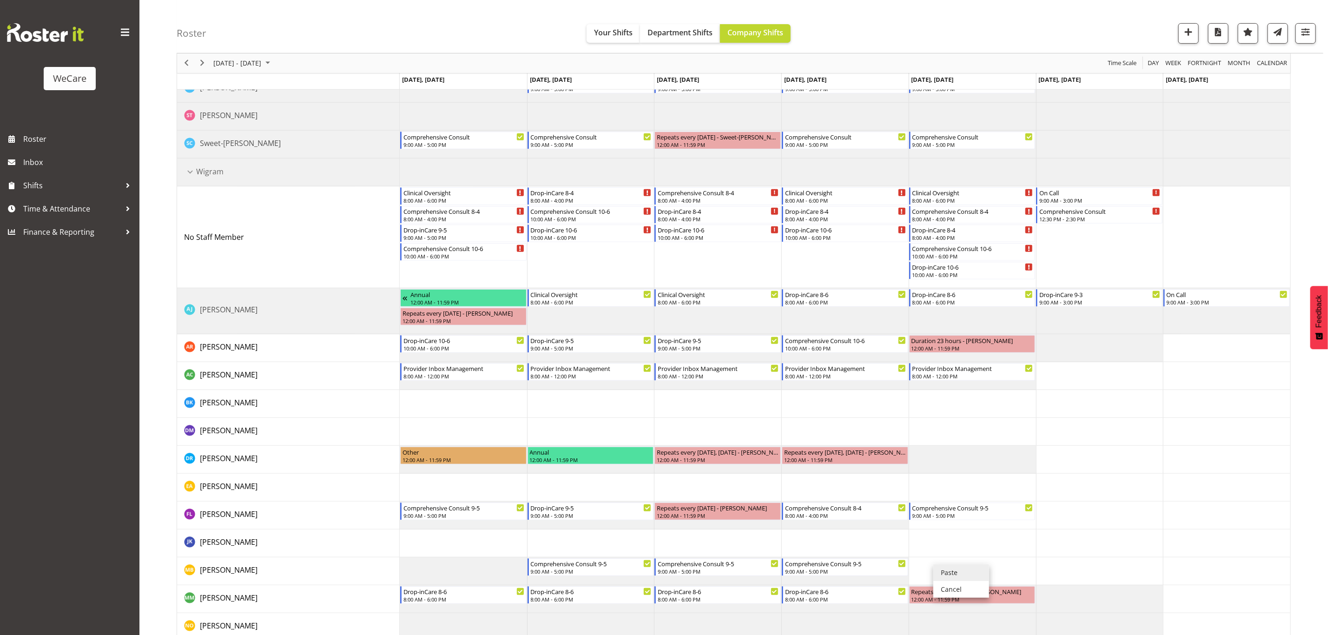
click at [955, 573] on li "Paste" at bounding box center [961, 572] width 56 height 17
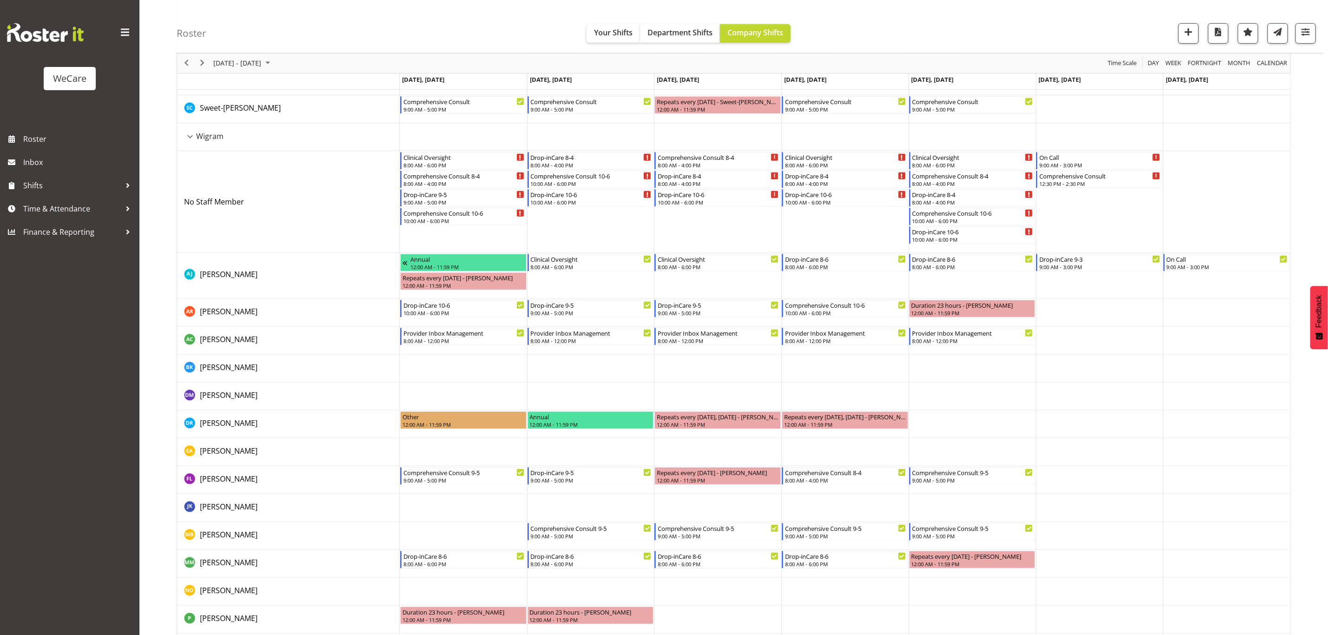
scroll to position [348, 0]
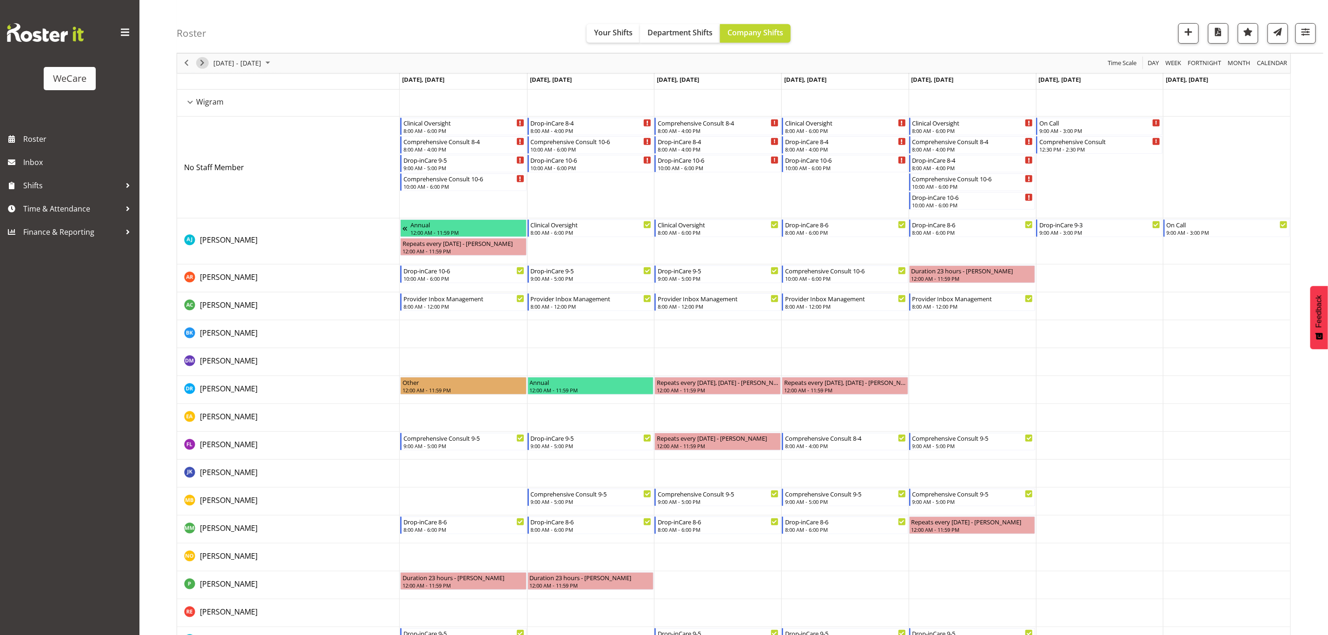
click at [203, 62] on span "Next" at bounding box center [202, 64] width 11 height 12
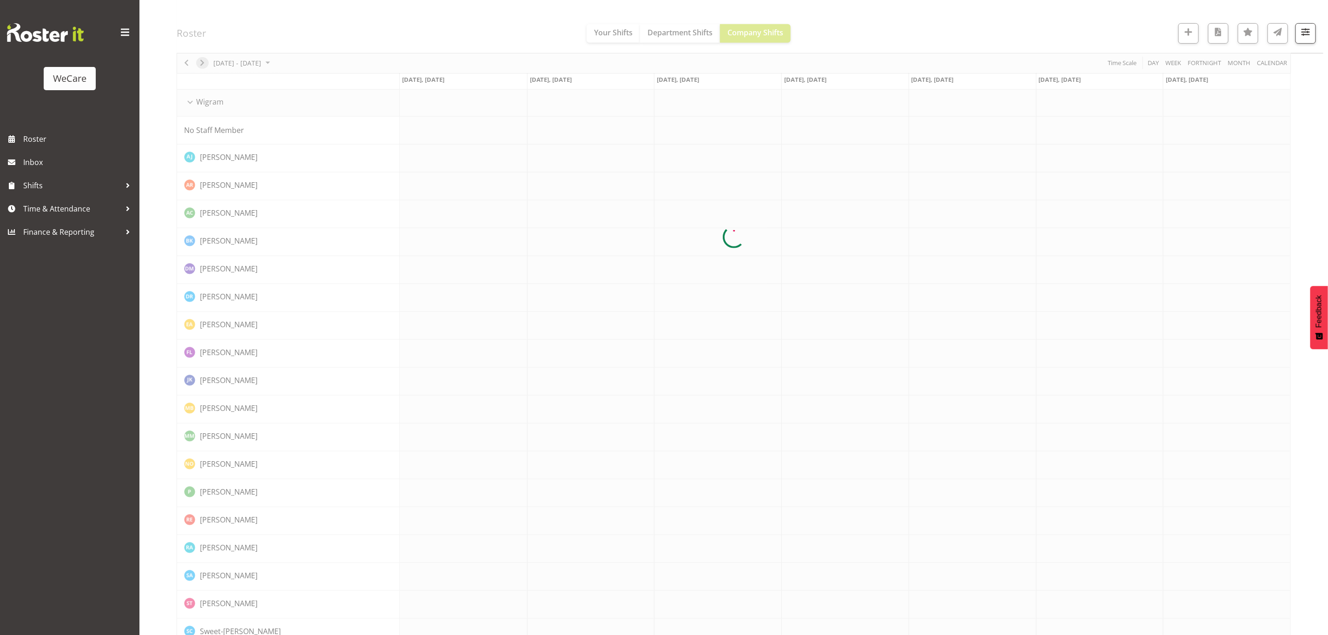
scroll to position [0, 0]
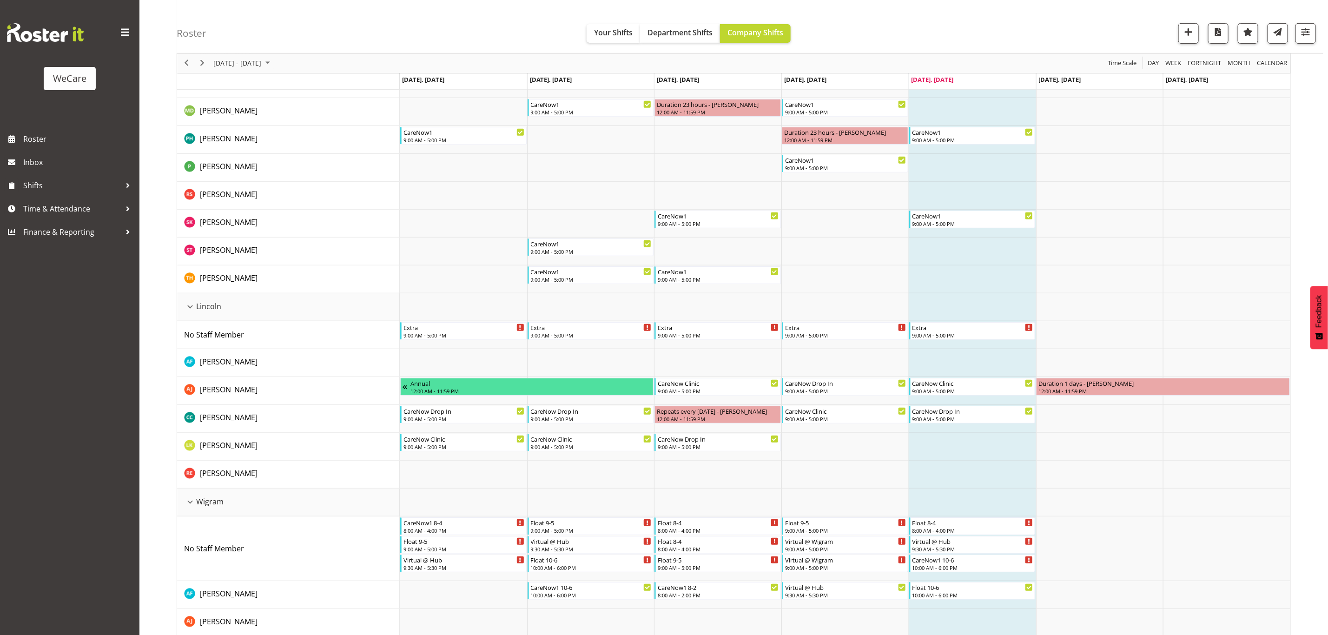
scroll to position [116, 0]
